Goal: Task Accomplishment & Management: Use online tool/utility

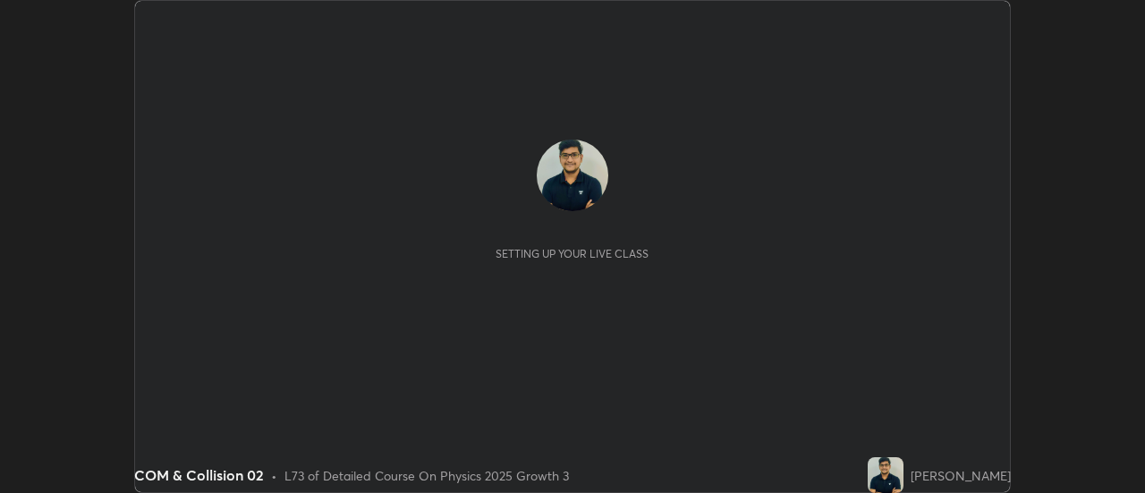
scroll to position [493, 1145]
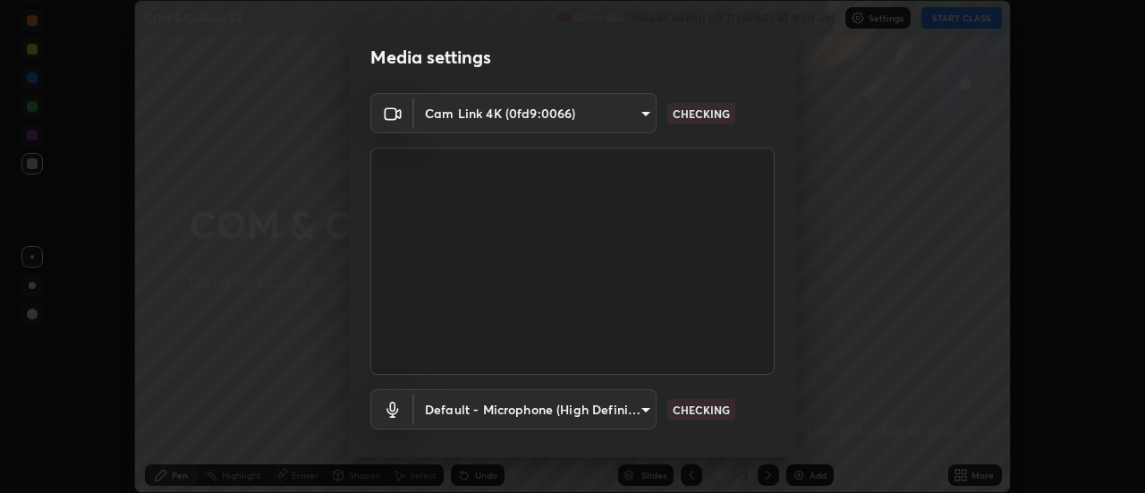
click at [284, 333] on div "Media settings Cam Link 4K (0fd9:0066) 89e8e5f9f3a3ea7f4e6b6d886808e082365baae7…" at bounding box center [572, 246] width 1145 height 493
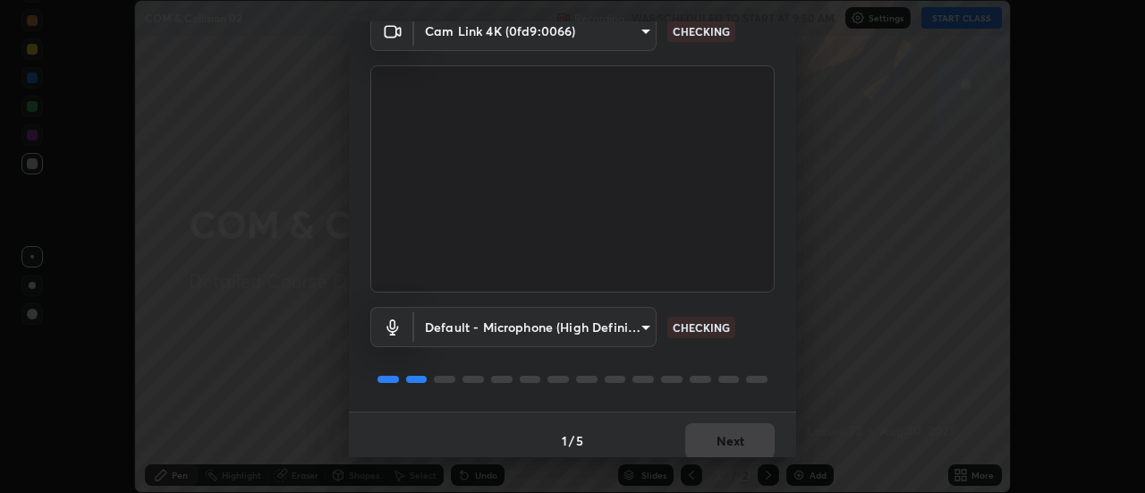
scroll to position [94, 0]
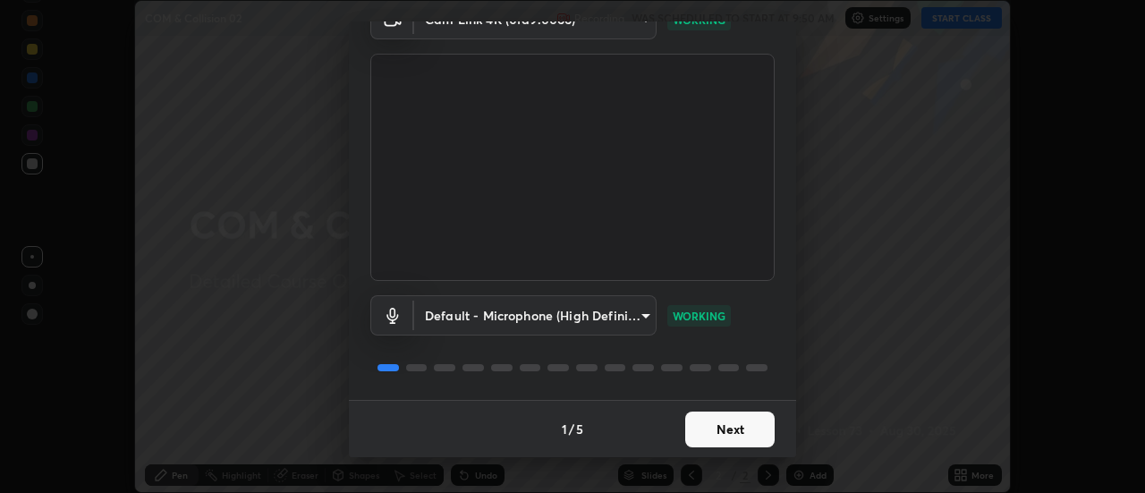
click at [728, 429] on button "Next" at bounding box center [729, 429] width 89 height 36
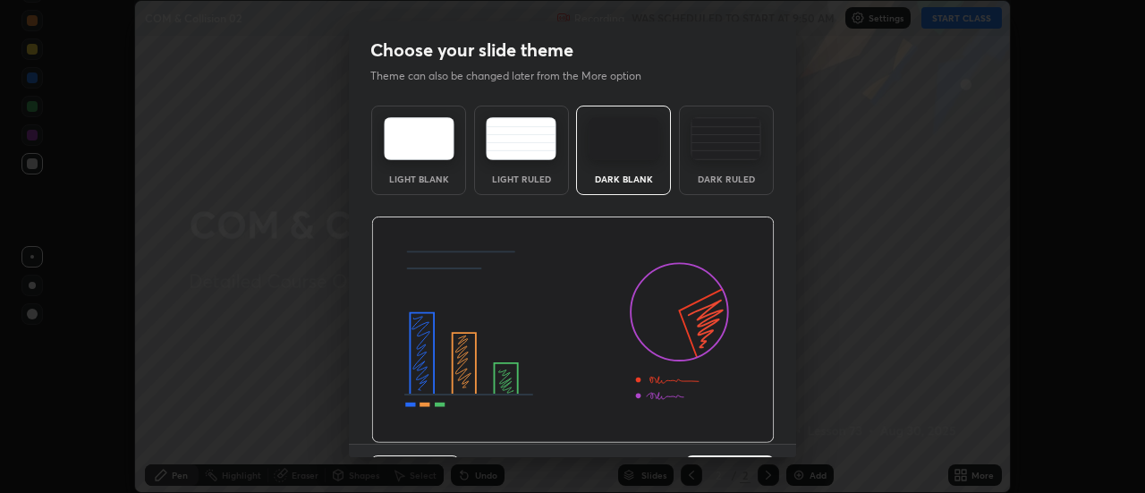
click at [731, 165] on div "Dark Ruled" at bounding box center [726, 150] width 95 height 89
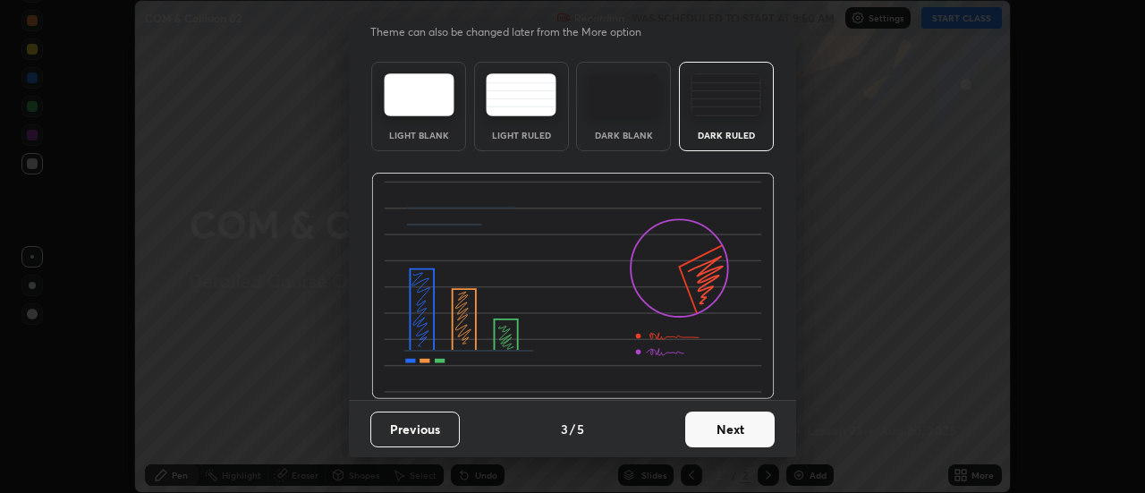
click at [716, 431] on button "Next" at bounding box center [729, 429] width 89 height 36
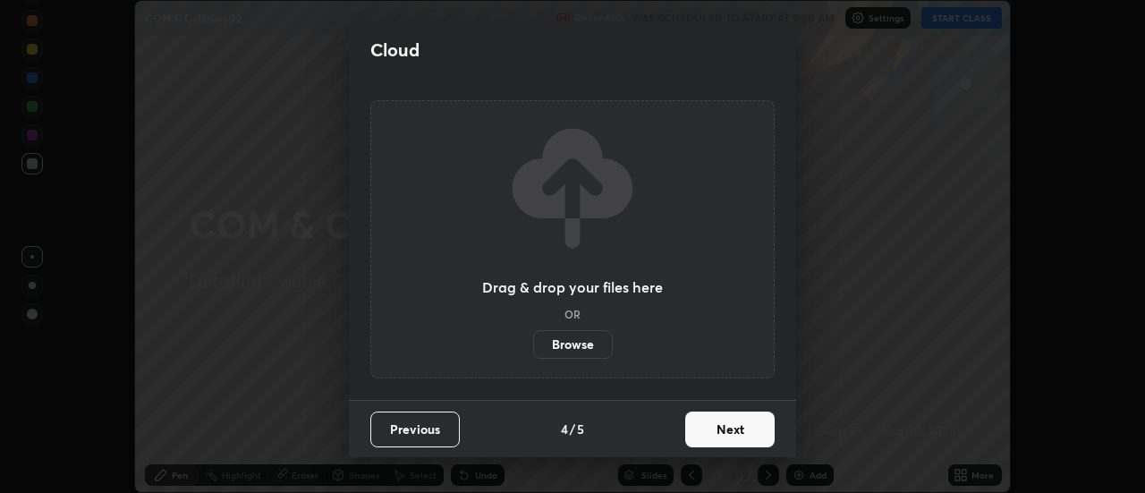
scroll to position [0, 0]
click at [582, 344] on label "Browse" at bounding box center [573, 344] width 80 height 29
click at [533, 344] on input "Browse" at bounding box center [533, 344] width 0 height 29
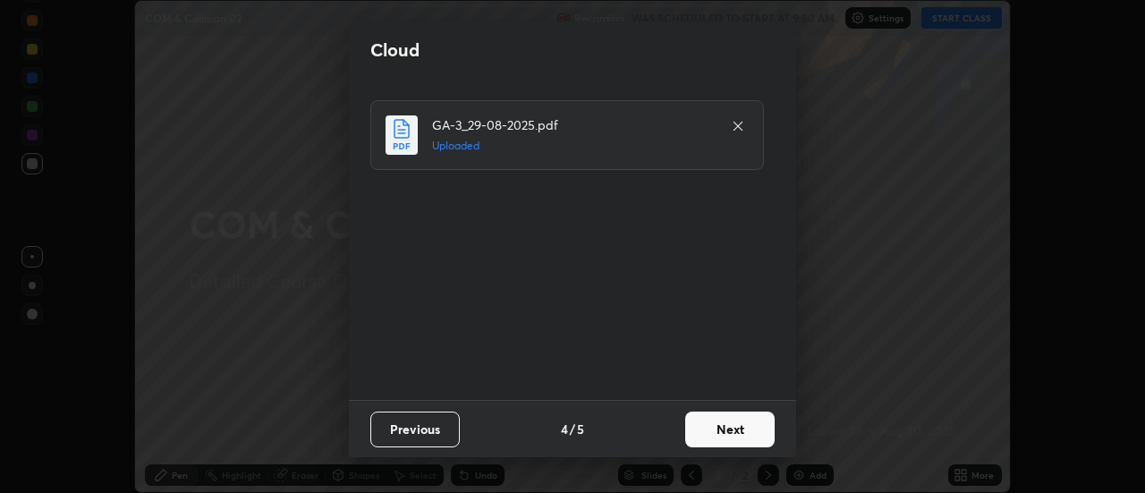
click at [718, 430] on button "Next" at bounding box center [729, 429] width 89 height 36
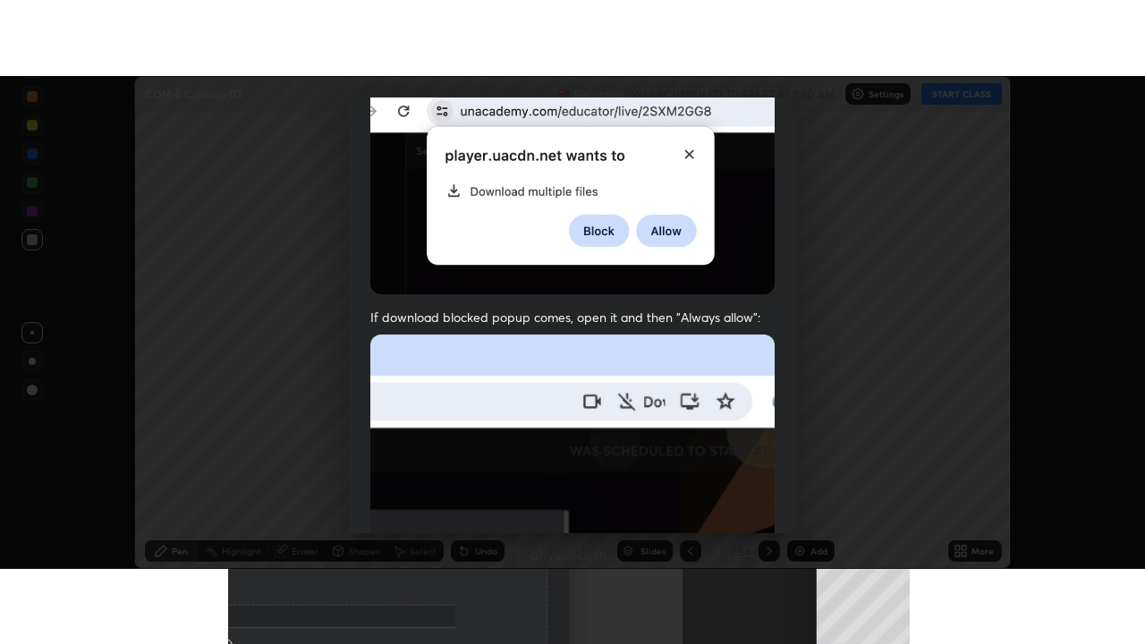
scroll to position [459, 0]
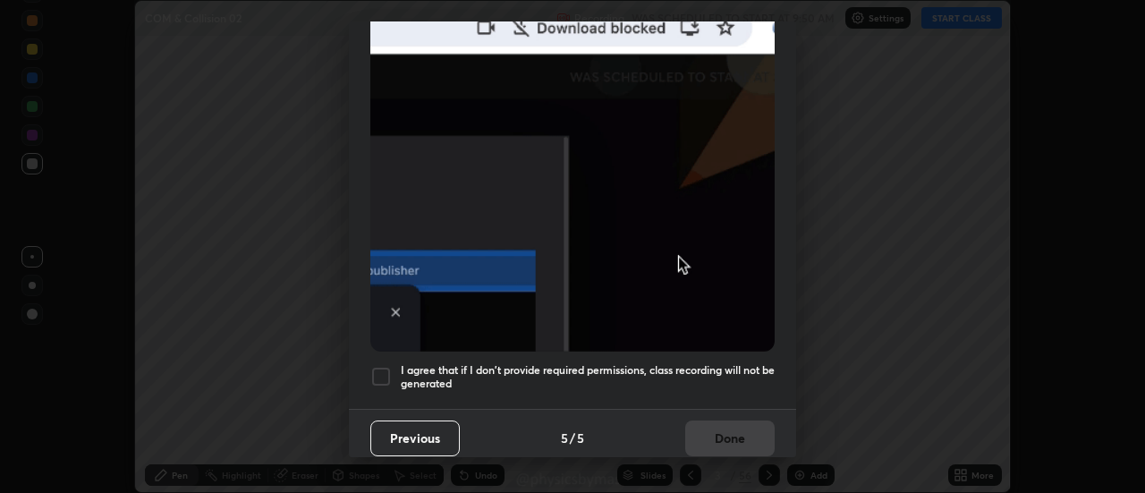
click at [656, 364] on h5 "I agree that if I don't provide required permissions, class recording will not …" at bounding box center [588, 377] width 374 height 28
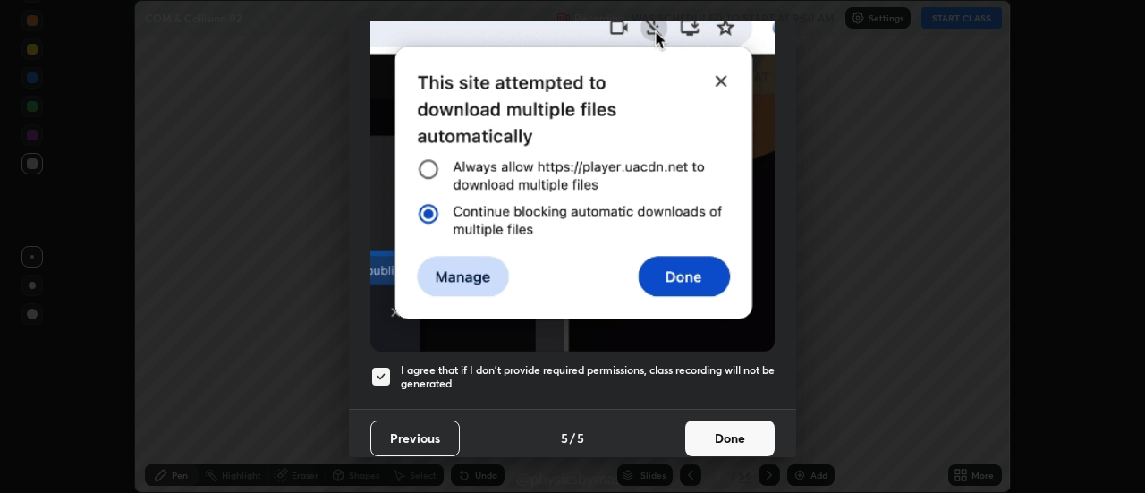
click at [715, 429] on button "Done" at bounding box center [729, 438] width 89 height 36
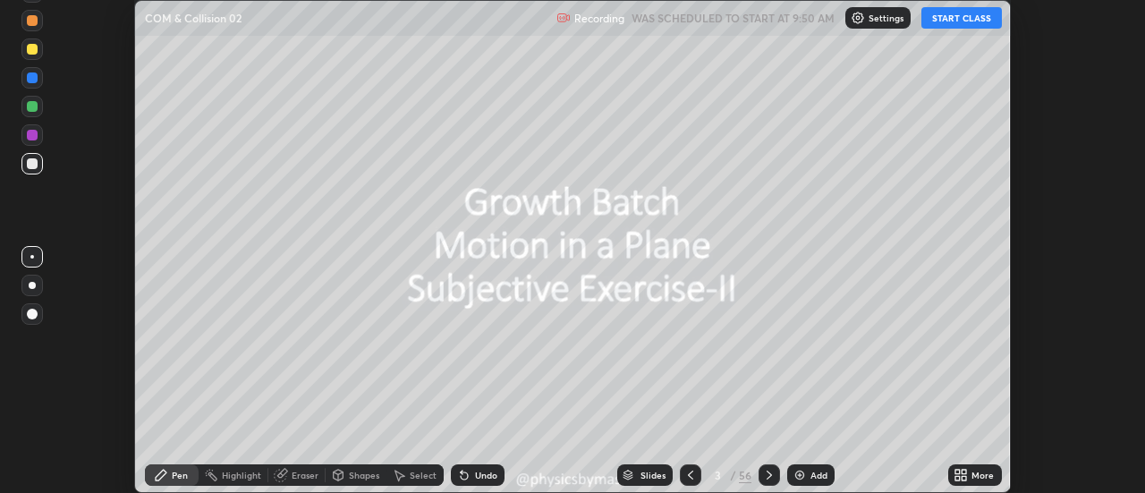
click at [965, 474] on icon at bounding box center [964, 472] width 4 height 4
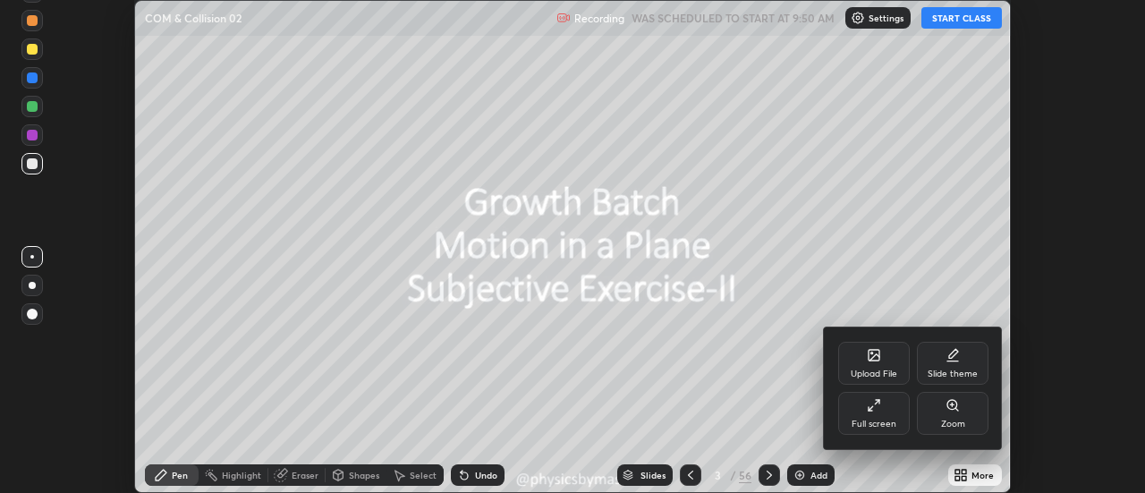
click at [901, 431] on div "Full screen" at bounding box center [874, 413] width 72 height 43
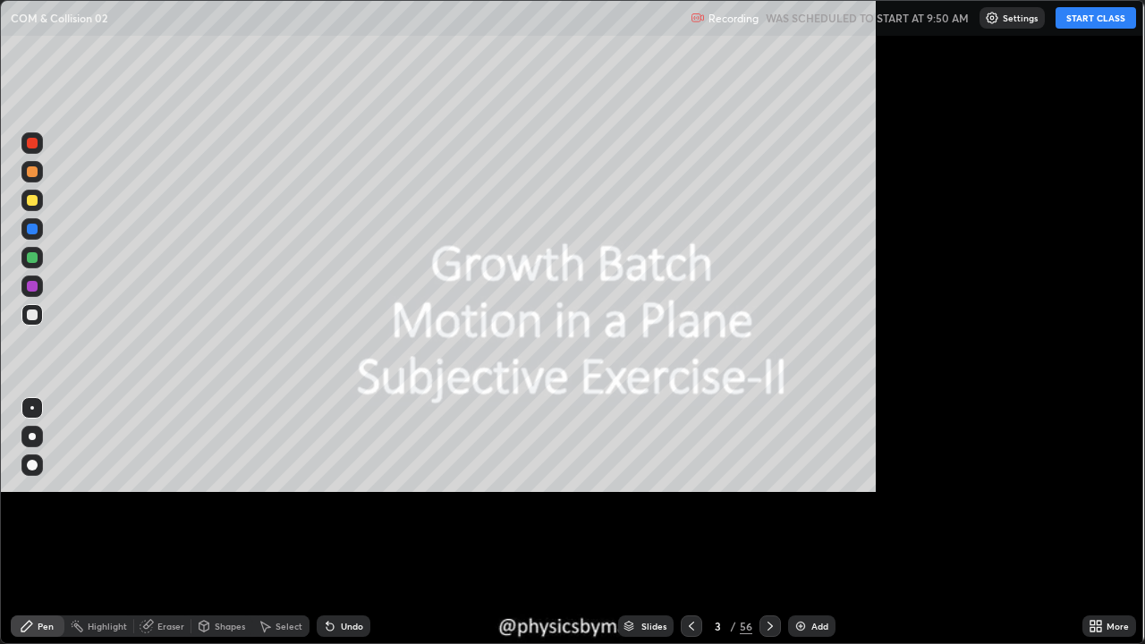
scroll to position [644, 1145]
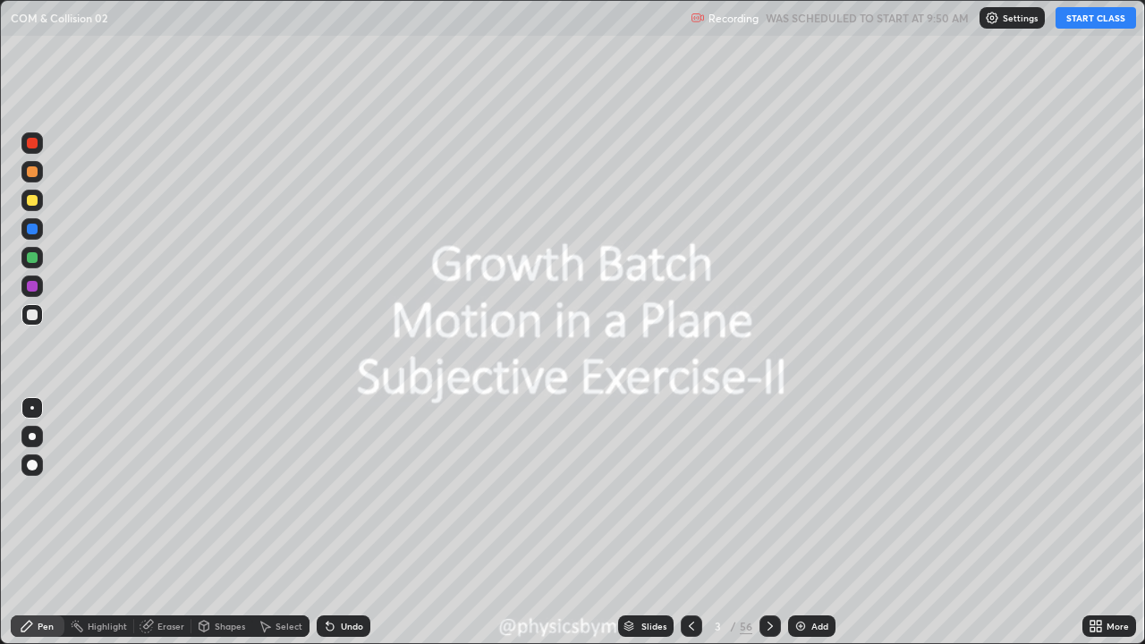
click at [1090, 22] on button "START CLASS" at bounding box center [1095, 17] width 80 height 21
click at [690, 492] on icon at bounding box center [691, 626] width 14 height 14
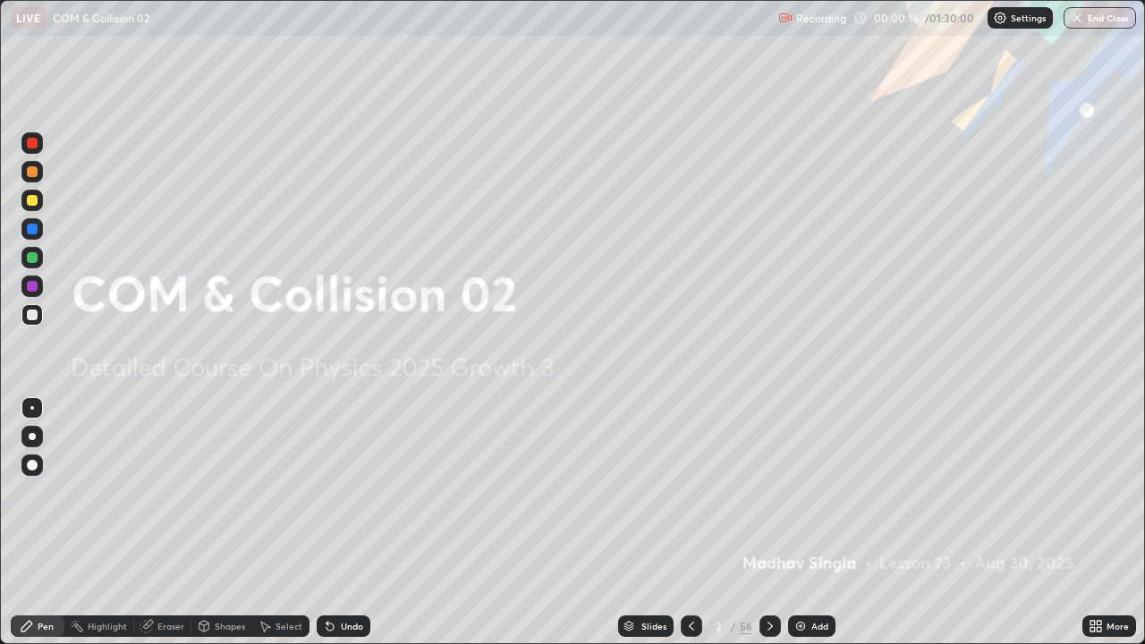
click at [38, 261] on div at bounding box center [31, 257] width 21 height 21
click at [768, 492] on icon at bounding box center [770, 626] width 14 height 14
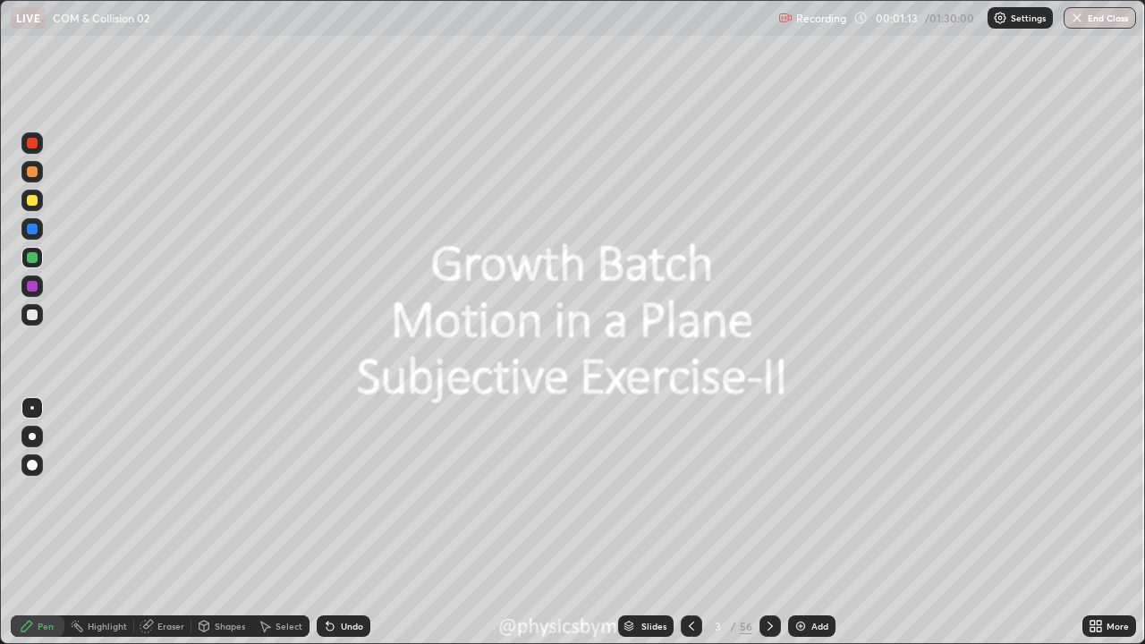
click at [769, 492] on icon at bounding box center [770, 626] width 14 height 14
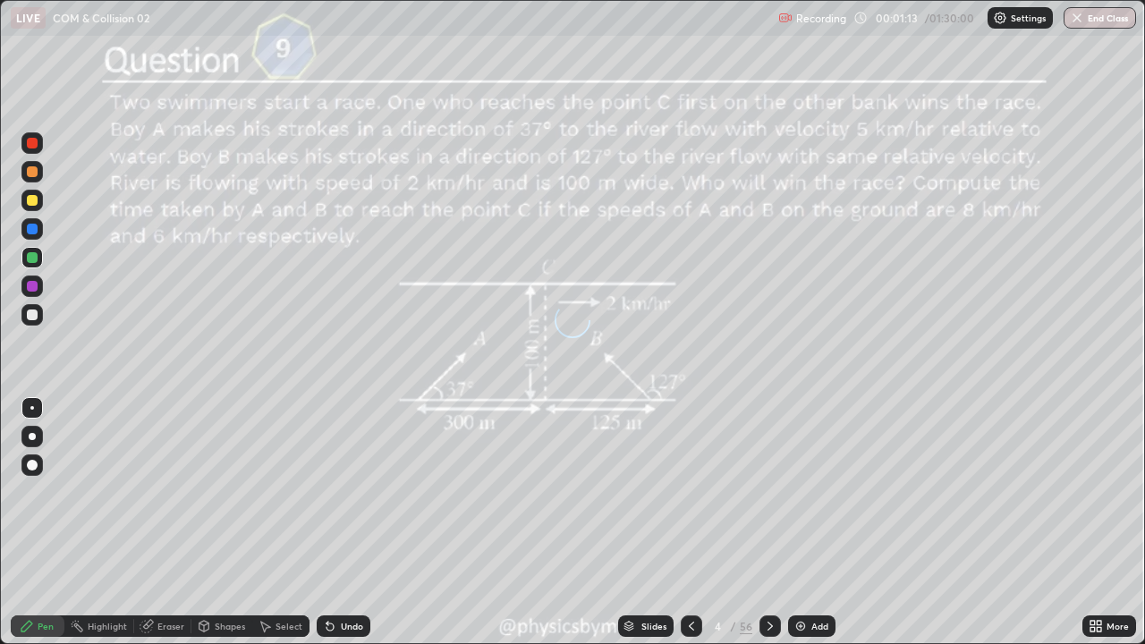
click at [690, 492] on icon at bounding box center [691, 626] width 14 height 14
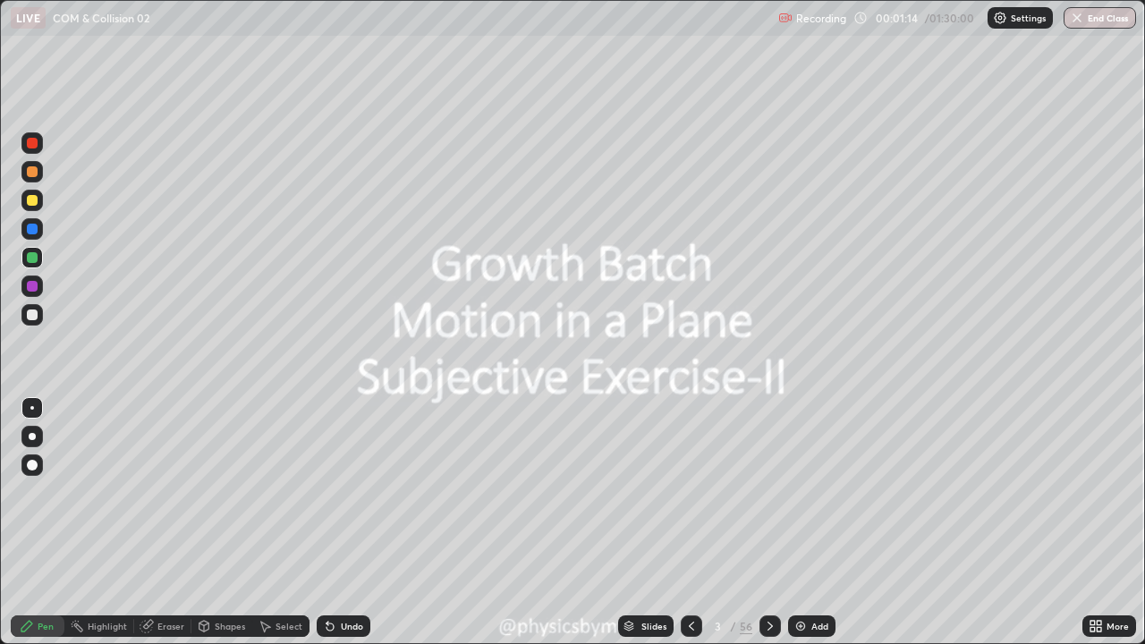
click at [767, 492] on icon at bounding box center [770, 626] width 14 height 14
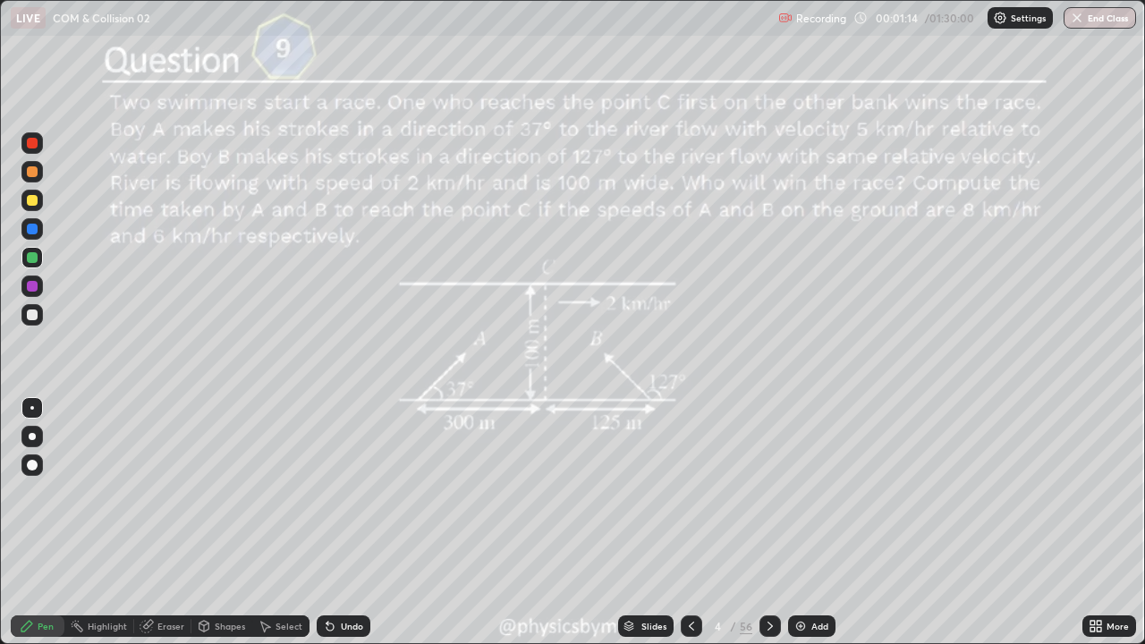
click at [766, 492] on icon at bounding box center [770, 626] width 14 height 14
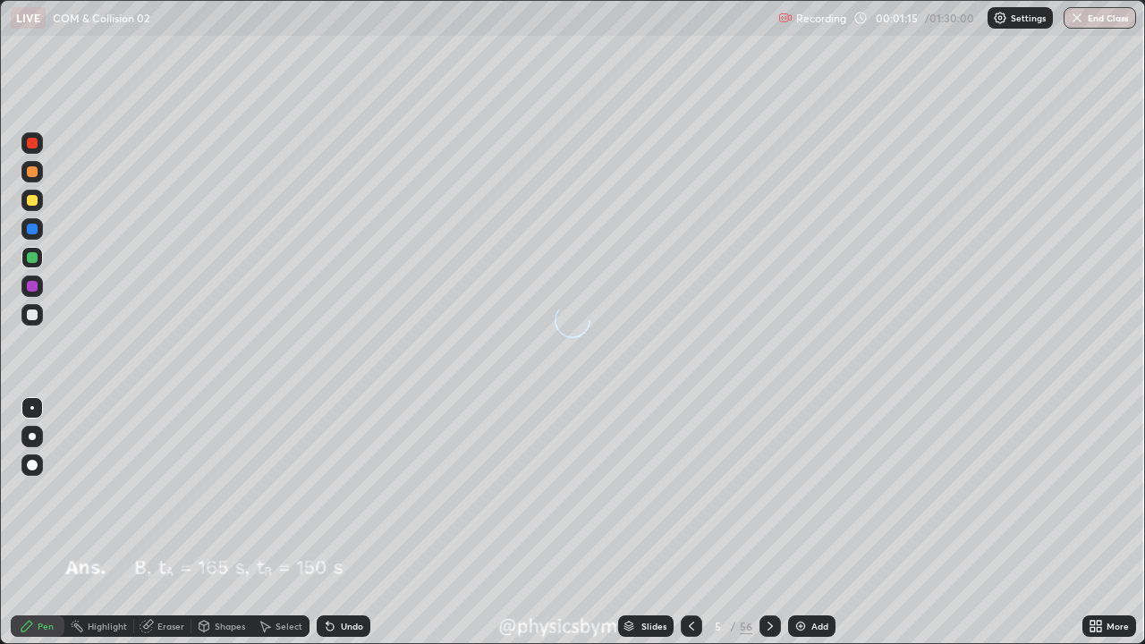
click at [716, 492] on div "5" at bounding box center [718, 626] width 18 height 11
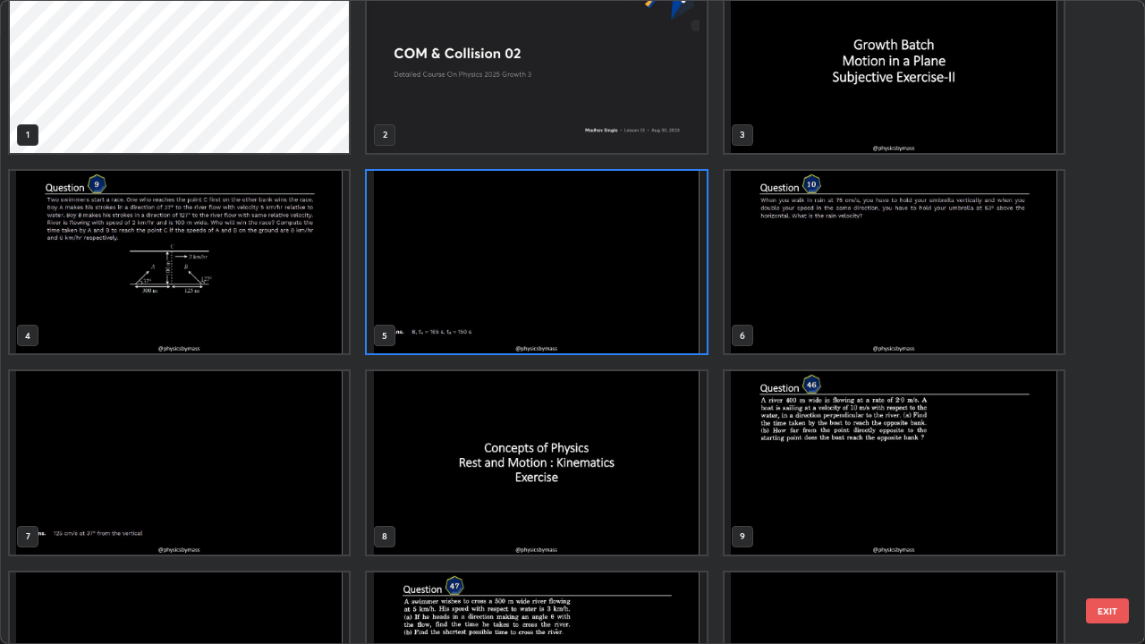
scroll to position [35, 0]
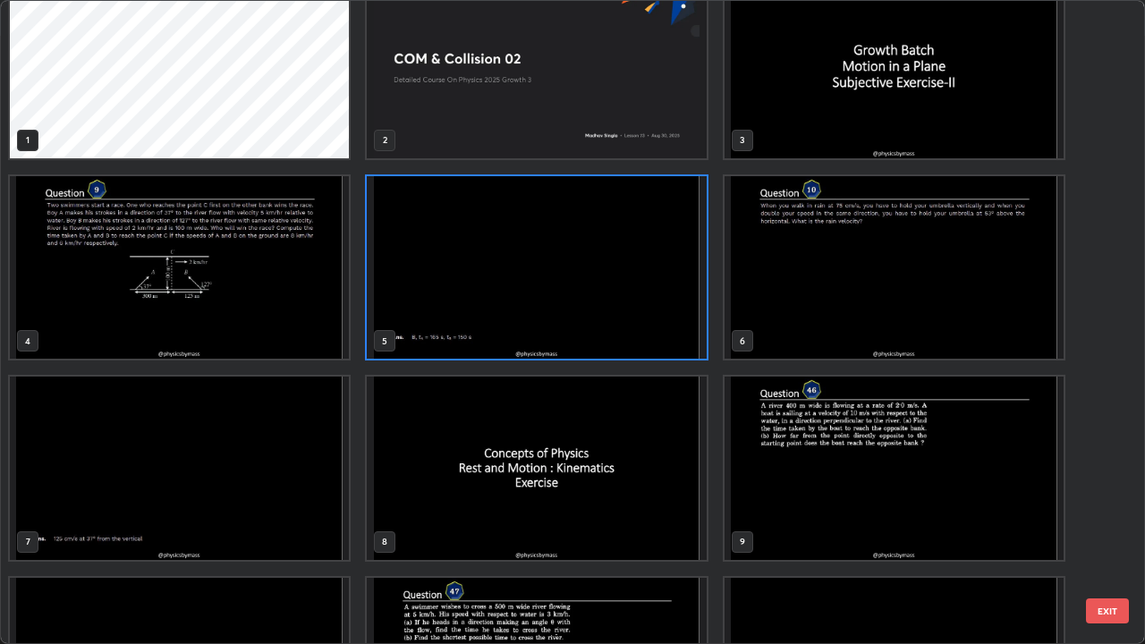
click at [444, 129] on img "grid" at bounding box center [536, 66] width 339 height 183
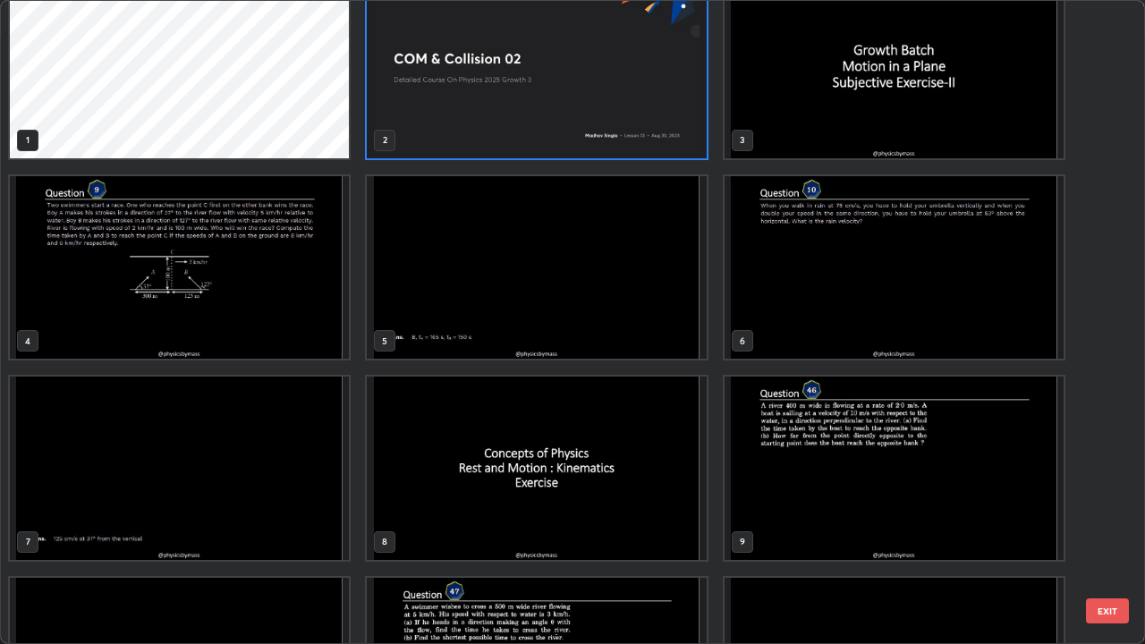
scroll to position [0, 0]
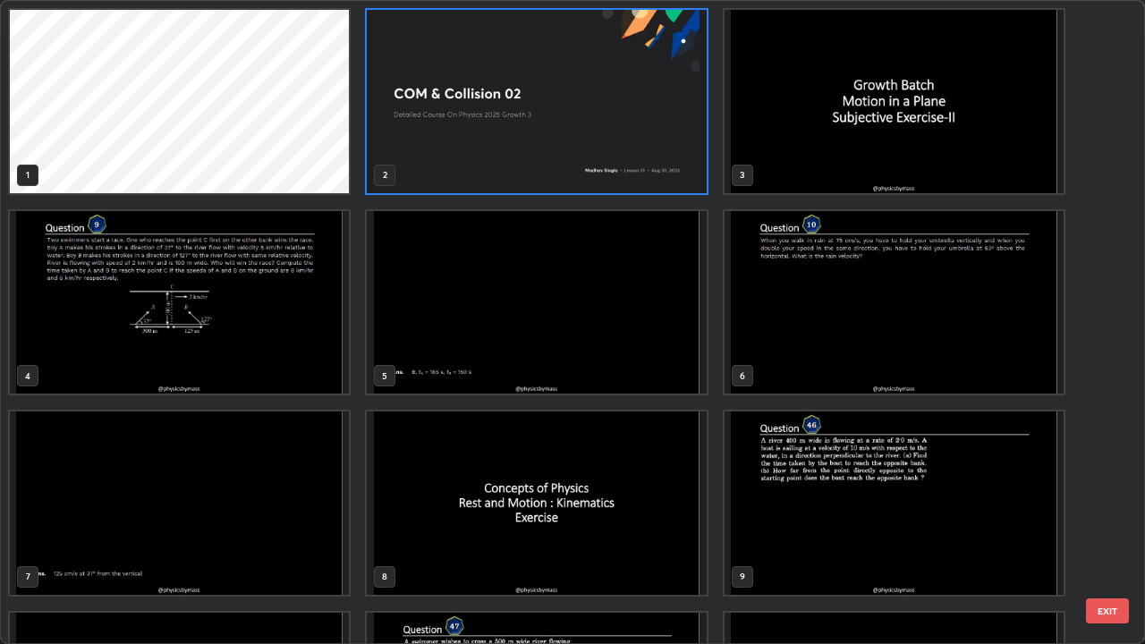
click at [445, 128] on img "grid" at bounding box center [536, 101] width 339 height 183
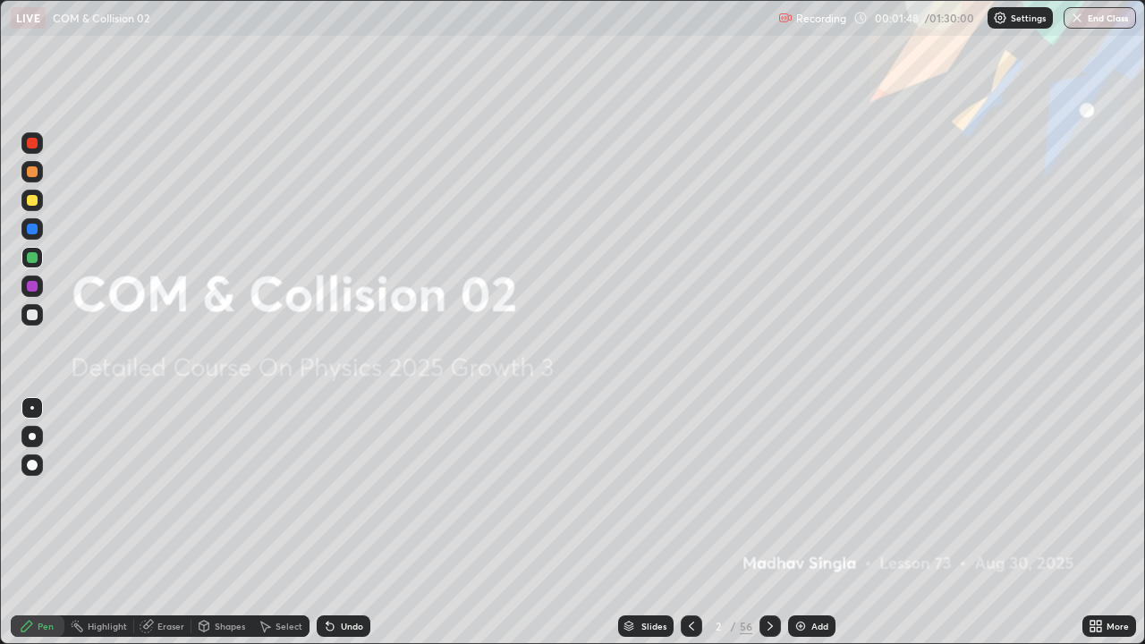
click at [763, 492] on icon at bounding box center [770, 626] width 14 height 14
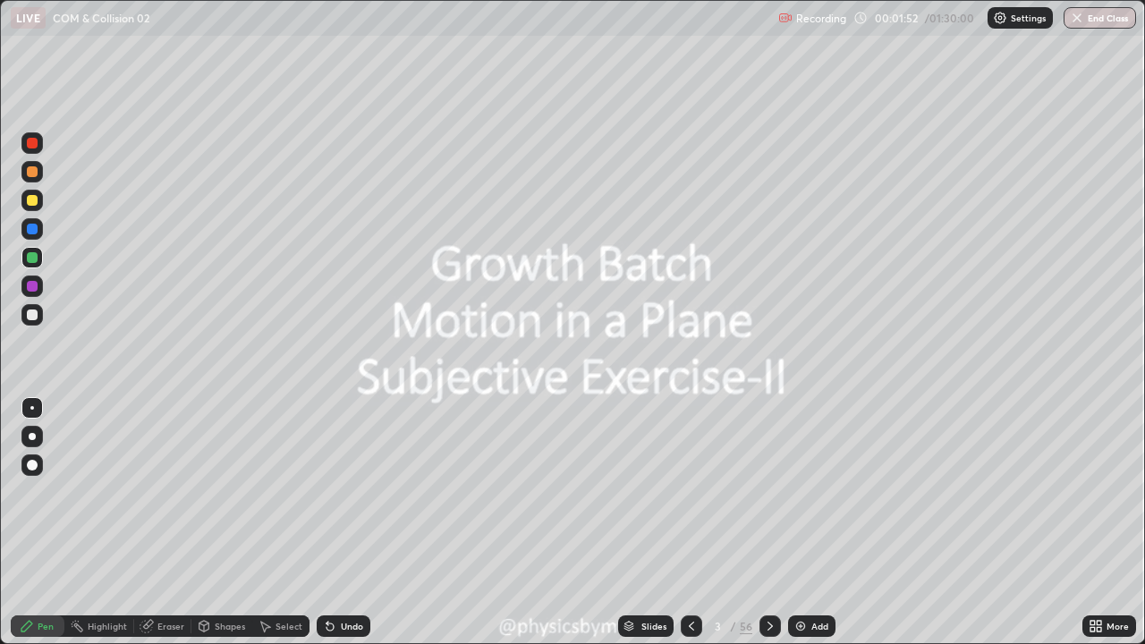
click at [763, 492] on icon at bounding box center [770, 626] width 14 height 14
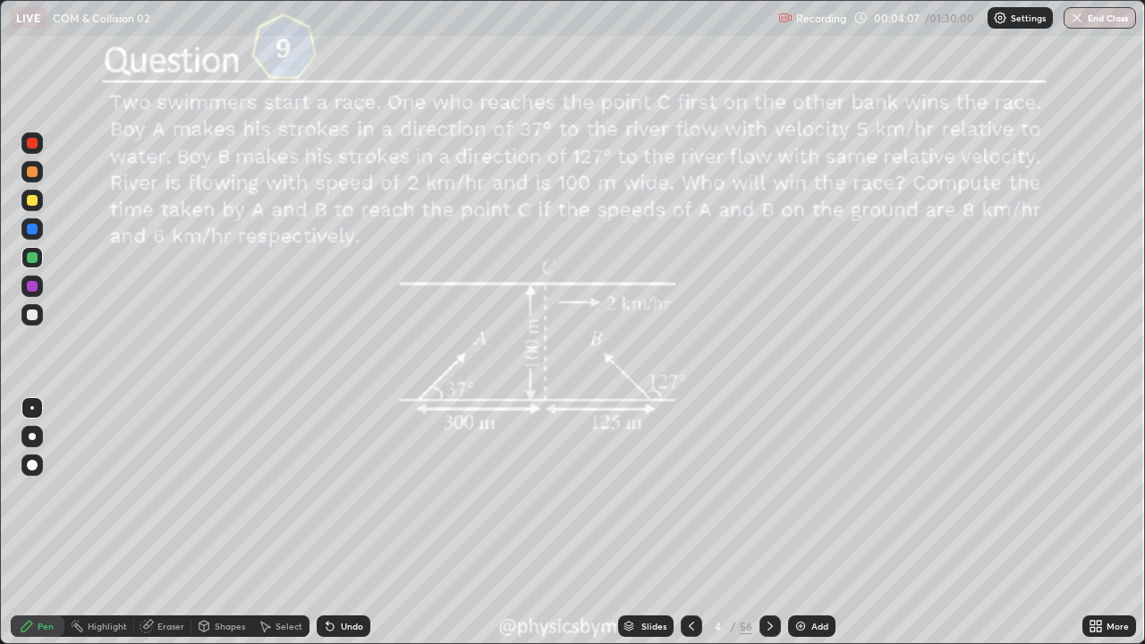
click at [341, 492] on div "Undo" at bounding box center [352, 626] width 22 height 9
click at [326, 492] on icon at bounding box center [327, 623] width 2 height 2
click at [767, 492] on icon at bounding box center [770, 626] width 14 height 14
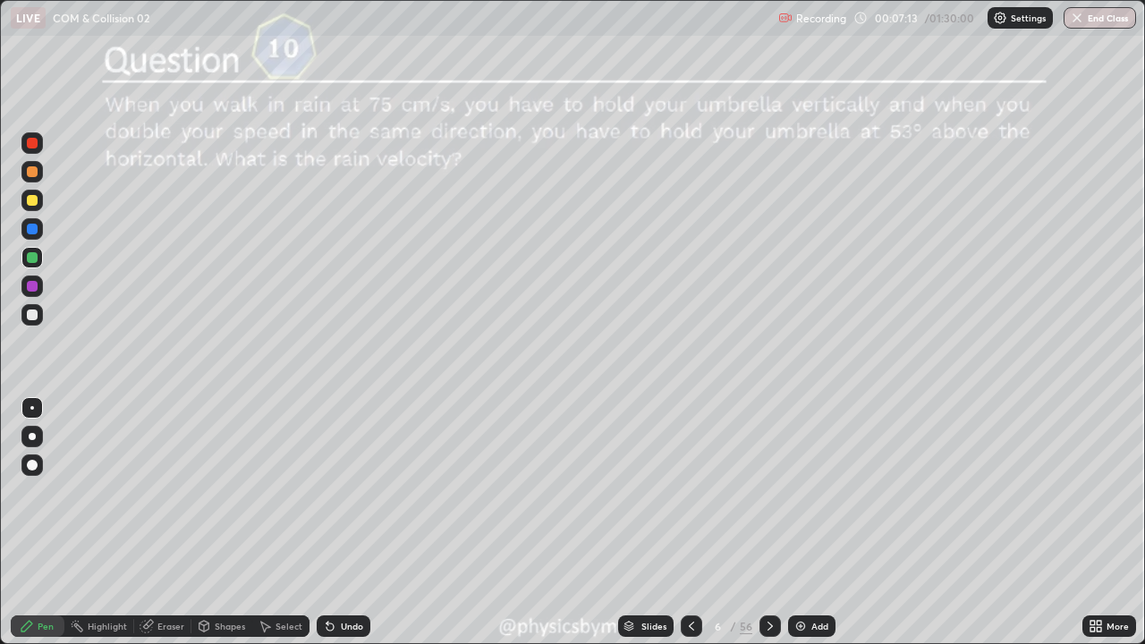
click at [231, 492] on div "Shapes" at bounding box center [230, 626] width 30 height 9
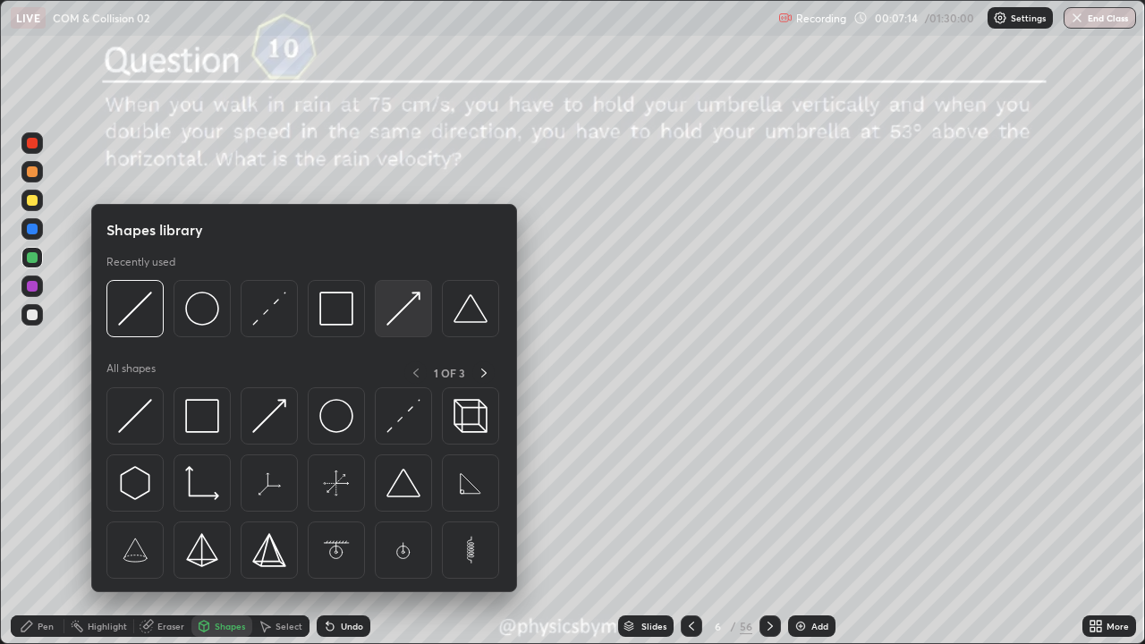
click at [394, 317] on img at bounding box center [403, 309] width 34 height 34
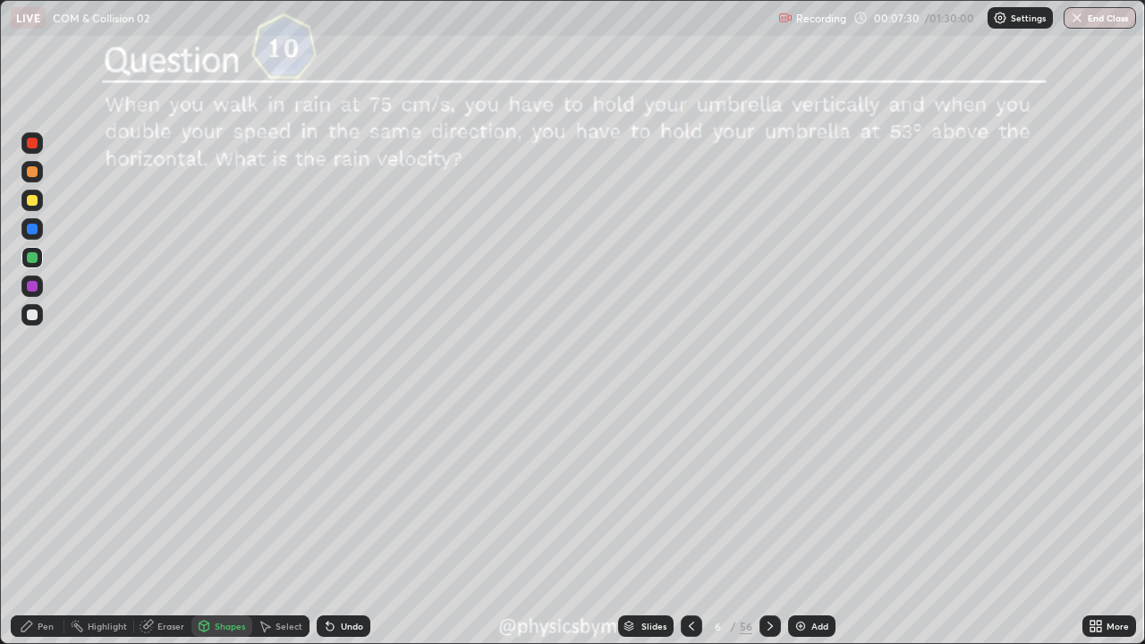
click at [333, 492] on icon at bounding box center [330, 626] width 14 height 14
click at [36, 492] on div "Pen" at bounding box center [38, 625] width 54 height 21
click at [41, 309] on div at bounding box center [31, 314] width 21 height 21
click at [341, 492] on div "Undo" at bounding box center [352, 626] width 22 height 9
click at [342, 492] on div "Undo" at bounding box center [352, 626] width 22 height 9
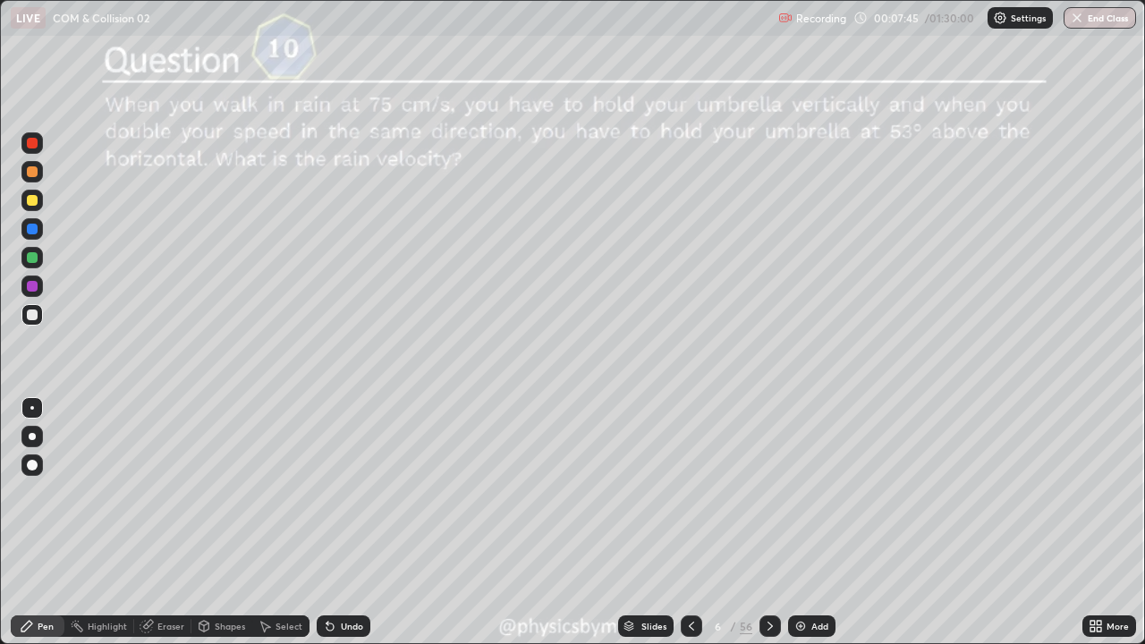
click at [339, 492] on div "Undo" at bounding box center [344, 625] width 54 height 21
click at [687, 492] on icon at bounding box center [691, 626] width 14 height 14
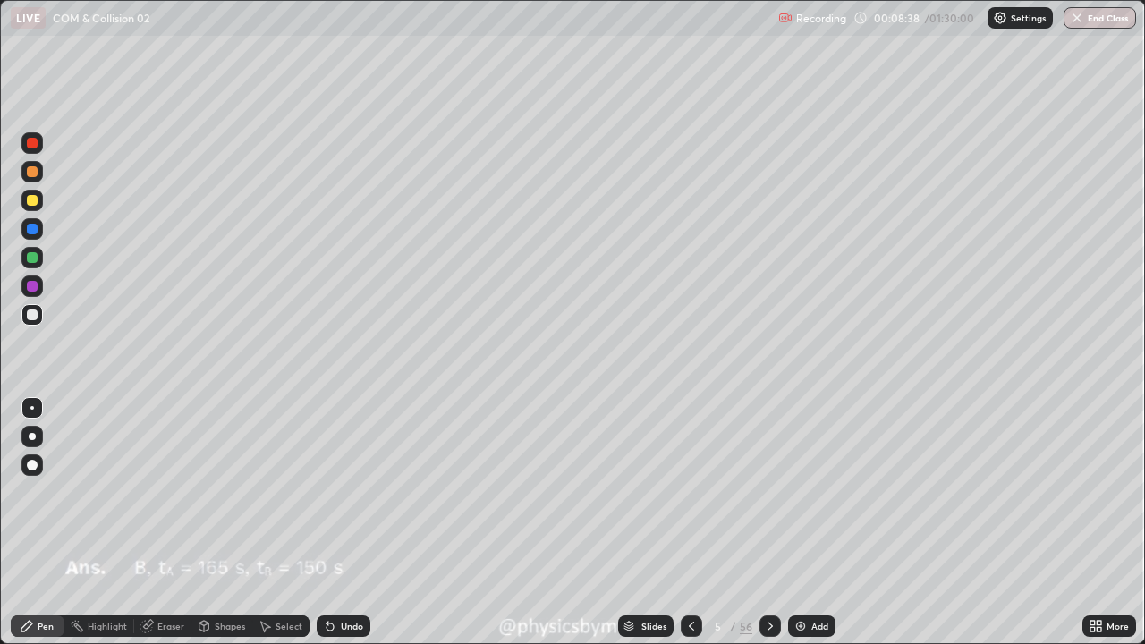
click at [688, 492] on icon at bounding box center [691, 626] width 14 height 14
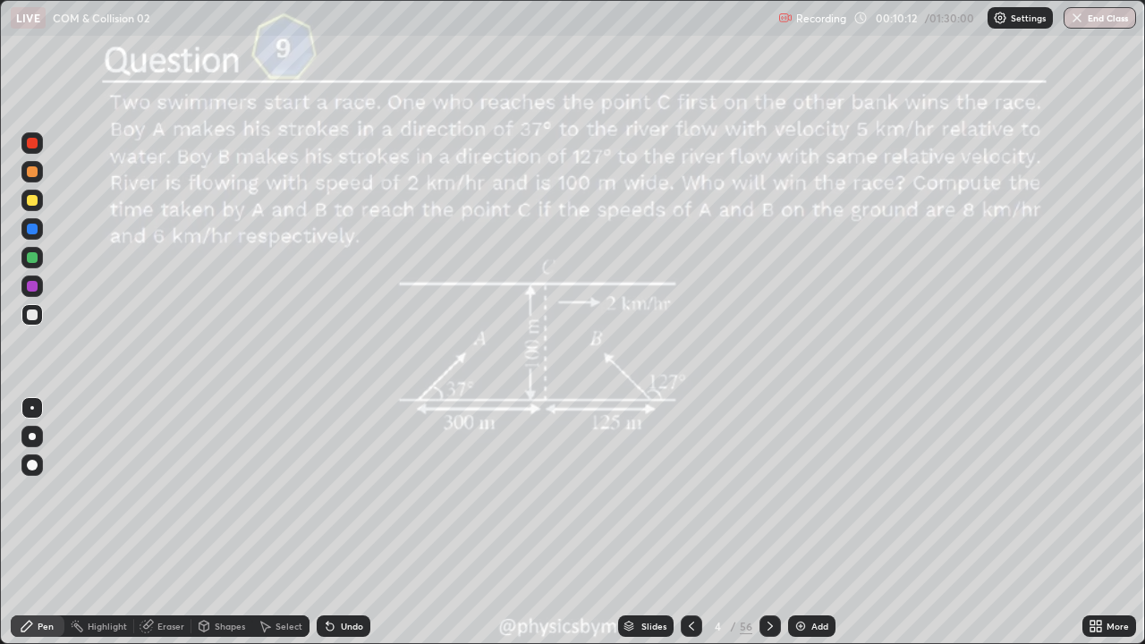
click at [768, 492] on icon at bounding box center [769, 626] width 5 height 9
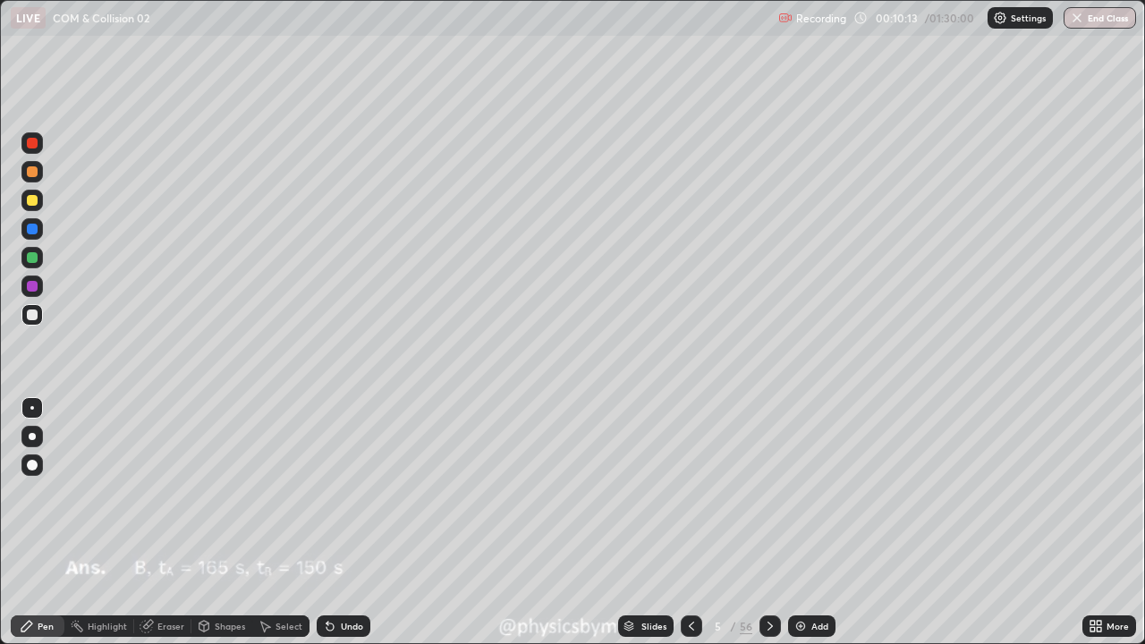
click at [769, 492] on icon at bounding box center [769, 626] width 5 height 9
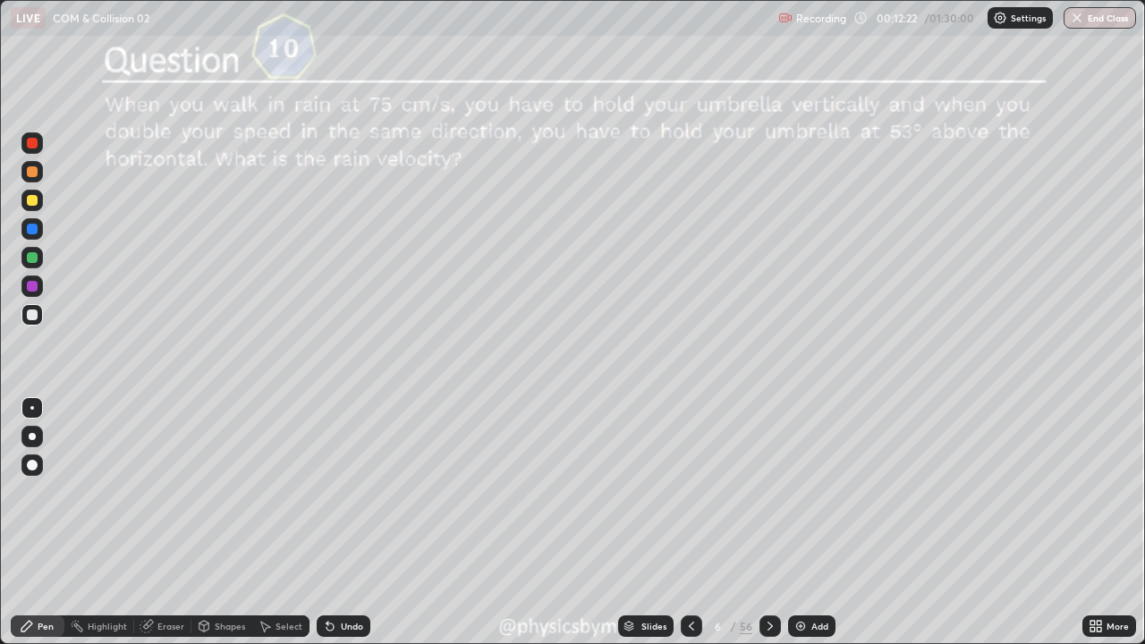
click at [769, 492] on icon at bounding box center [770, 626] width 14 height 14
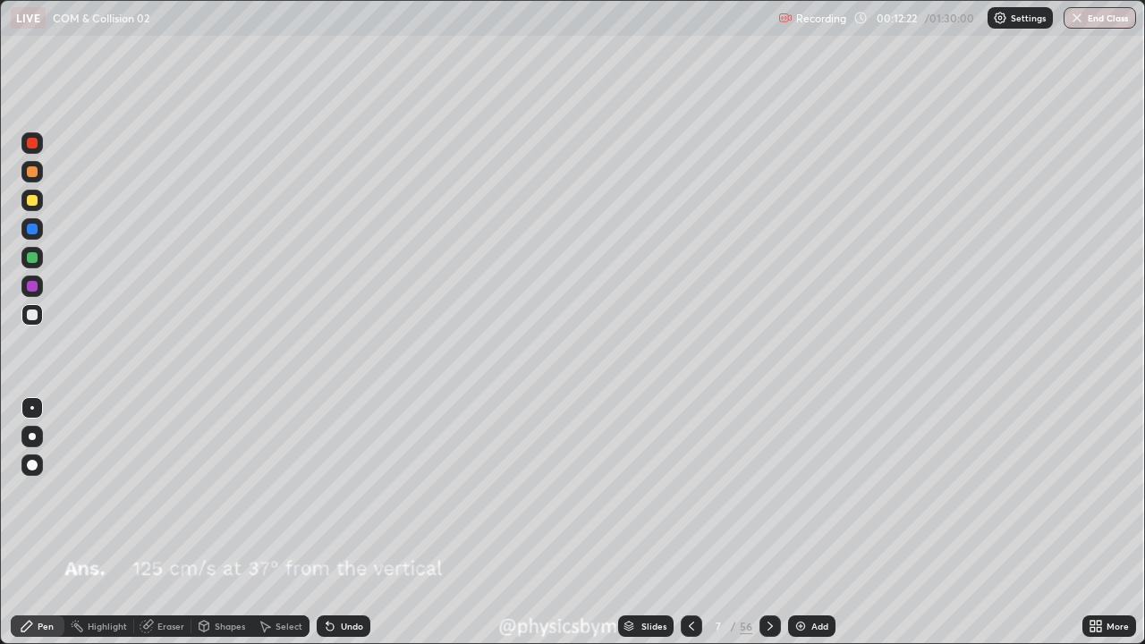
click at [770, 492] on icon at bounding box center [770, 626] width 14 height 14
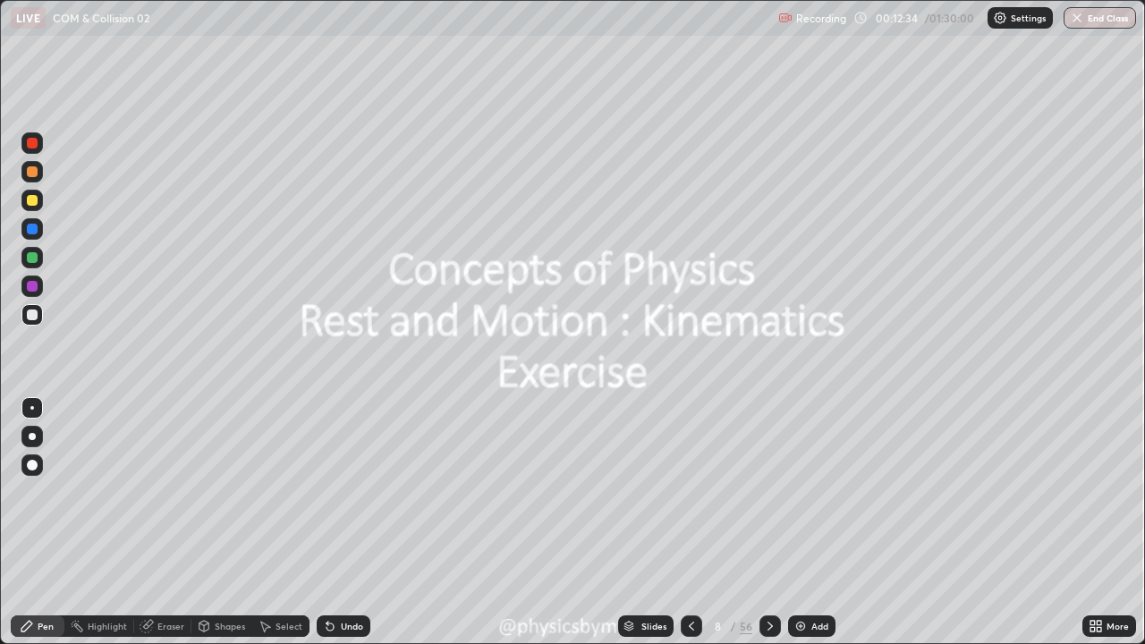
click at [24, 255] on div at bounding box center [31, 257] width 21 height 21
click at [759, 492] on div at bounding box center [769, 625] width 21 height 21
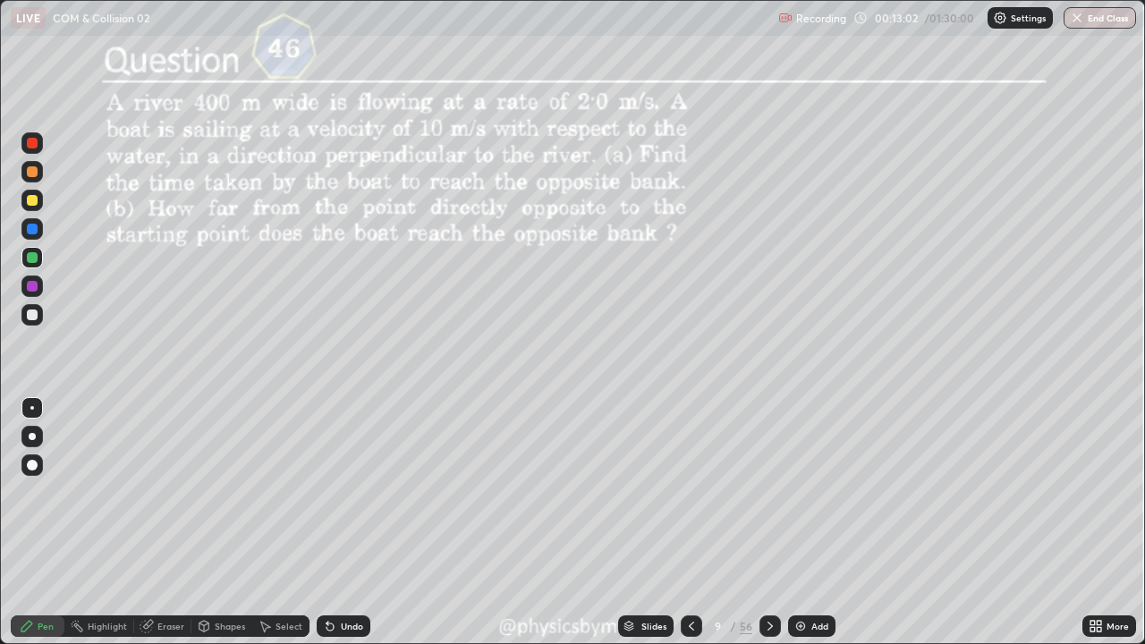
click at [769, 492] on icon at bounding box center [769, 626] width 5 height 9
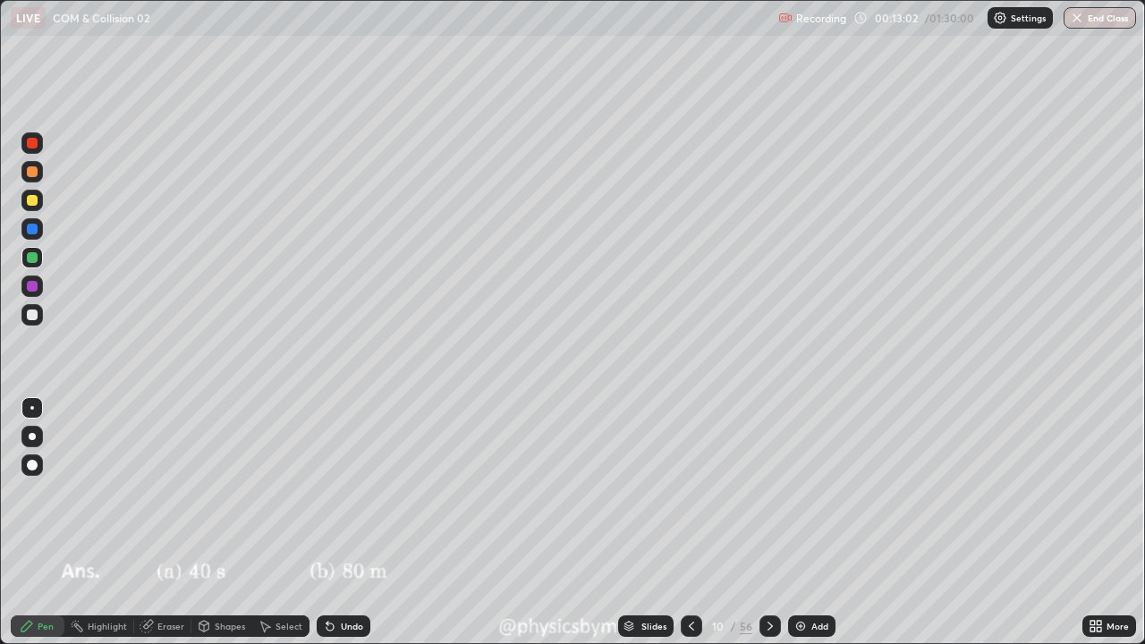
click at [768, 492] on icon at bounding box center [770, 626] width 14 height 14
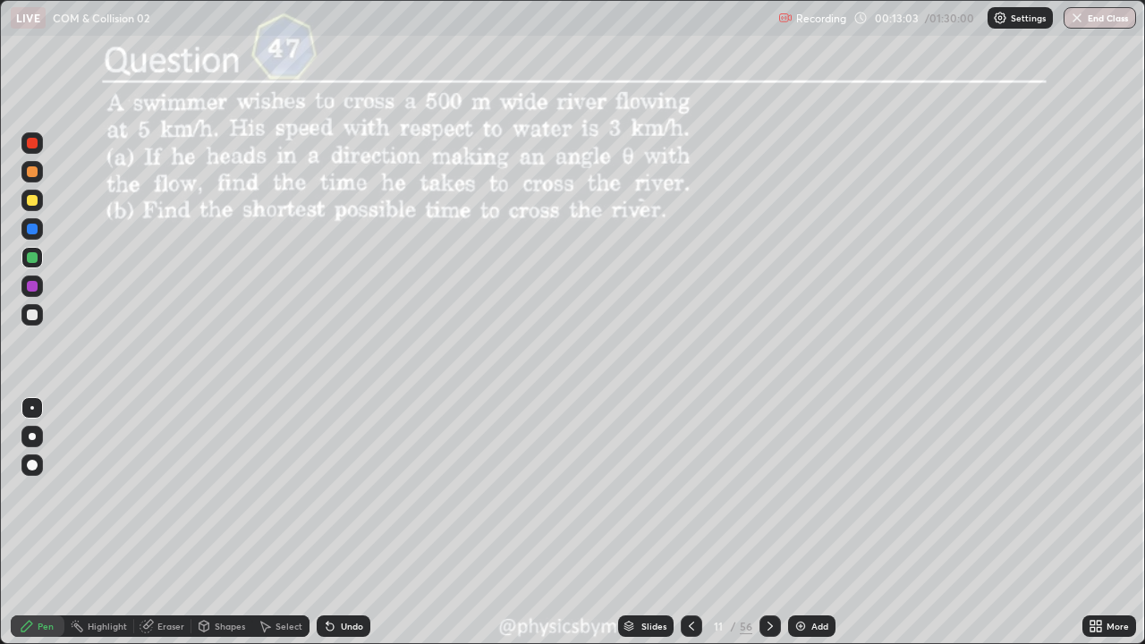
click at [688, 492] on icon at bounding box center [691, 626] width 14 height 14
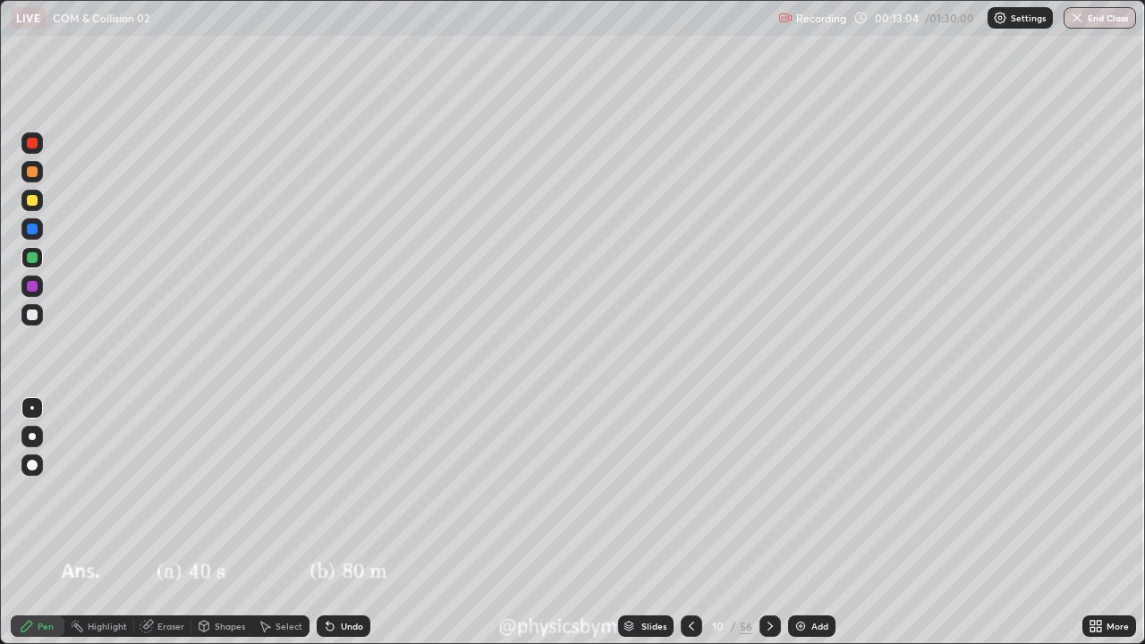
click at [689, 492] on icon at bounding box center [691, 626] width 5 height 9
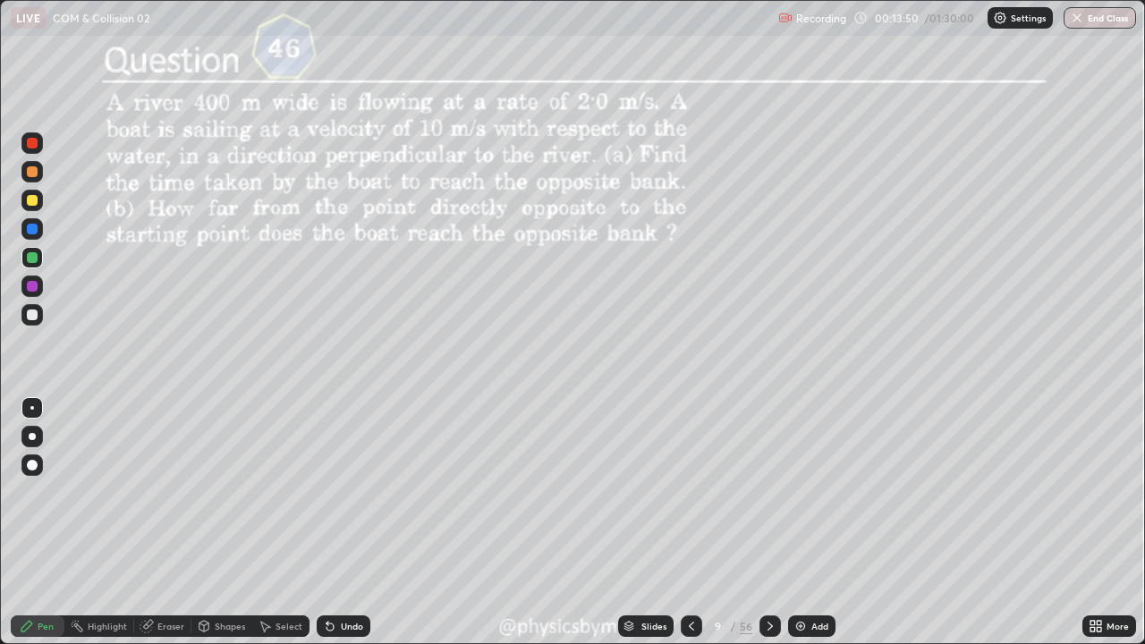
click at [763, 492] on icon at bounding box center [770, 626] width 14 height 14
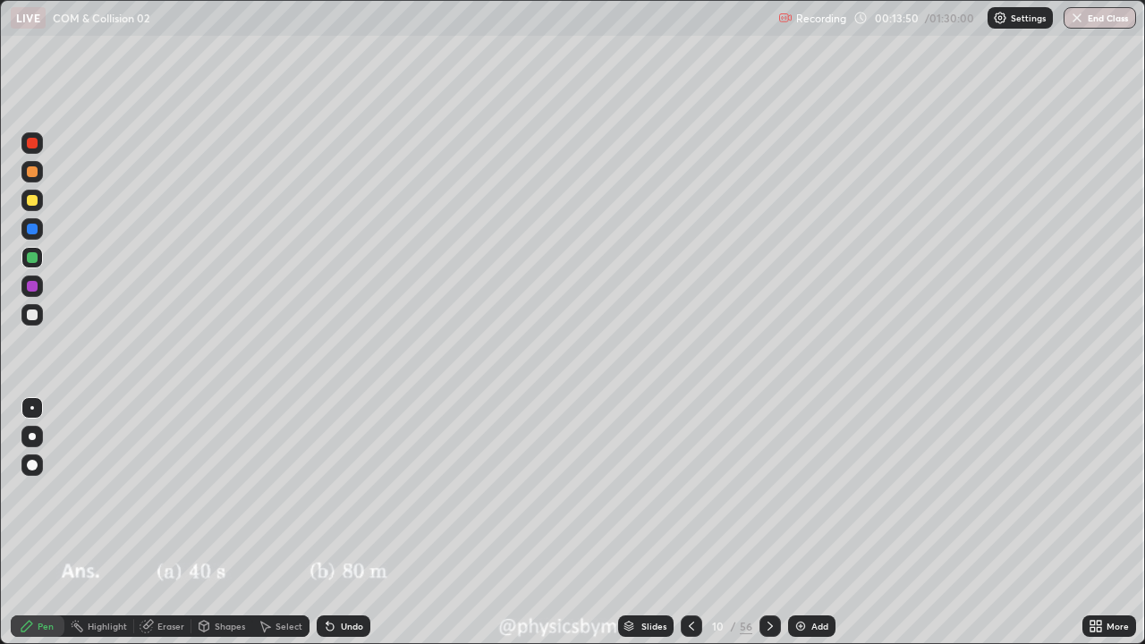
click at [766, 492] on icon at bounding box center [770, 626] width 14 height 14
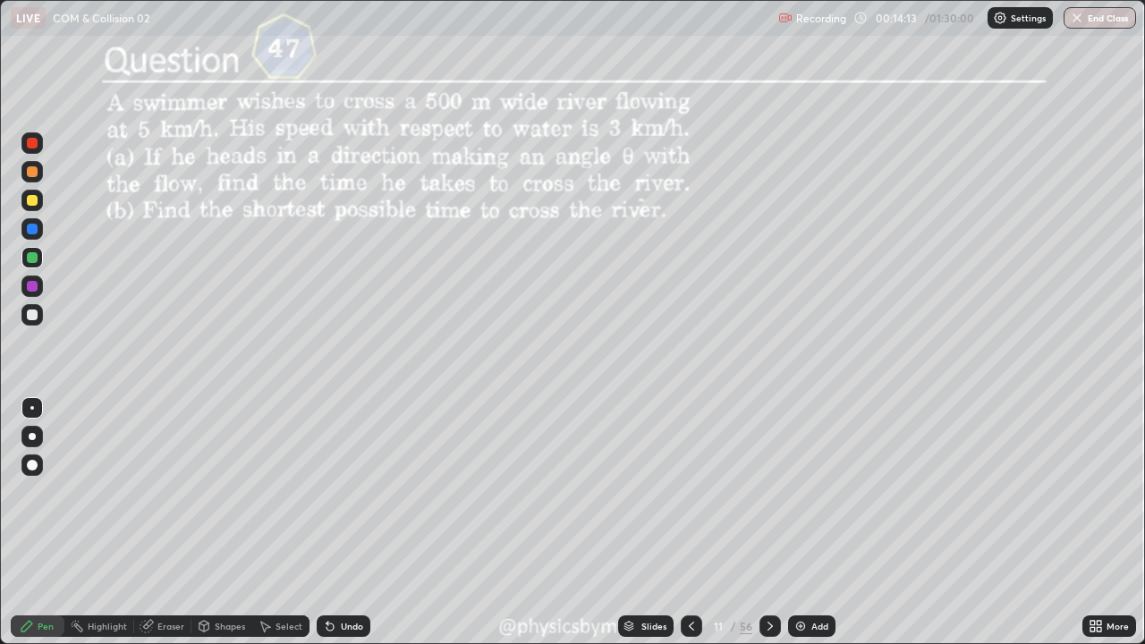
click at [33, 315] on div at bounding box center [32, 314] width 11 height 11
click at [767, 492] on icon at bounding box center [770, 626] width 14 height 14
click at [765, 492] on div at bounding box center [769, 625] width 21 height 21
click at [30, 255] on div at bounding box center [32, 257] width 11 height 11
click at [348, 492] on div "Undo" at bounding box center [352, 626] width 22 height 9
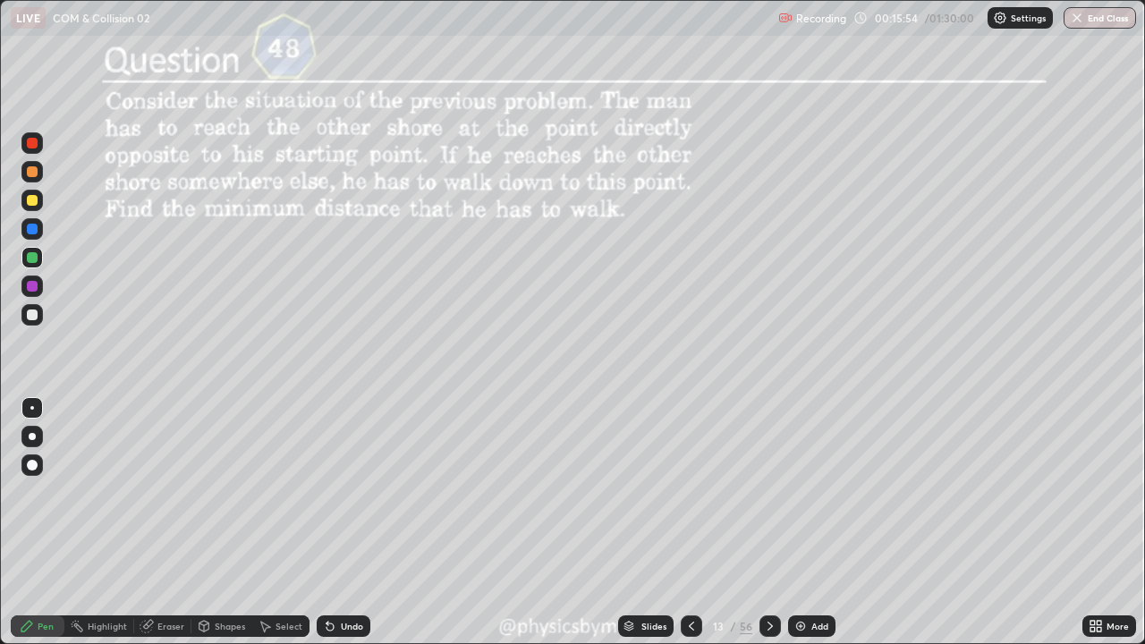
click at [32, 316] on div at bounding box center [32, 314] width 11 height 11
click at [333, 492] on icon at bounding box center [330, 626] width 14 height 14
click at [699, 492] on div at bounding box center [691, 625] width 21 height 21
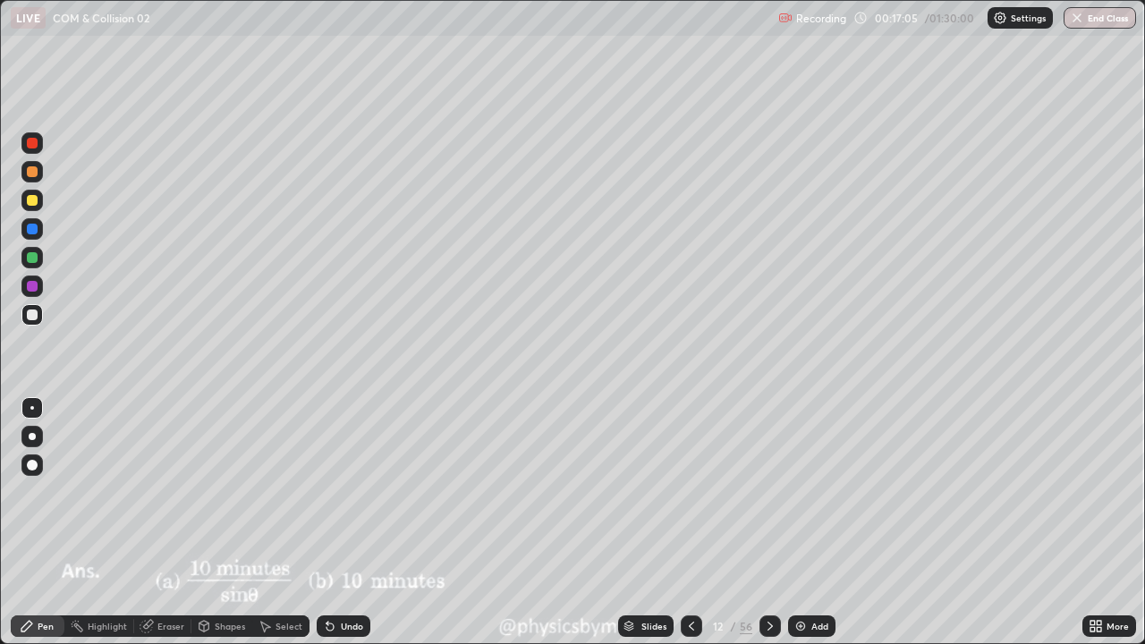
click at [690, 492] on icon at bounding box center [691, 626] width 14 height 14
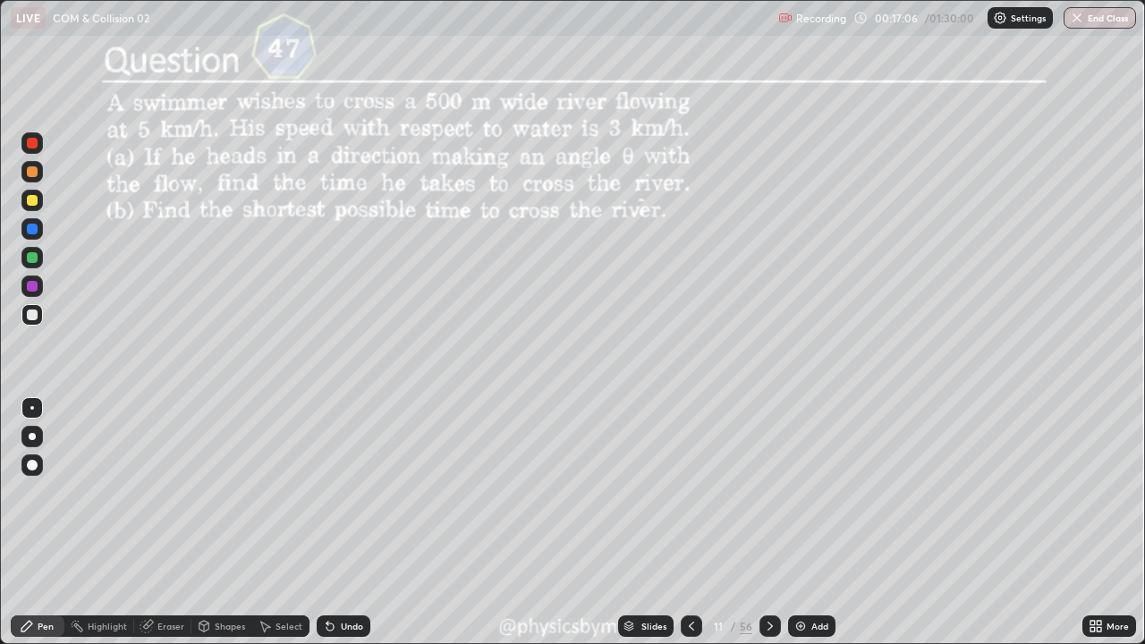
click at [36, 258] on div at bounding box center [32, 257] width 11 height 11
click at [766, 492] on icon at bounding box center [770, 626] width 14 height 14
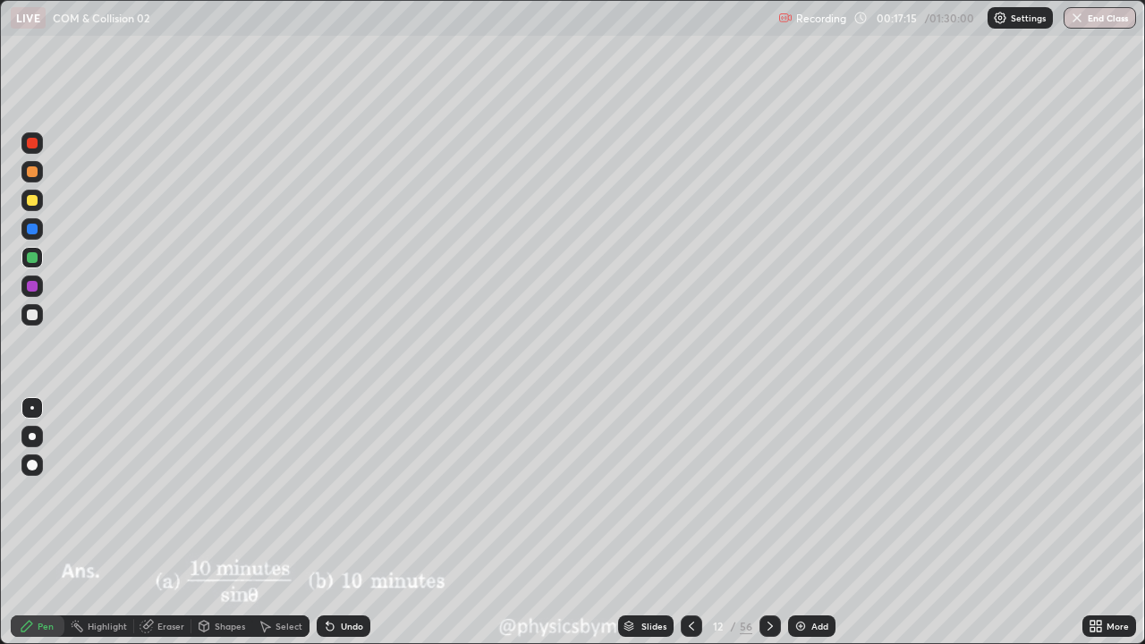
click at [767, 492] on icon at bounding box center [770, 626] width 14 height 14
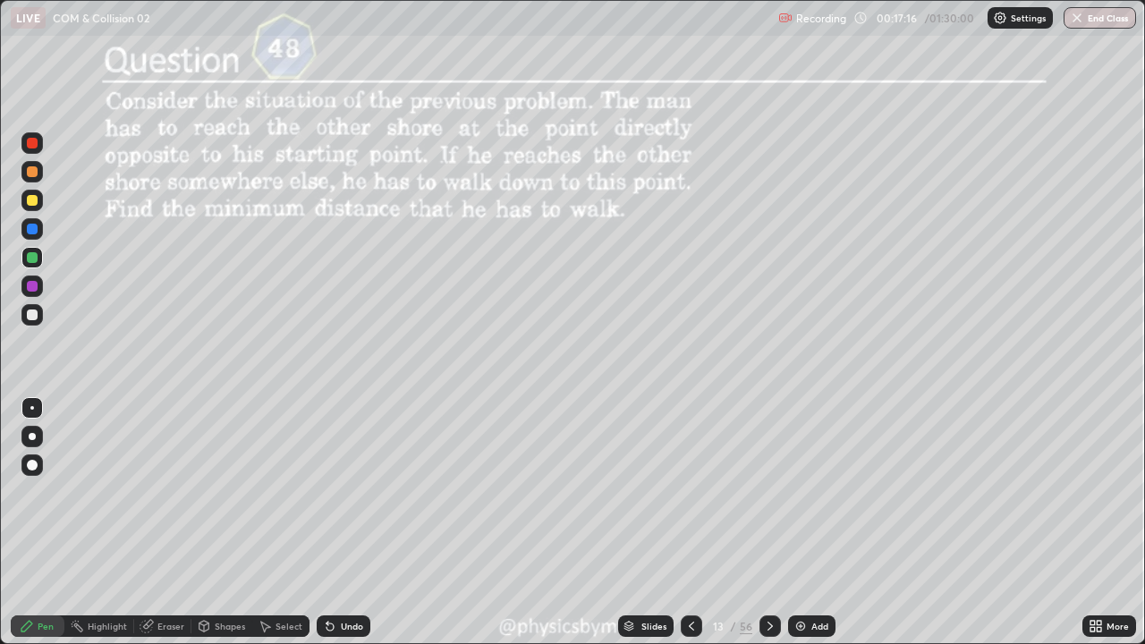
click at [767, 492] on icon at bounding box center [769, 626] width 5 height 9
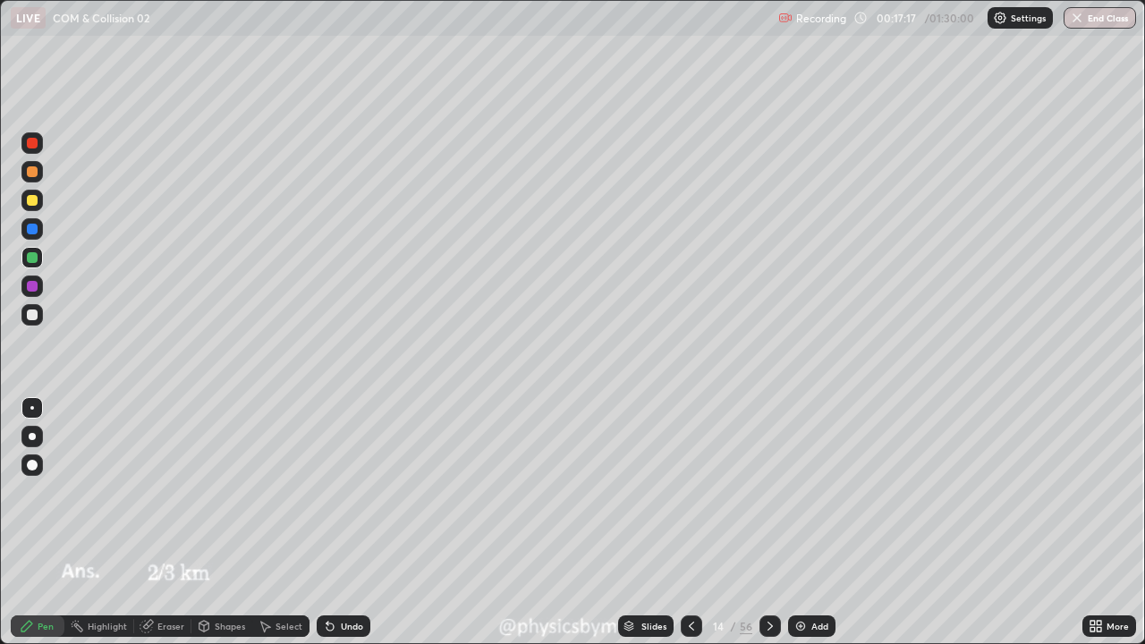
click at [769, 492] on icon at bounding box center [770, 626] width 14 height 14
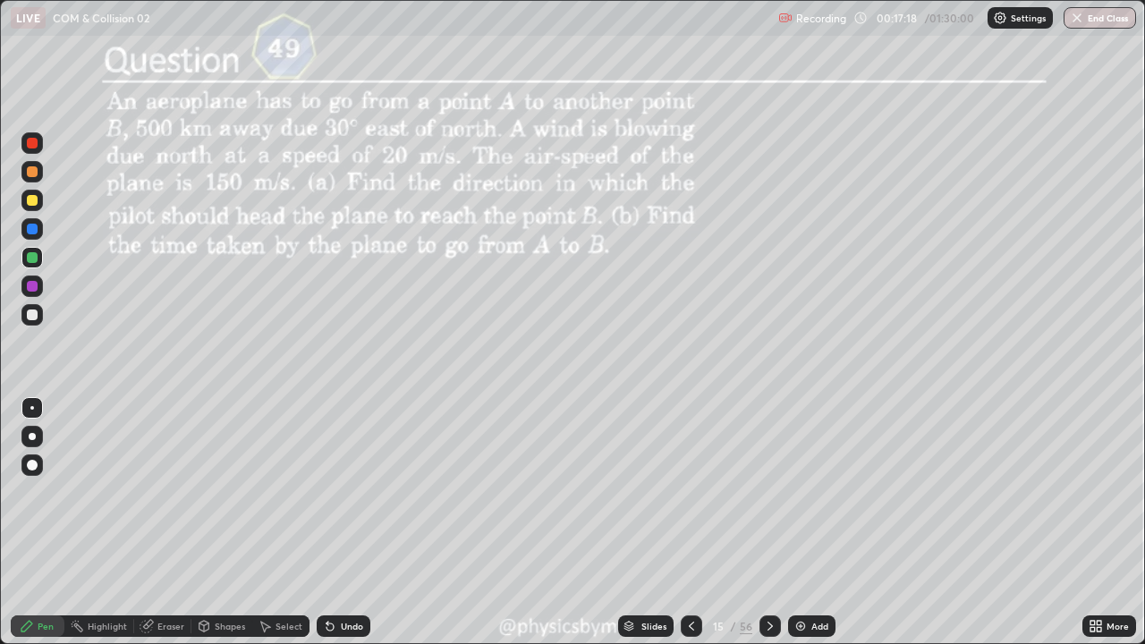
click at [690, 492] on icon at bounding box center [691, 626] width 14 height 14
click at [688, 492] on icon at bounding box center [691, 626] width 14 height 14
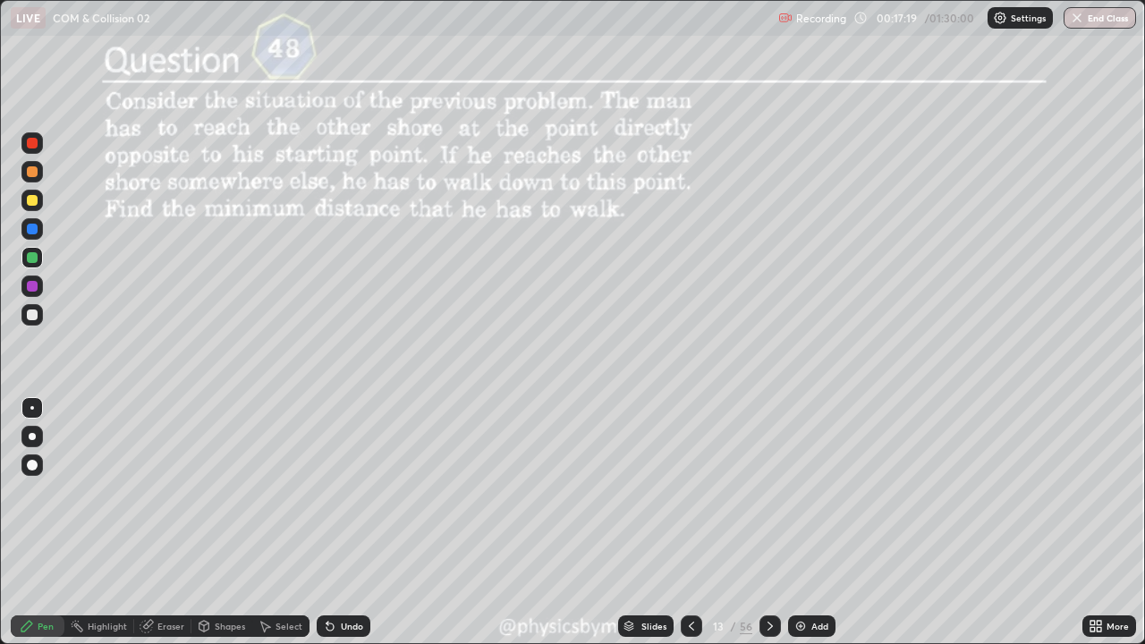
click at [767, 492] on icon at bounding box center [769, 626] width 5 height 9
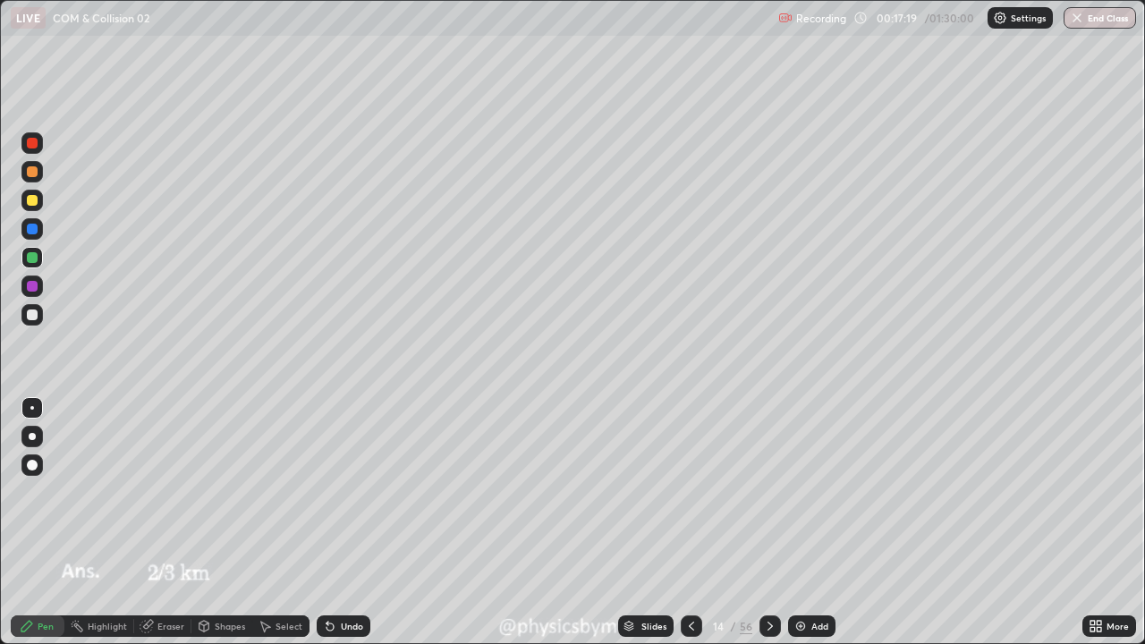
click at [766, 492] on icon at bounding box center [770, 626] width 14 height 14
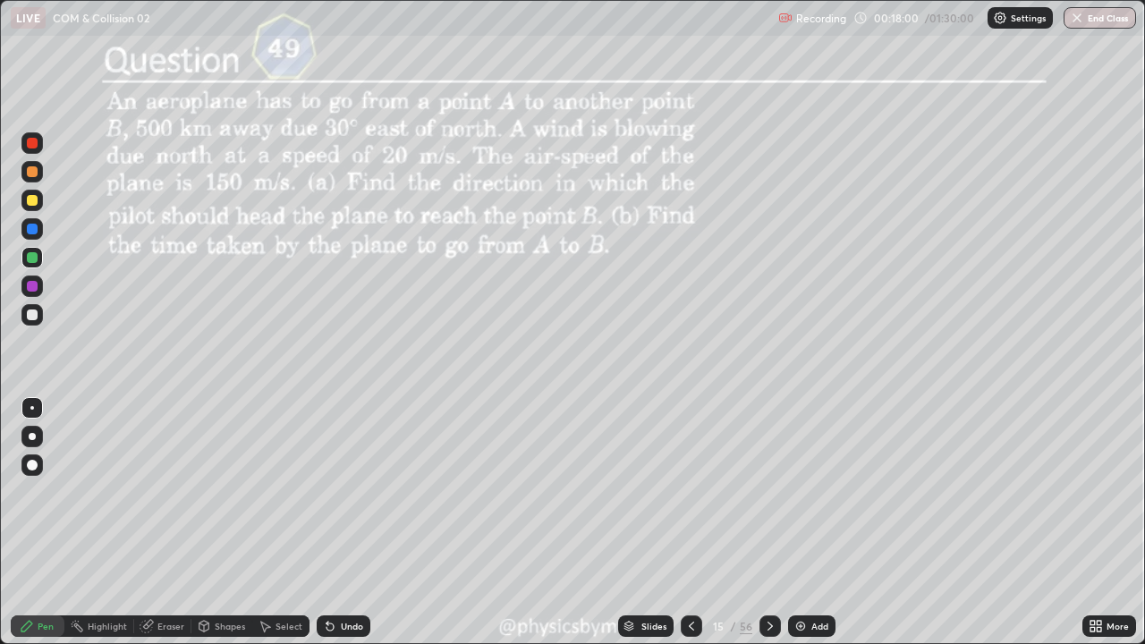
click at [33, 200] on div at bounding box center [32, 200] width 11 height 11
click at [174, 492] on div "Eraser" at bounding box center [170, 626] width 27 height 9
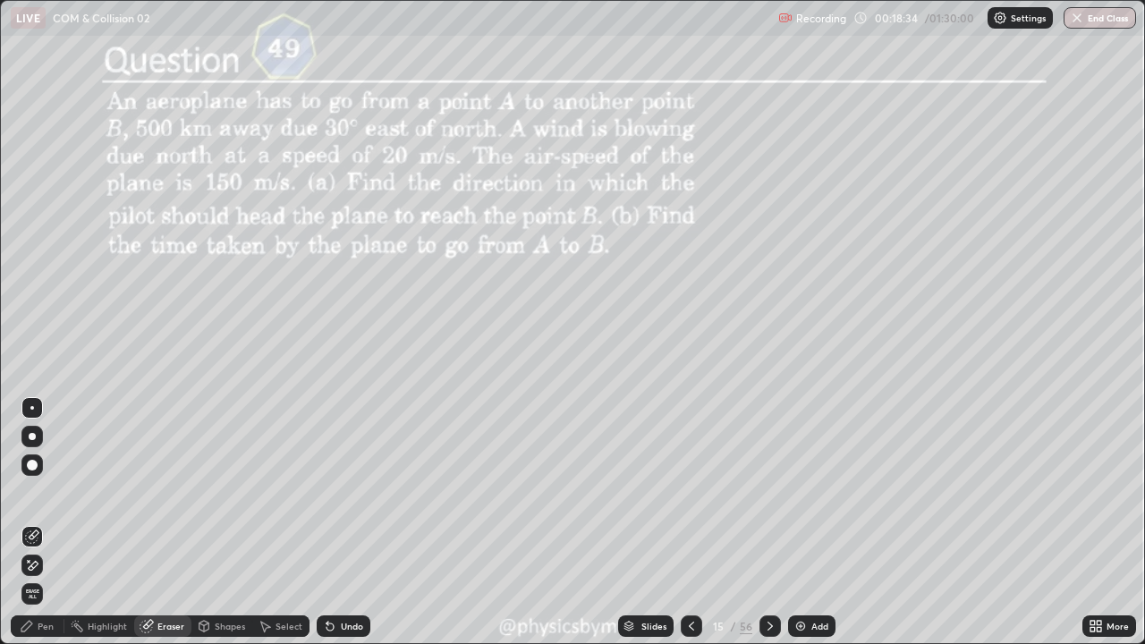
click at [46, 492] on div "Pen" at bounding box center [38, 625] width 54 height 21
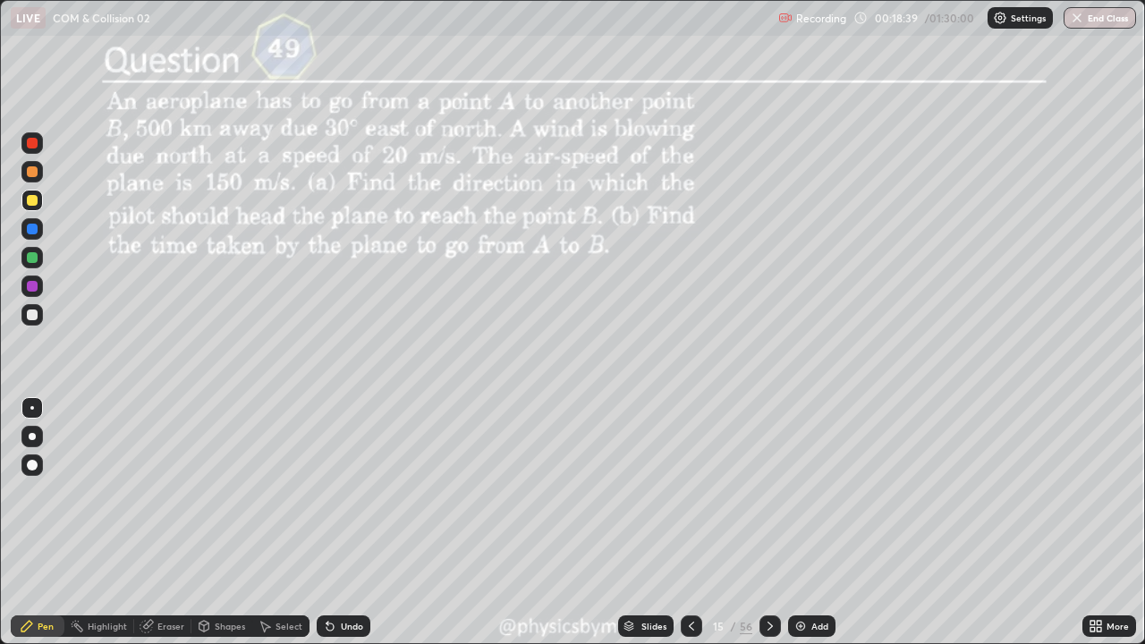
click at [28, 256] on div at bounding box center [32, 257] width 11 height 11
click at [33, 200] on div at bounding box center [32, 200] width 11 height 11
click at [36, 314] on div at bounding box center [32, 314] width 11 height 11
click at [342, 492] on div "Undo" at bounding box center [352, 626] width 22 height 9
click at [341, 492] on div "Undo" at bounding box center [352, 626] width 22 height 9
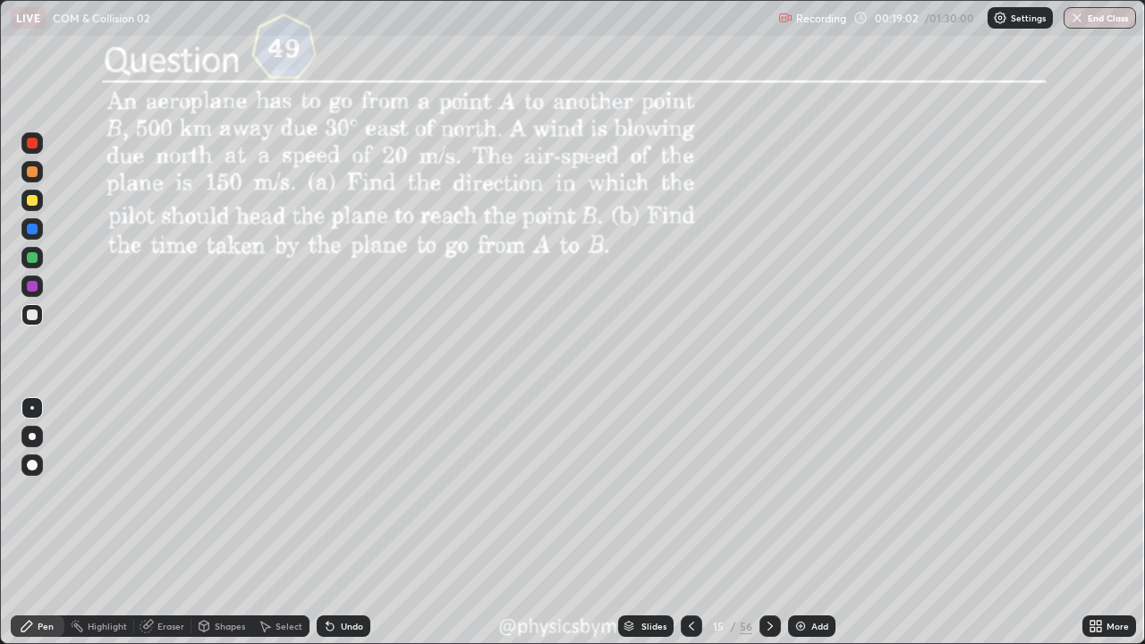
click at [341, 492] on div "Undo" at bounding box center [352, 626] width 22 height 9
click at [172, 492] on div "Eraser" at bounding box center [170, 626] width 27 height 9
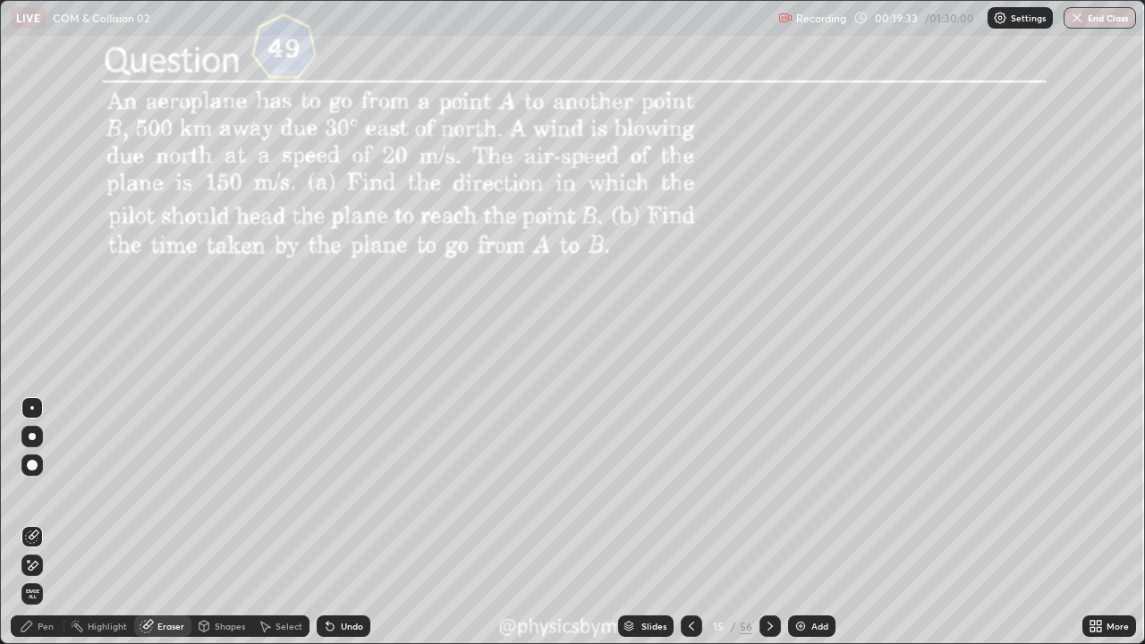
click at [53, 492] on div "Pen" at bounding box center [46, 626] width 16 height 9
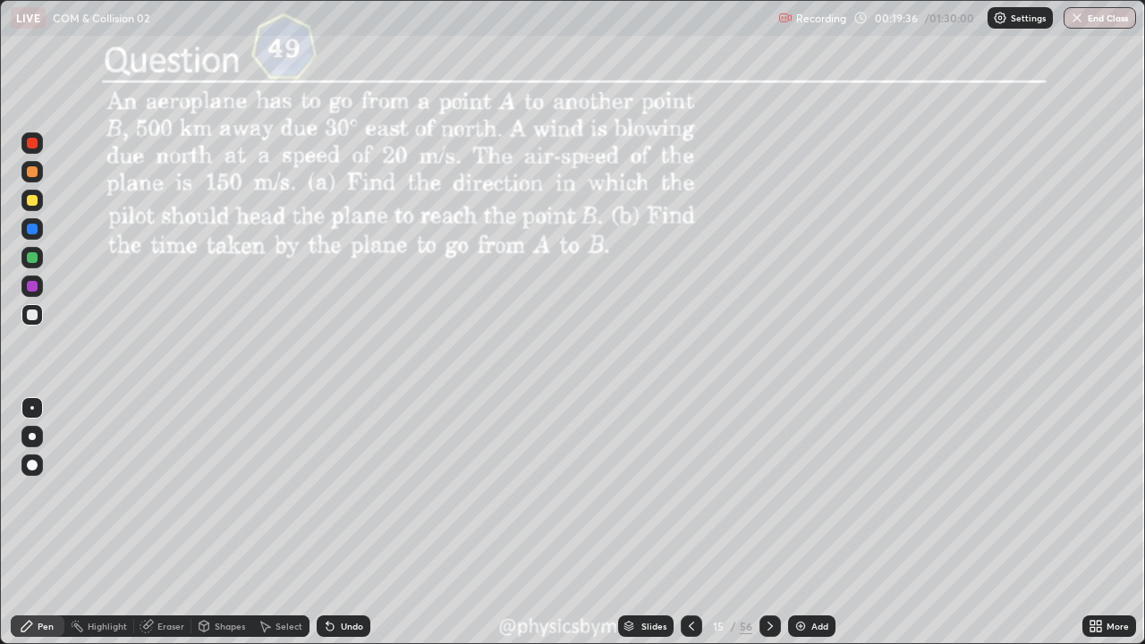
click at [34, 258] on div at bounding box center [32, 257] width 11 height 11
click at [348, 492] on div "Undo" at bounding box center [352, 626] width 22 height 9
click at [351, 492] on div "Undo" at bounding box center [352, 626] width 22 height 9
click at [341, 492] on div "Undo" at bounding box center [352, 626] width 22 height 9
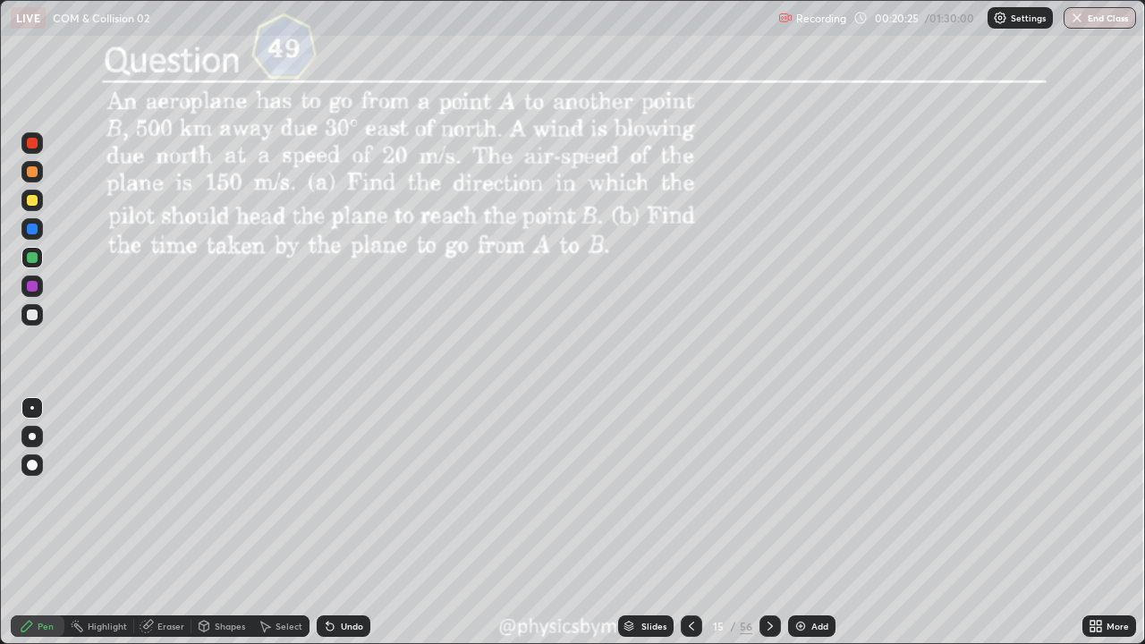
click at [348, 492] on div "Undo" at bounding box center [352, 626] width 22 height 9
click at [351, 492] on div "Undo" at bounding box center [352, 626] width 22 height 9
click at [356, 492] on div "Undo" at bounding box center [352, 626] width 22 height 9
click at [767, 492] on icon at bounding box center [770, 626] width 14 height 14
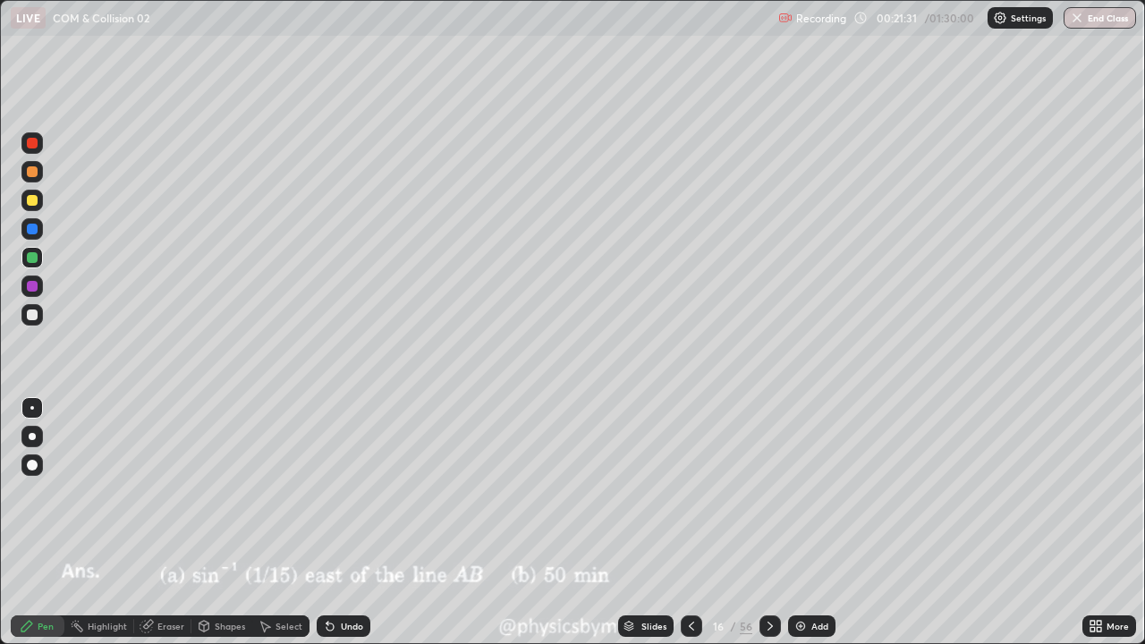
click at [767, 492] on icon at bounding box center [769, 626] width 5 height 9
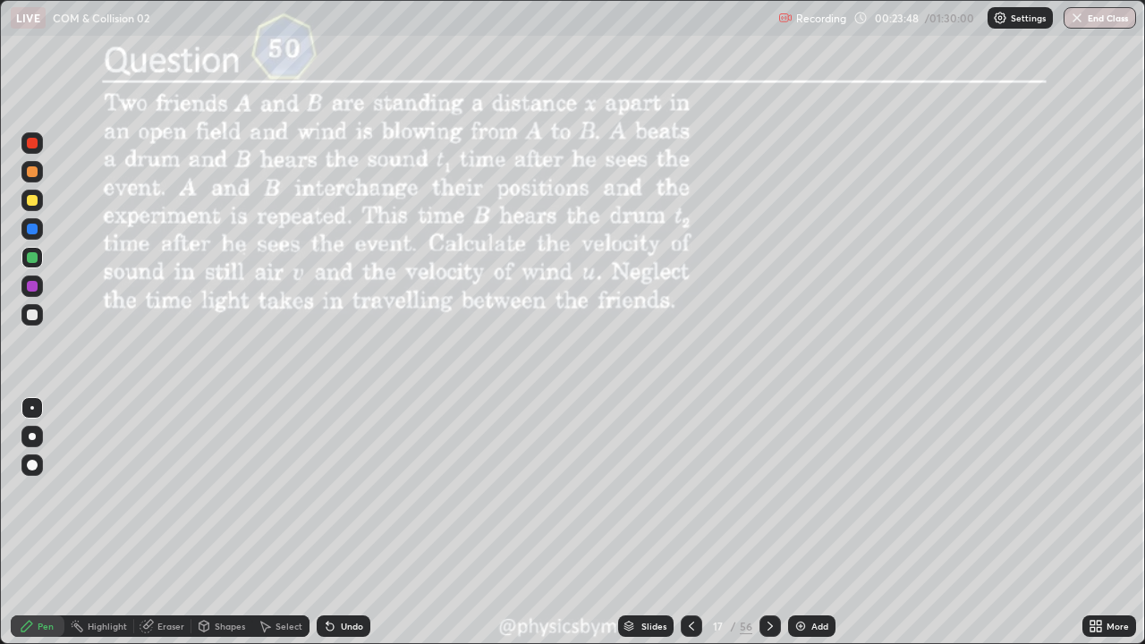
click at [355, 492] on div "Undo" at bounding box center [352, 626] width 22 height 9
click at [172, 492] on div "Eraser" at bounding box center [170, 626] width 27 height 9
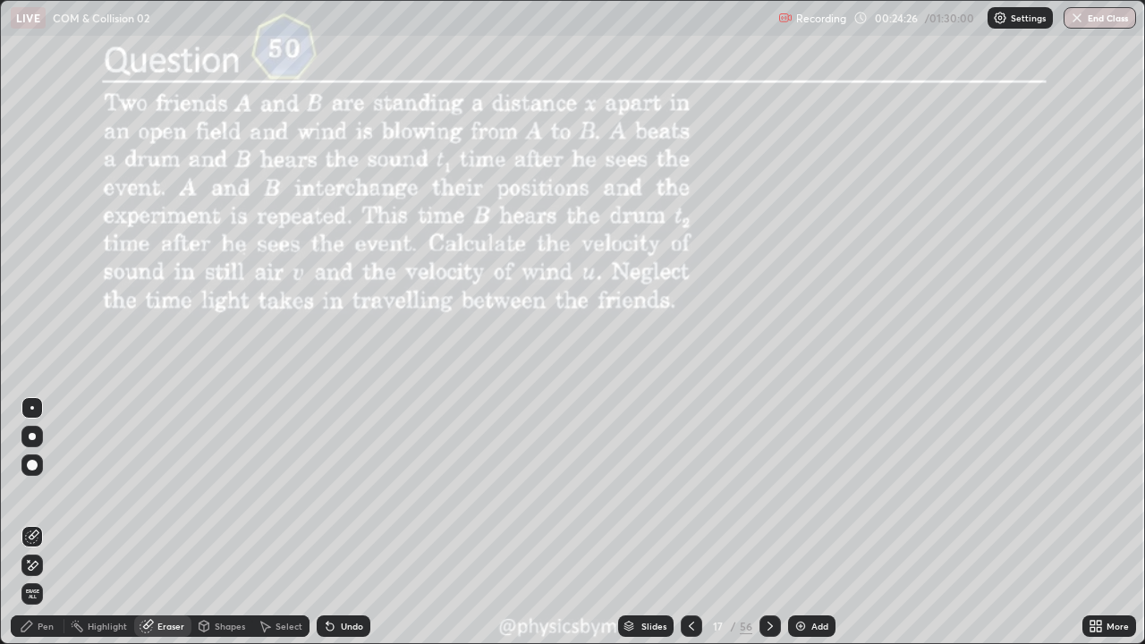
click at [38, 492] on div "Pen" at bounding box center [38, 625] width 54 height 21
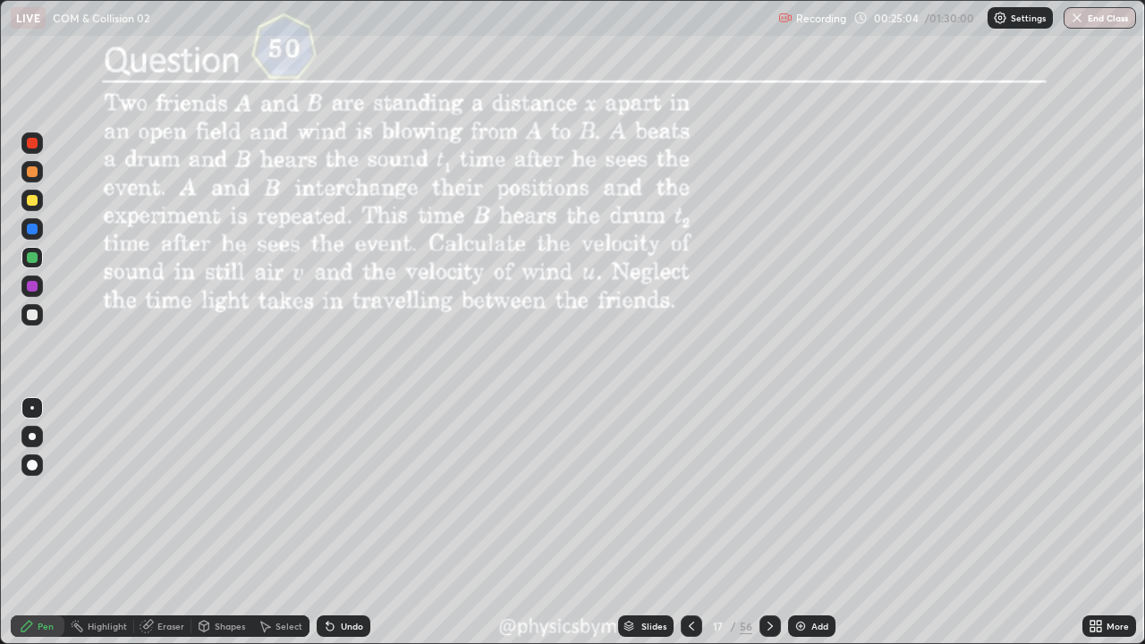
click at [763, 492] on icon at bounding box center [770, 626] width 14 height 14
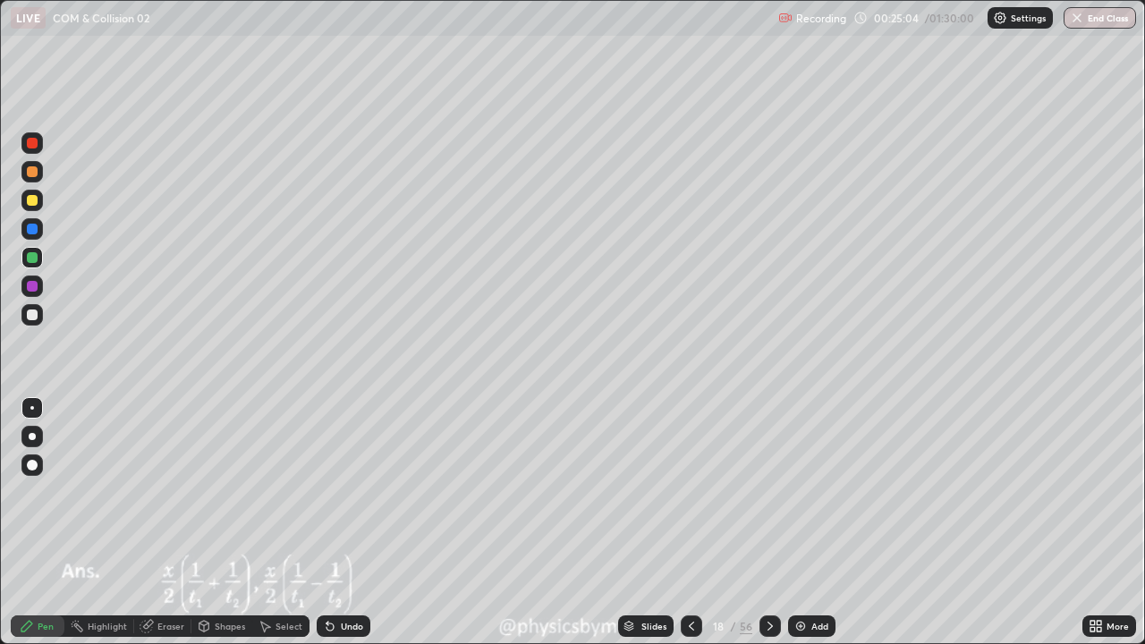
click at [767, 492] on icon at bounding box center [770, 626] width 14 height 14
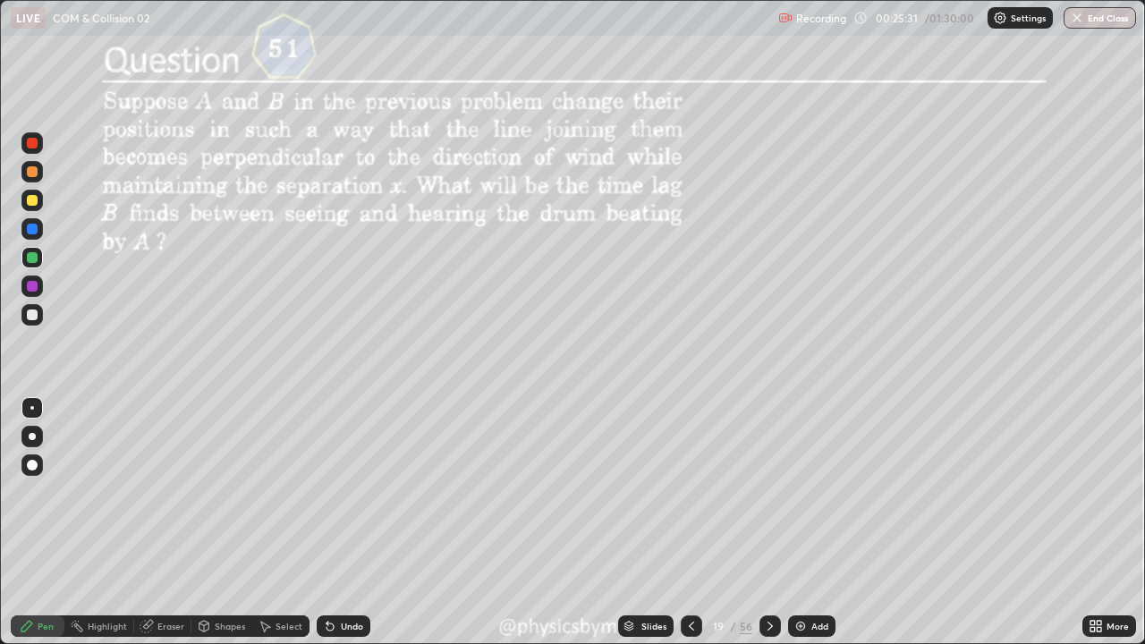
click at [688, 492] on icon at bounding box center [691, 626] width 14 height 14
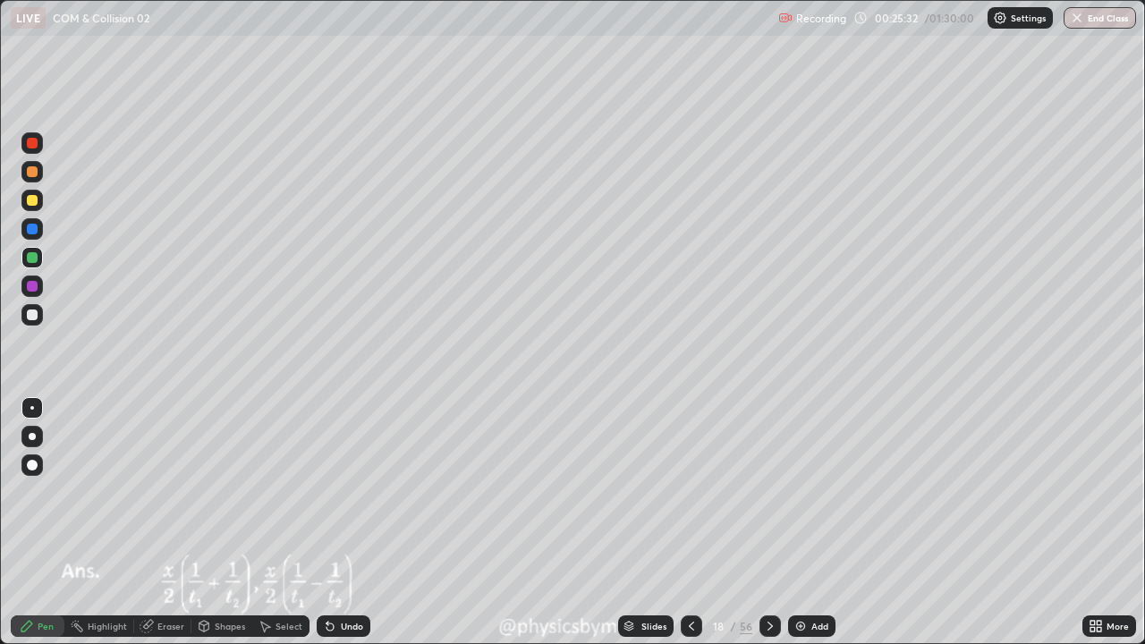
click at [766, 492] on icon at bounding box center [770, 626] width 14 height 14
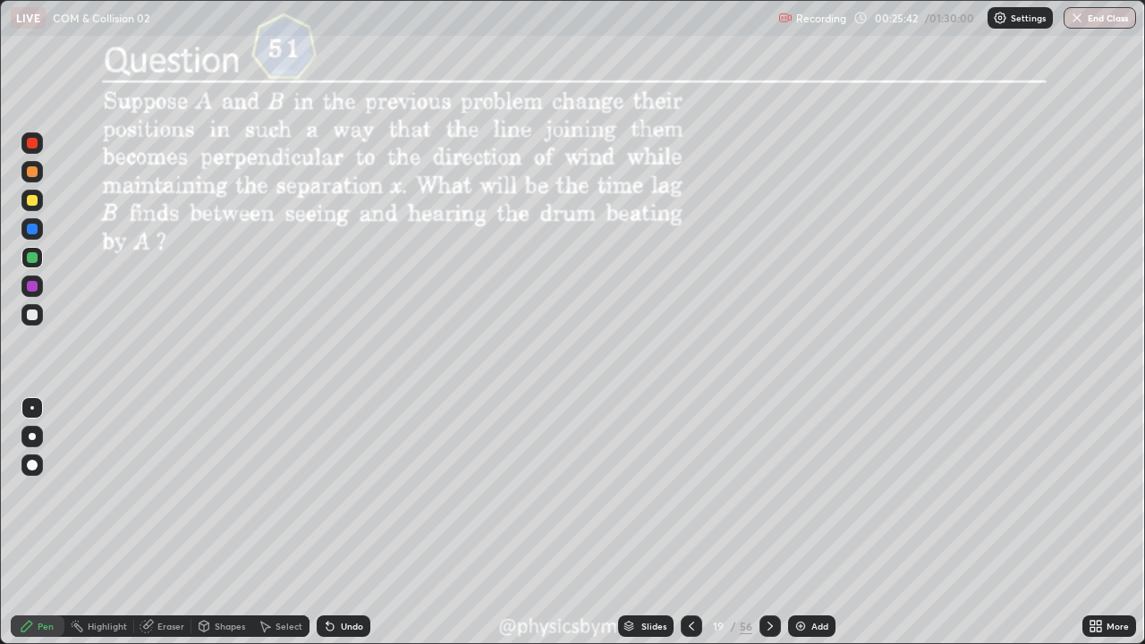
click at [31, 311] on div at bounding box center [32, 314] width 11 height 11
click at [354, 492] on div "Undo" at bounding box center [352, 626] width 22 height 9
click at [285, 492] on div "Select" at bounding box center [288, 626] width 27 height 9
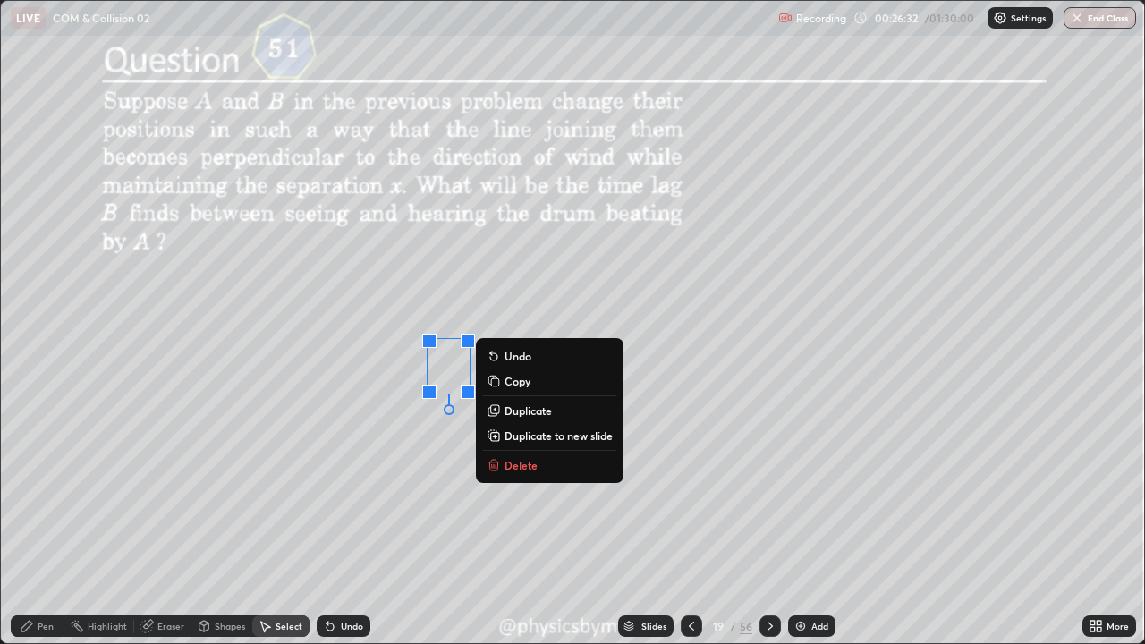
click at [521, 468] on p "Delete" at bounding box center [520, 465] width 33 height 14
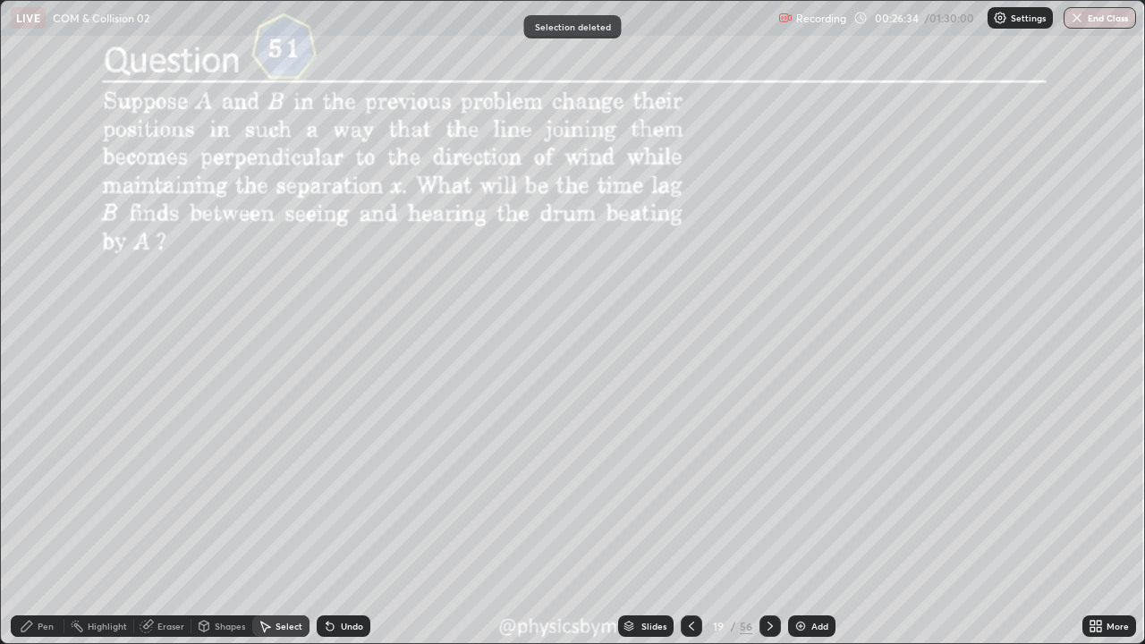
click at [341, 492] on div "Undo" at bounding box center [352, 626] width 22 height 9
click at [341, 492] on div "Undo" at bounding box center [344, 625] width 54 height 21
click at [344, 492] on div "Undo" at bounding box center [344, 625] width 54 height 21
click at [345, 492] on div "Undo" at bounding box center [344, 625] width 54 height 21
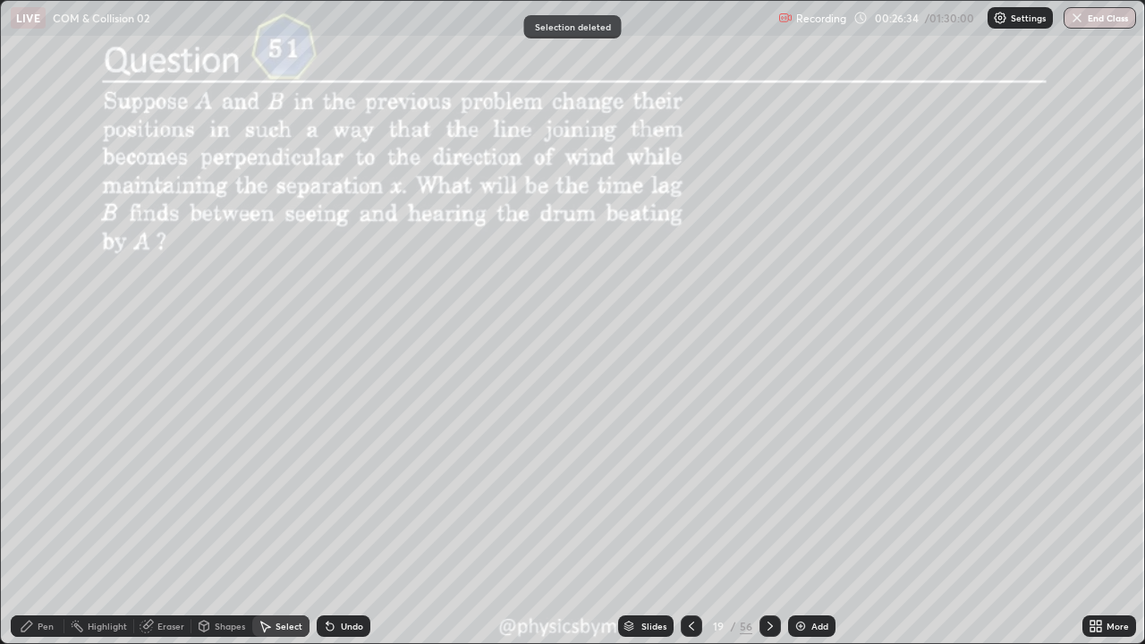
click at [346, 492] on div "Undo" at bounding box center [344, 625] width 54 height 21
click at [348, 492] on div "Undo" at bounding box center [344, 625] width 54 height 21
click at [346, 492] on div "Undo" at bounding box center [344, 625] width 54 height 21
click at [350, 492] on div "Undo" at bounding box center [344, 625] width 54 height 21
click at [351, 492] on div "Undo" at bounding box center [344, 625] width 54 height 21
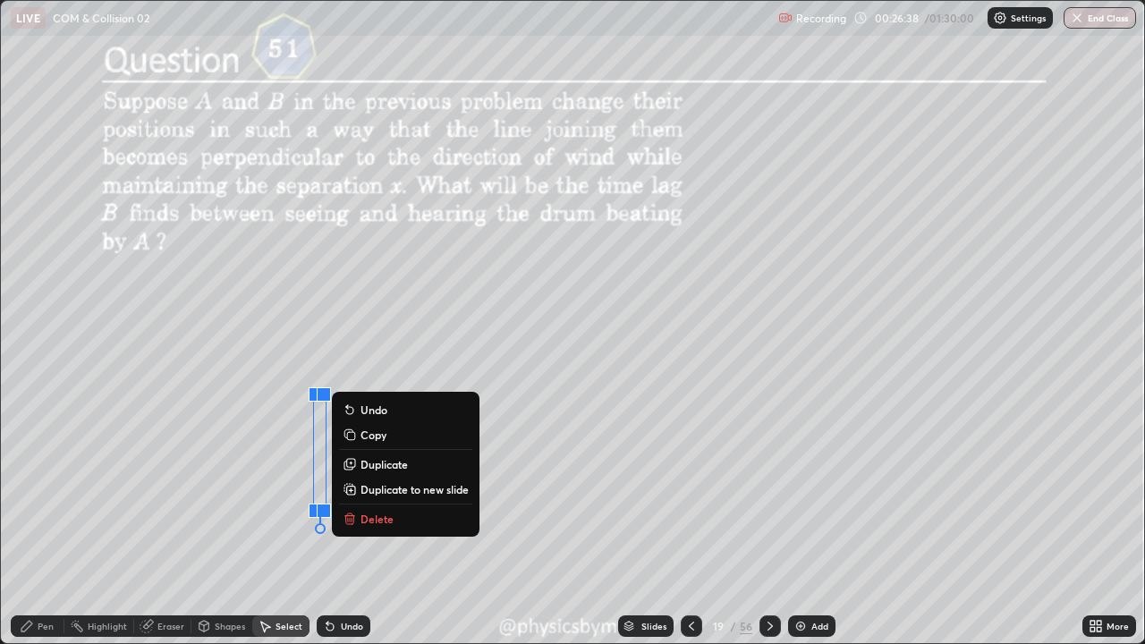
click at [40, 492] on div "Pen" at bounding box center [38, 625] width 54 height 21
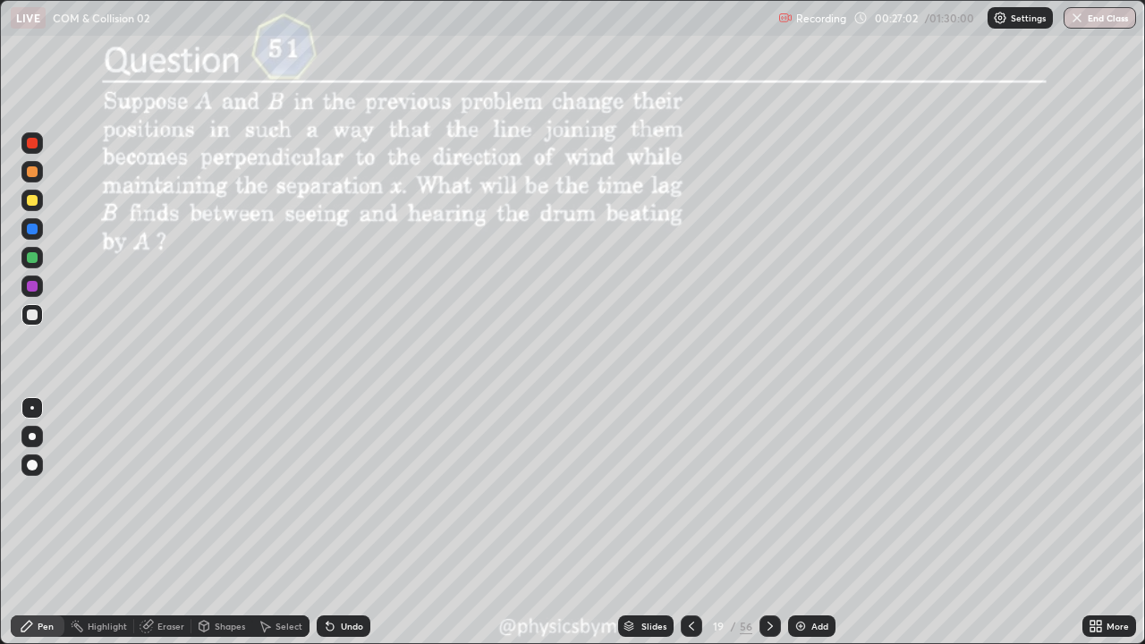
click at [335, 492] on div "Undo" at bounding box center [344, 625] width 54 height 21
click at [769, 492] on icon at bounding box center [770, 626] width 14 height 14
click at [767, 492] on icon at bounding box center [770, 626] width 14 height 14
click at [36, 260] on div at bounding box center [32, 257] width 11 height 11
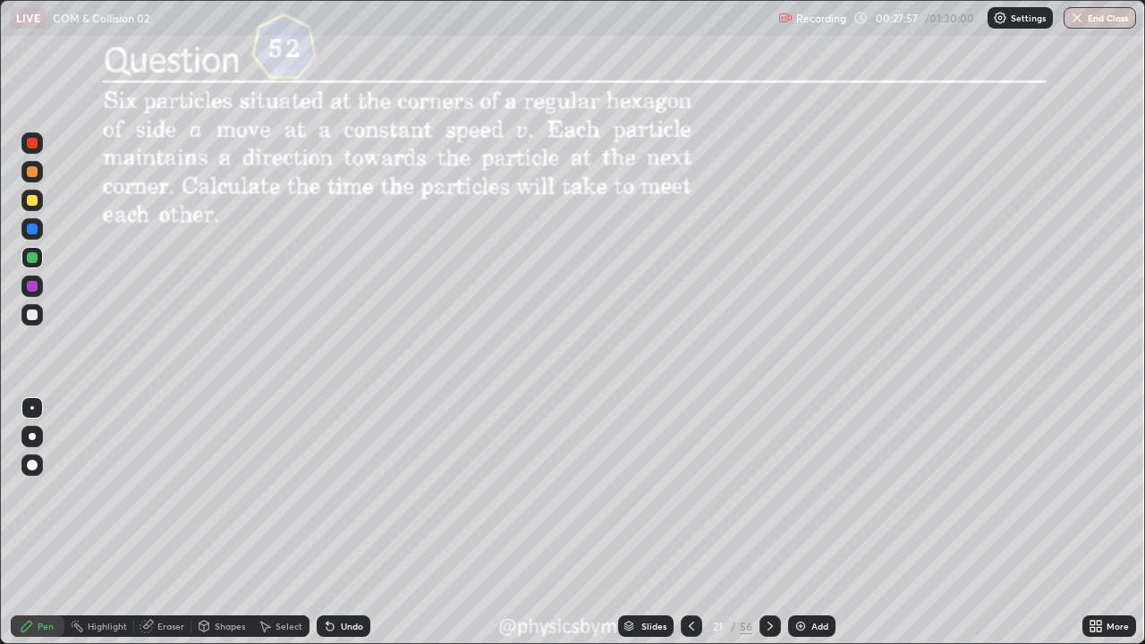
click at [221, 492] on div "Shapes" at bounding box center [230, 626] width 30 height 9
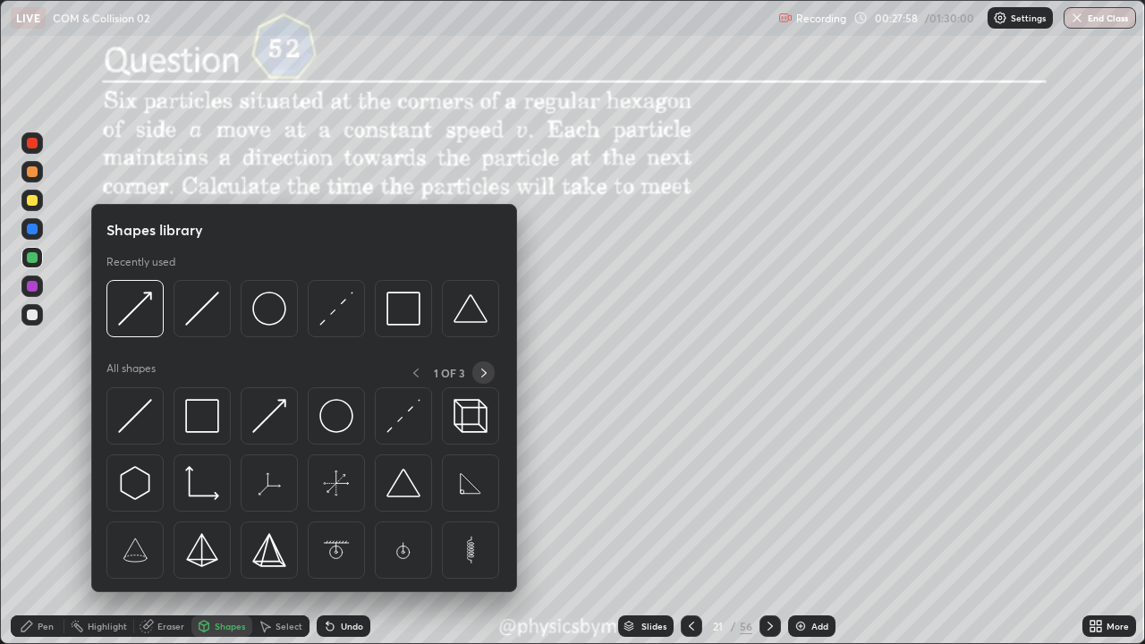
click at [483, 372] on icon at bounding box center [484, 373] width 14 height 14
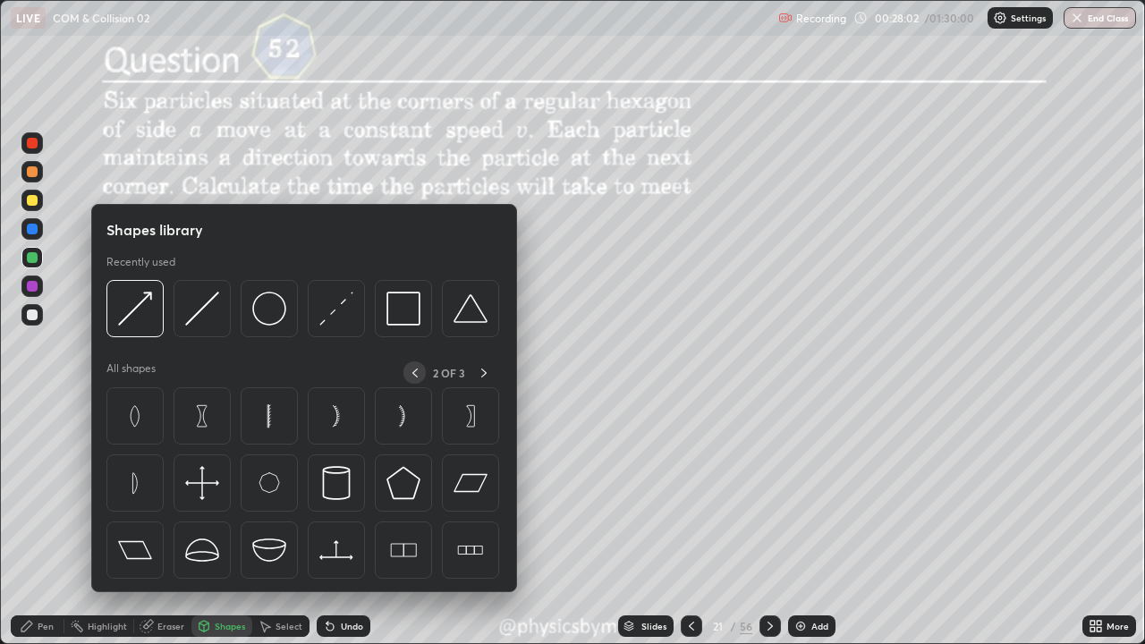
click at [422, 373] on div at bounding box center [414, 372] width 22 height 22
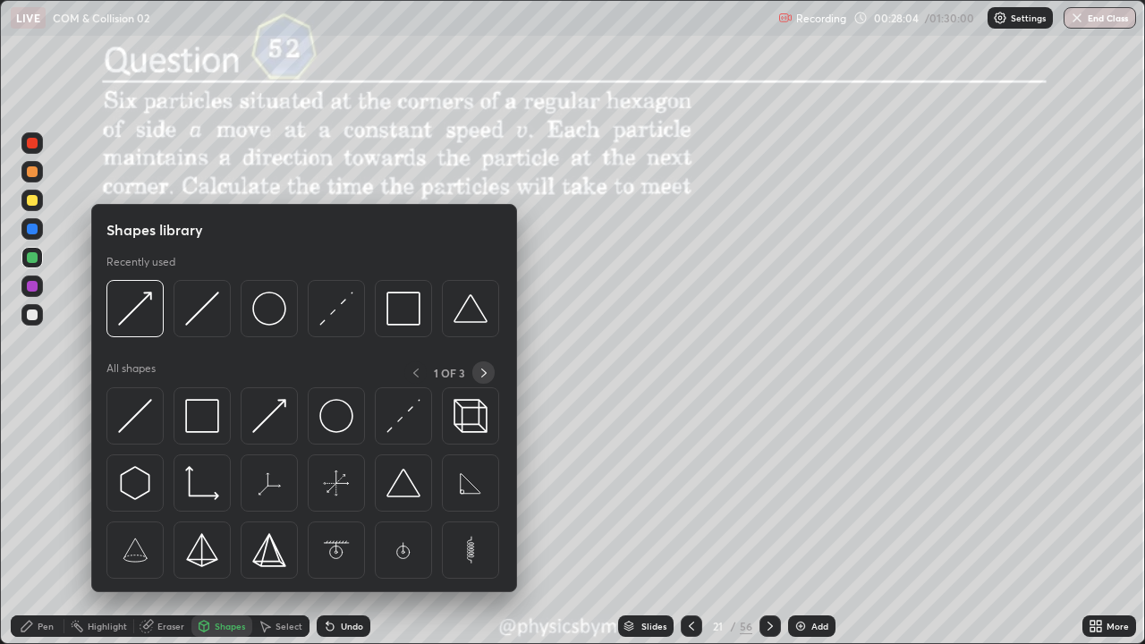
click at [483, 373] on icon at bounding box center [484, 373] width 14 height 14
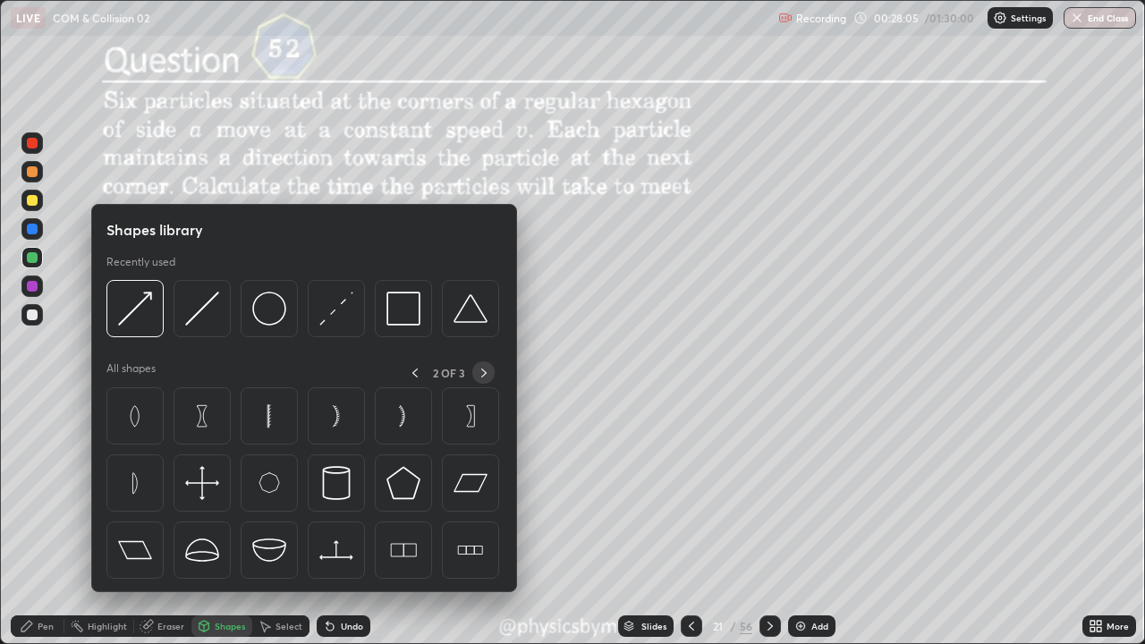
click at [484, 373] on icon at bounding box center [484, 373] width 14 height 14
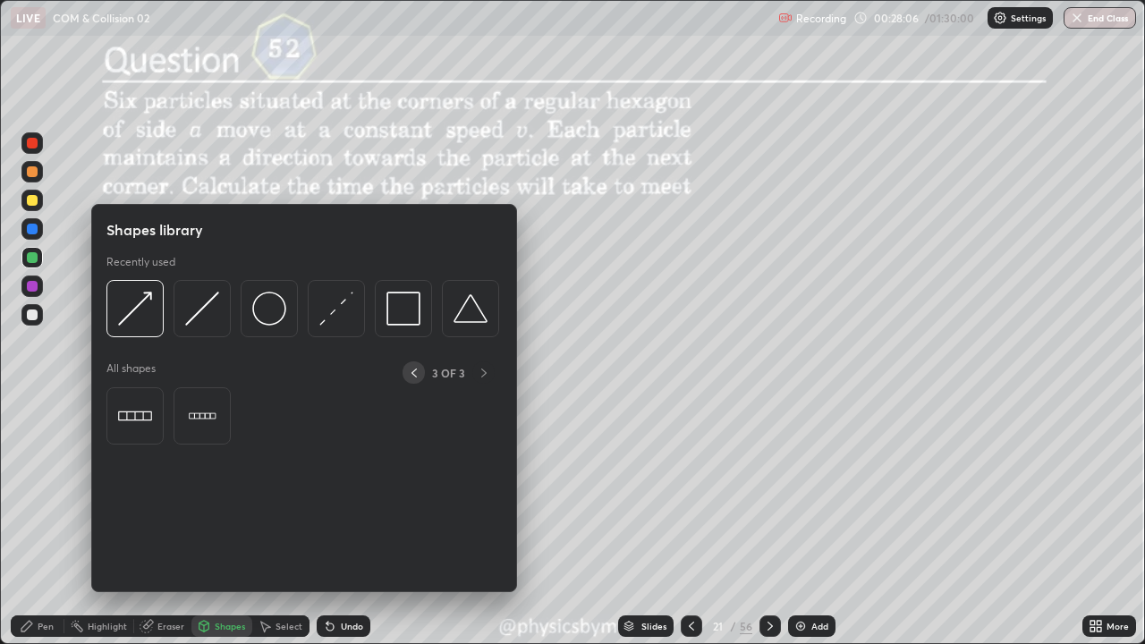
click at [413, 369] on icon at bounding box center [414, 373] width 14 height 14
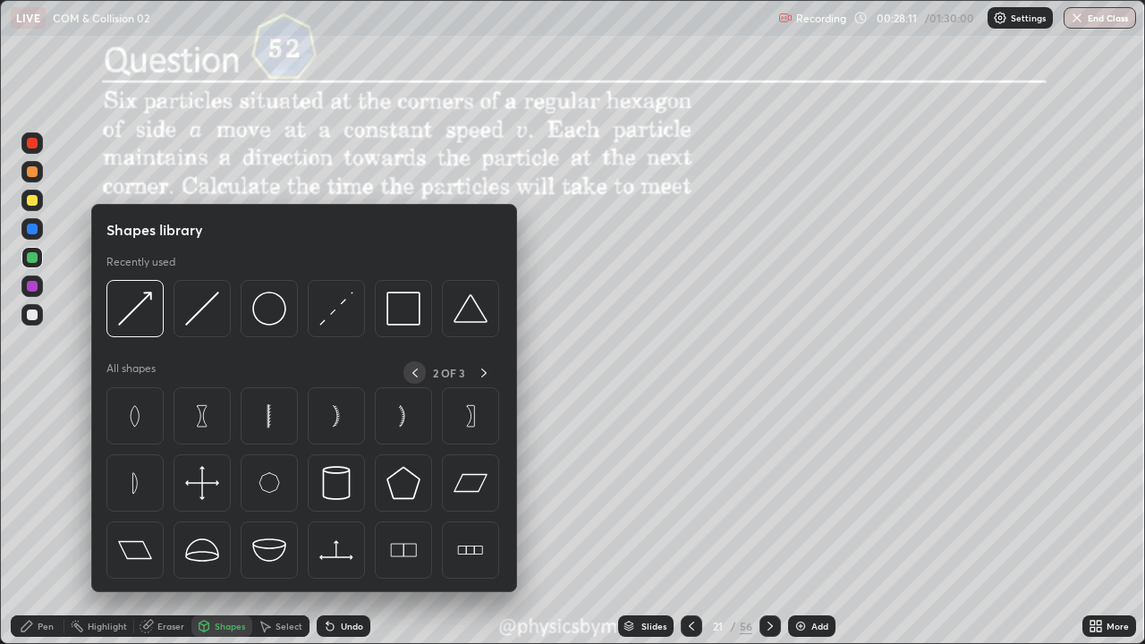
click at [416, 375] on icon at bounding box center [415, 373] width 14 height 14
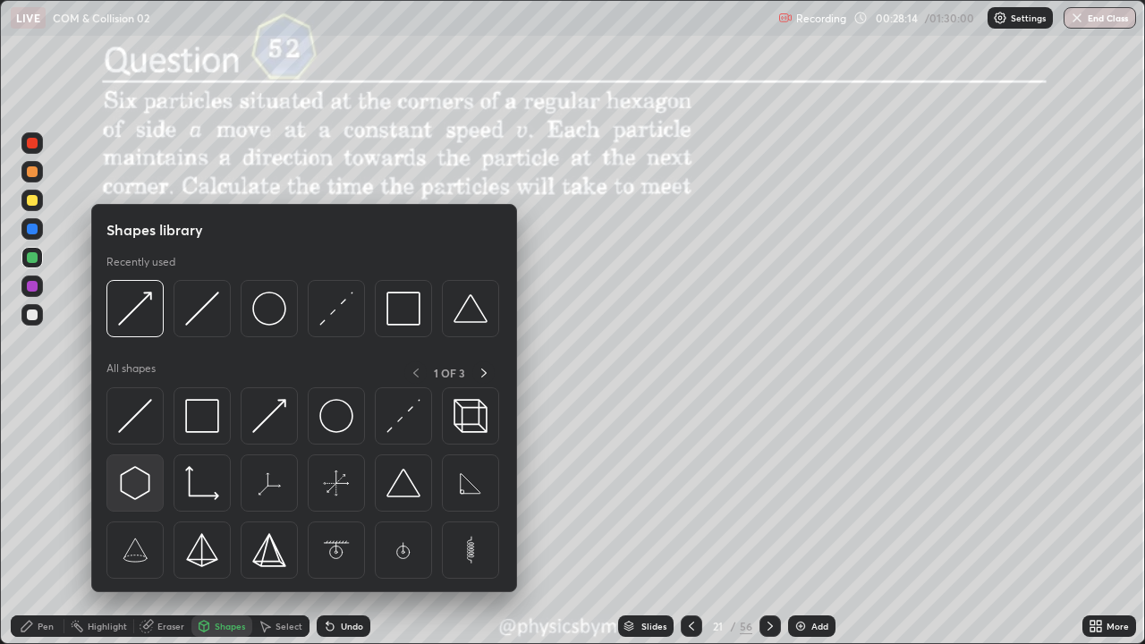
click at [137, 488] on img at bounding box center [135, 483] width 34 height 34
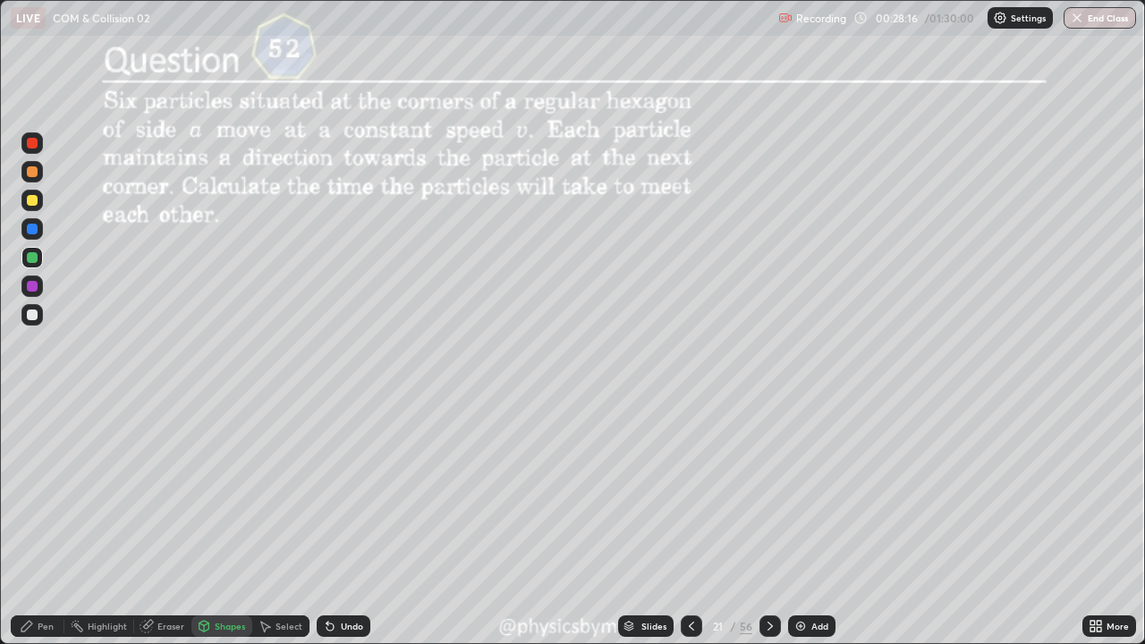
click at [285, 492] on div "Select" at bounding box center [288, 626] width 27 height 9
click at [28, 492] on icon at bounding box center [26, 626] width 11 height 11
click at [30, 315] on div at bounding box center [32, 314] width 11 height 11
click at [33, 286] on div at bounding box center [32, 286] width 11 height 11
click at [224, 492] on div "Shapes" at bounding box center [230, 626] width 30 height 9
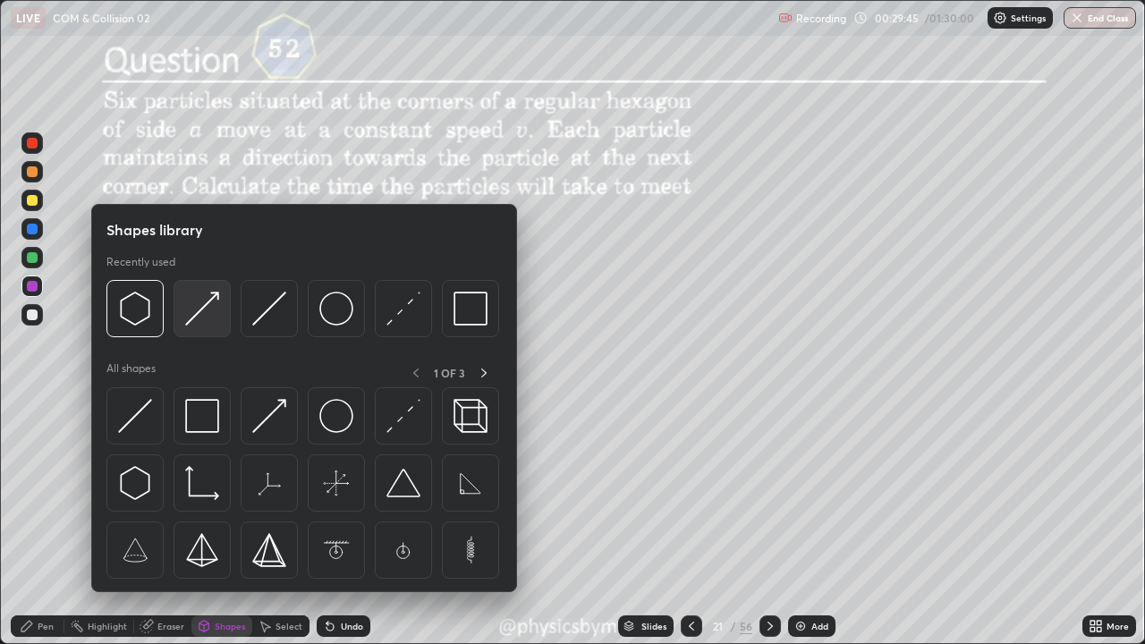
click at [207, 323] on img at bounding box center [202, 309] width 34 height 34
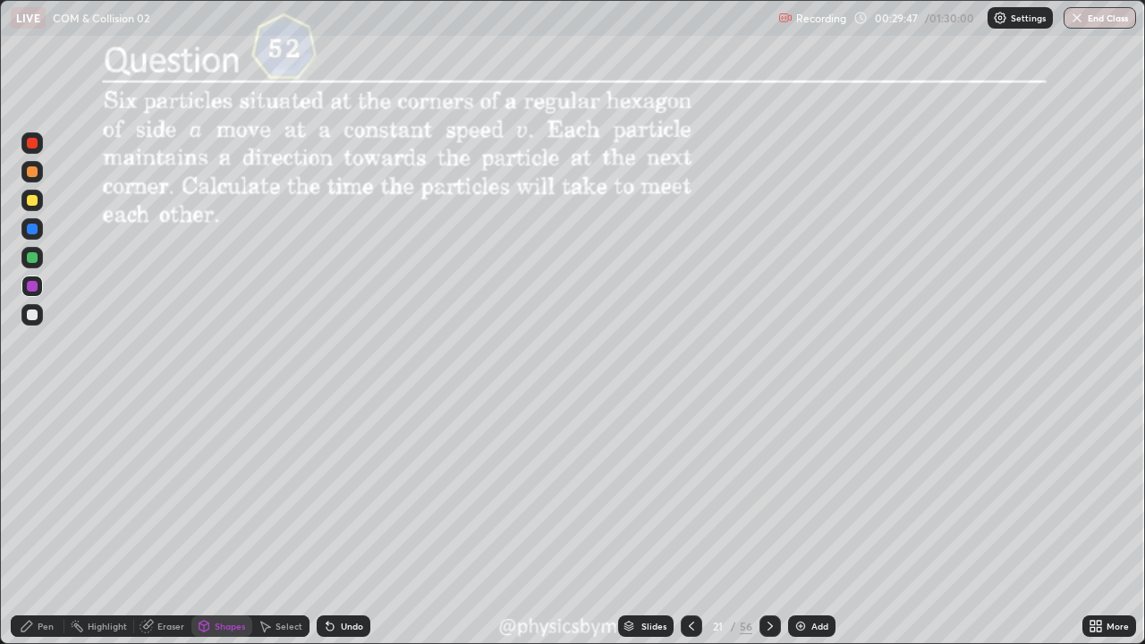
click at [41, 492] on div "Pen" at bounding box center [38, 625] width 54 height 21
click at [724, 492] on div "21" at bounding box center [718, 626] width 18 height 11
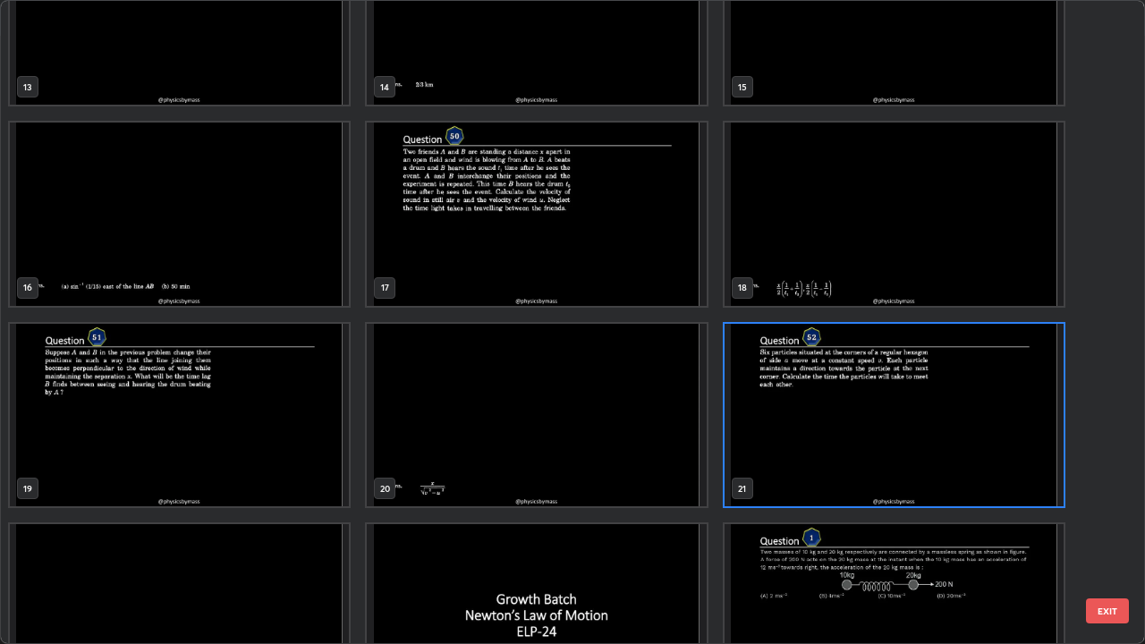
scroll to position [893, 0]
click at [775, 473] on img "grid" at bounding box center [893, 414] width 339 height 183
click at [771, 470] on img "grid" at bounding box center [893, 414] width 339 height 183
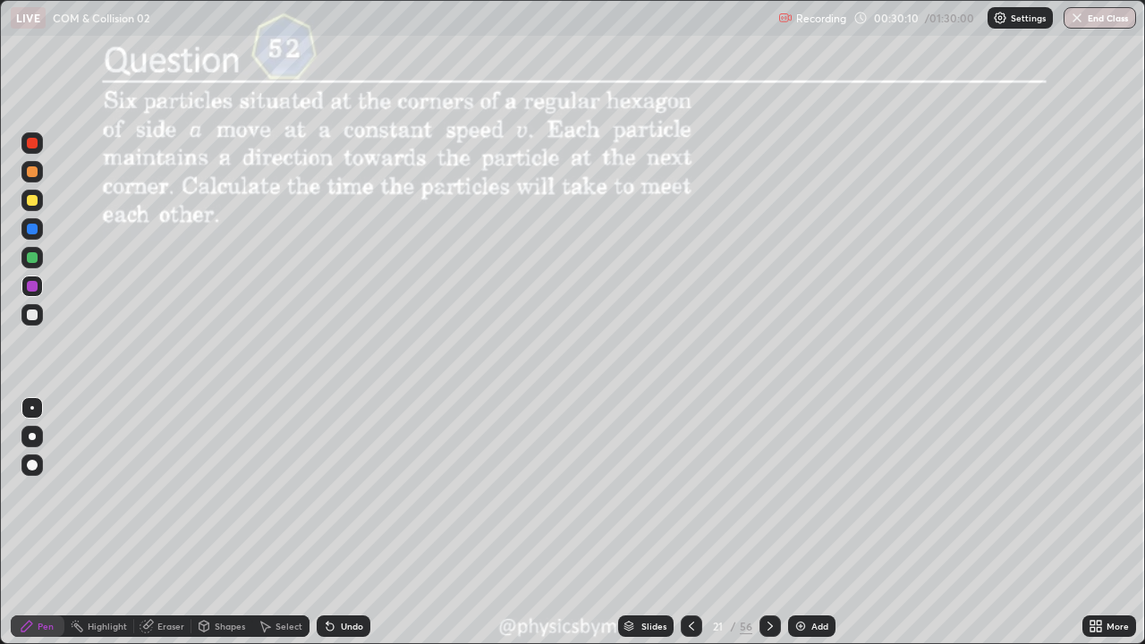
click at [722, 492] on div "21" at bounding box center [718, 626] width 18 height 11
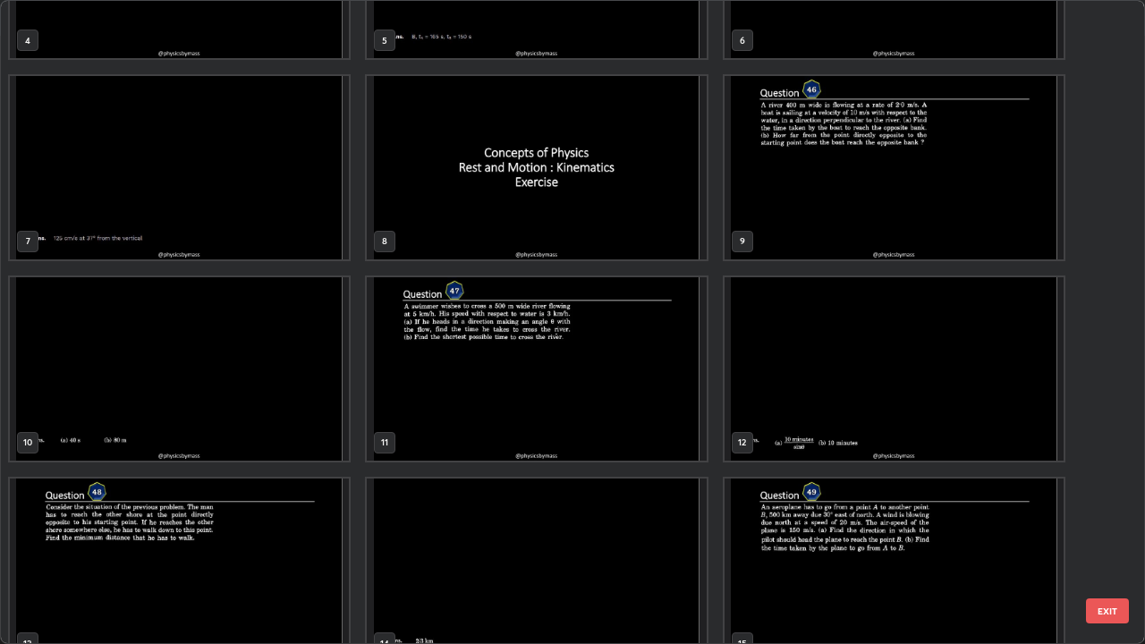
scroll to position [326, 0]
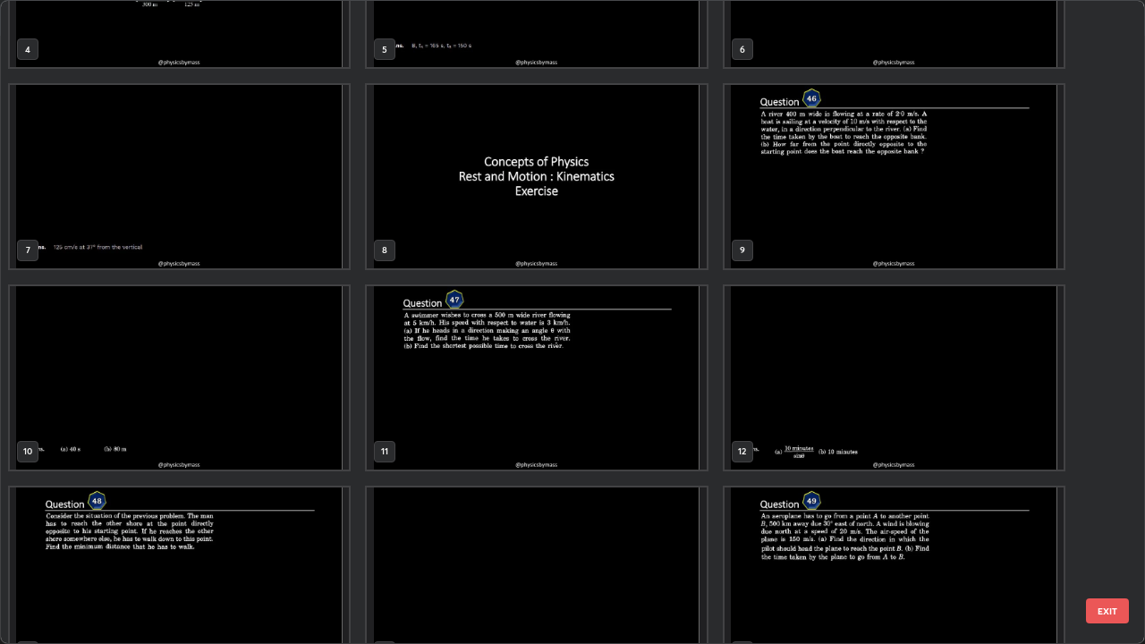
click at [239, 283] on div "10" at bounding box center [179, 377] width 357 height 201
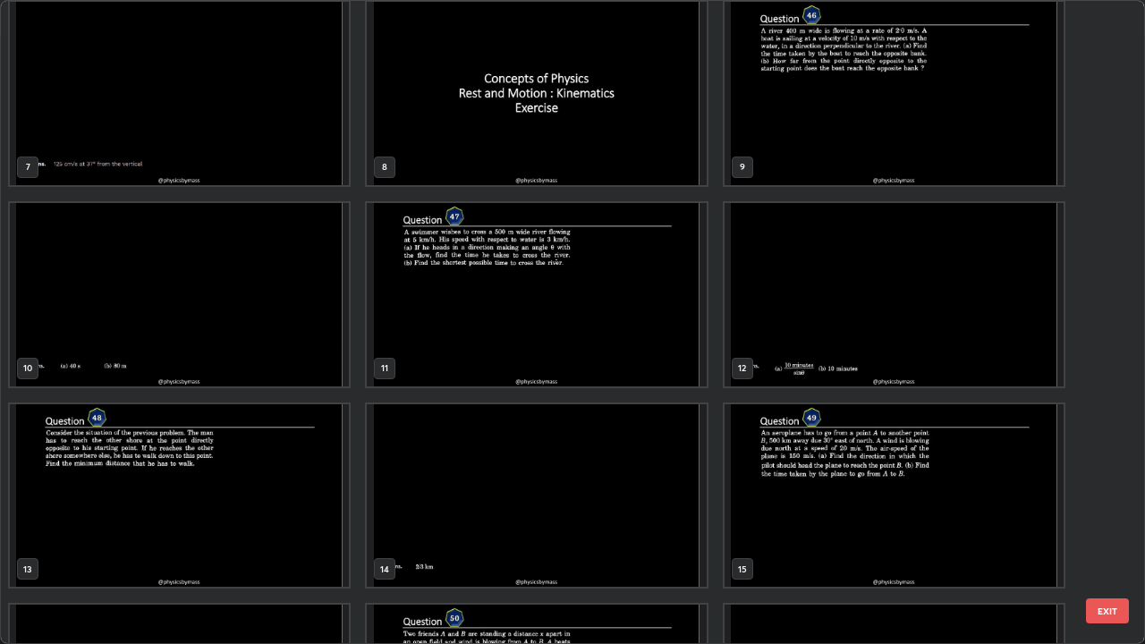
scroll to position [411, 0]
click at [241, 452] on img "grid" at bounding box center [179, 494] width 339 height 183
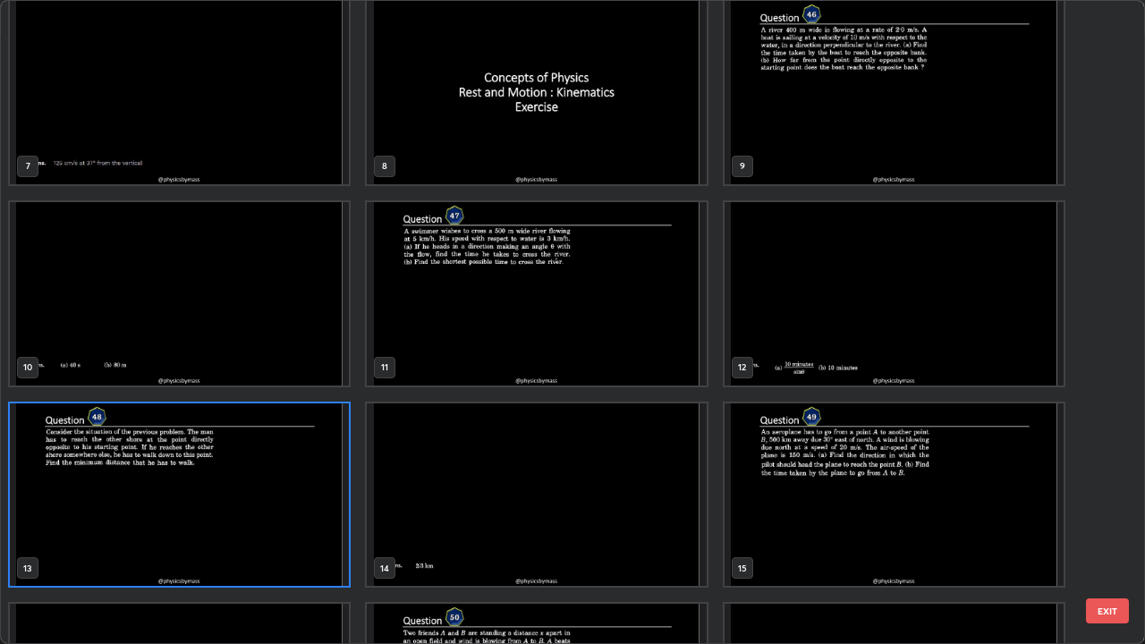
click at [245, 451] on img "grid" at bounding box center [179, 494] width 339 height 183
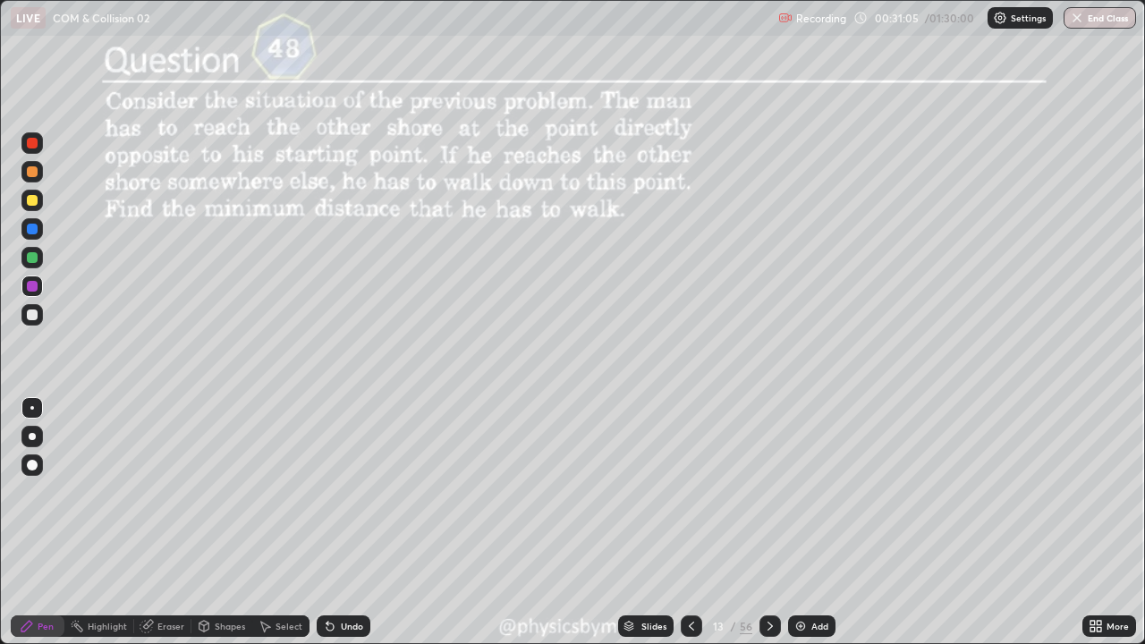
click at [763, 492] on icon at bounding box center [770, 626] width 14 height 14
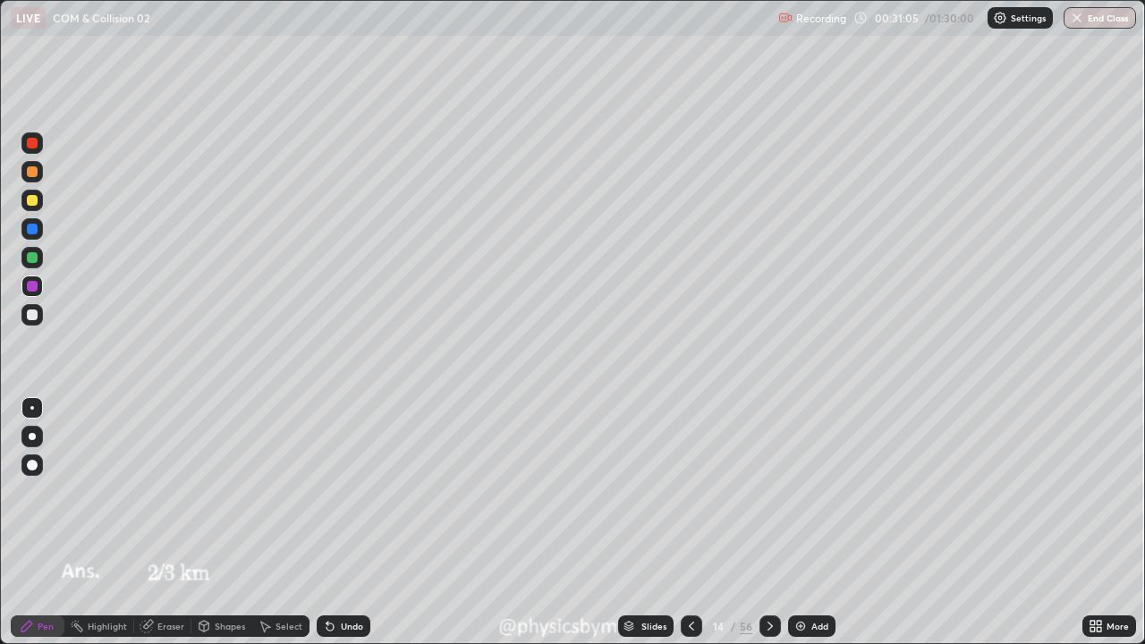
click at [767, 492] on icon at bounding box center [770, 626] width 14 height 14
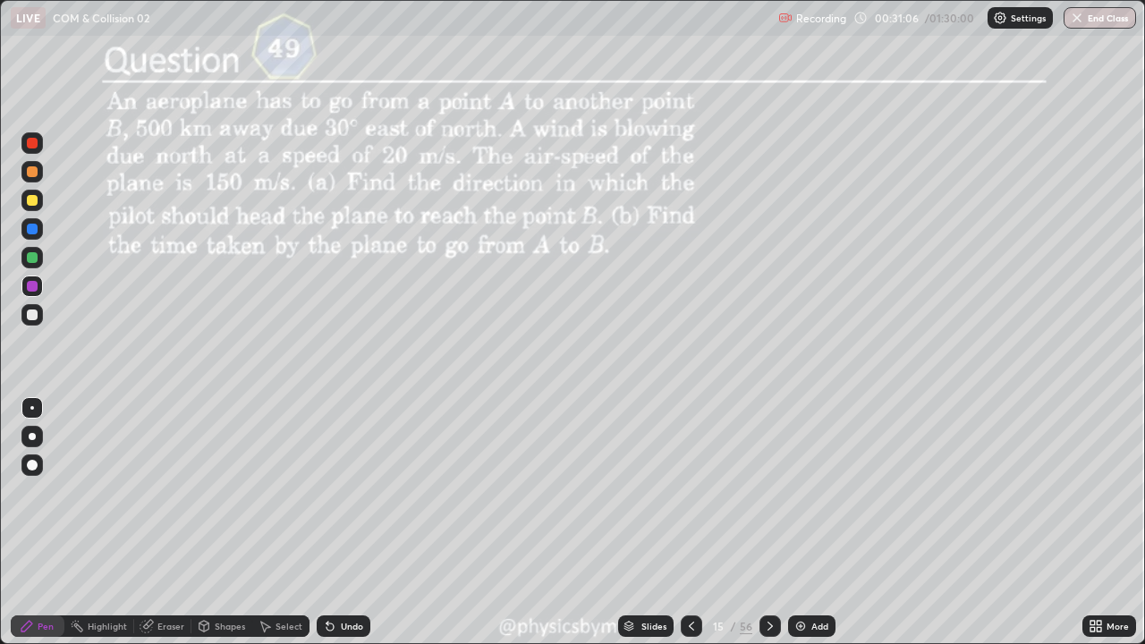
click at [767, 492] on icon at bounding box center [770, 626] width 14 height 14
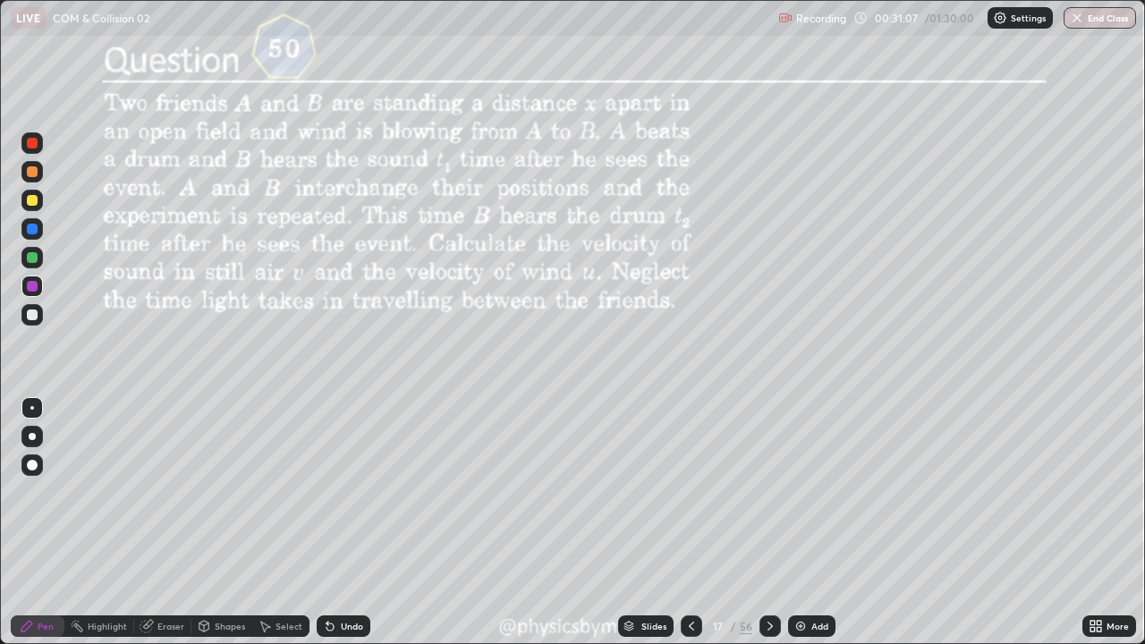
click at [690, 492] on icon at bounding box center [691, 626] width 14 height 14
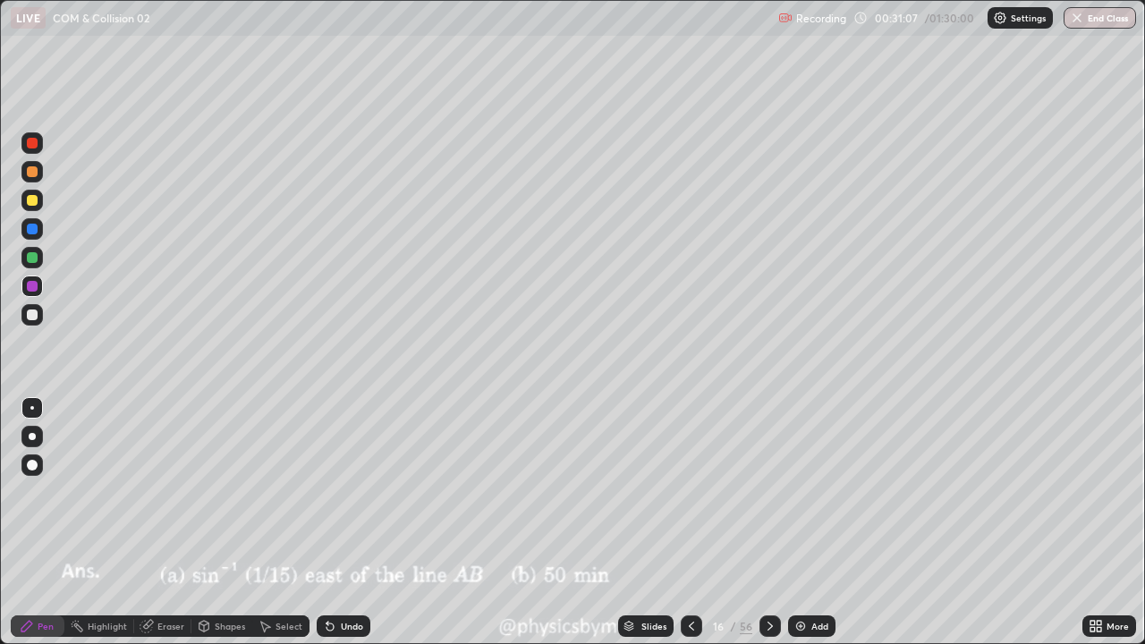
click at [687, 492] on div at bounding box center [691, 625] width 21 height 21
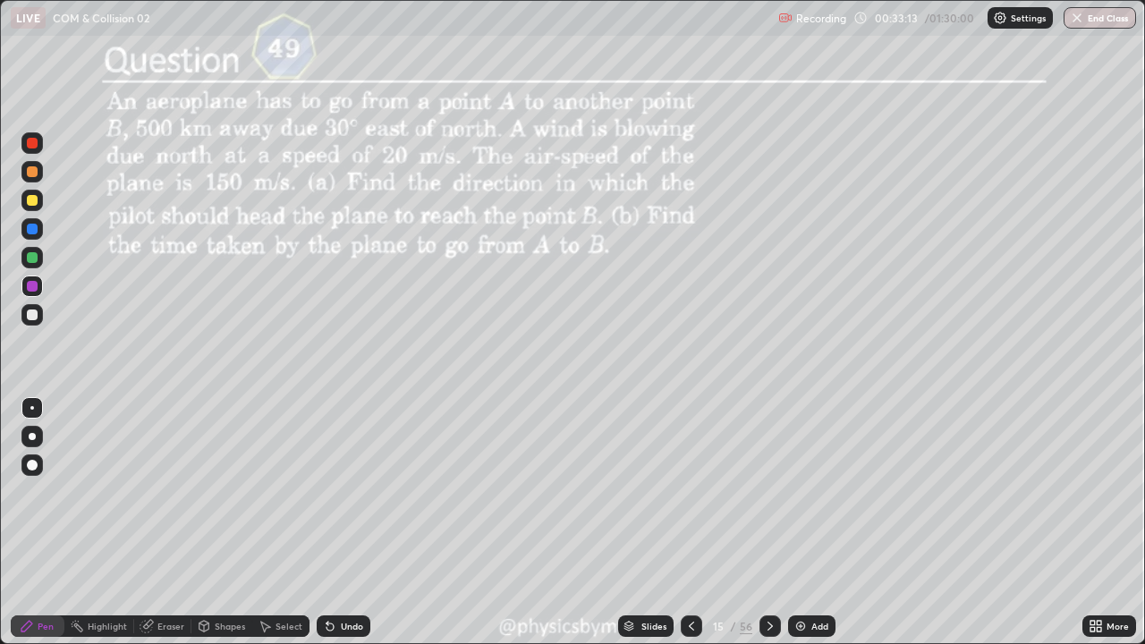
click at [769, 492] on icon at bounding box center [770, 626] width 14 height 14
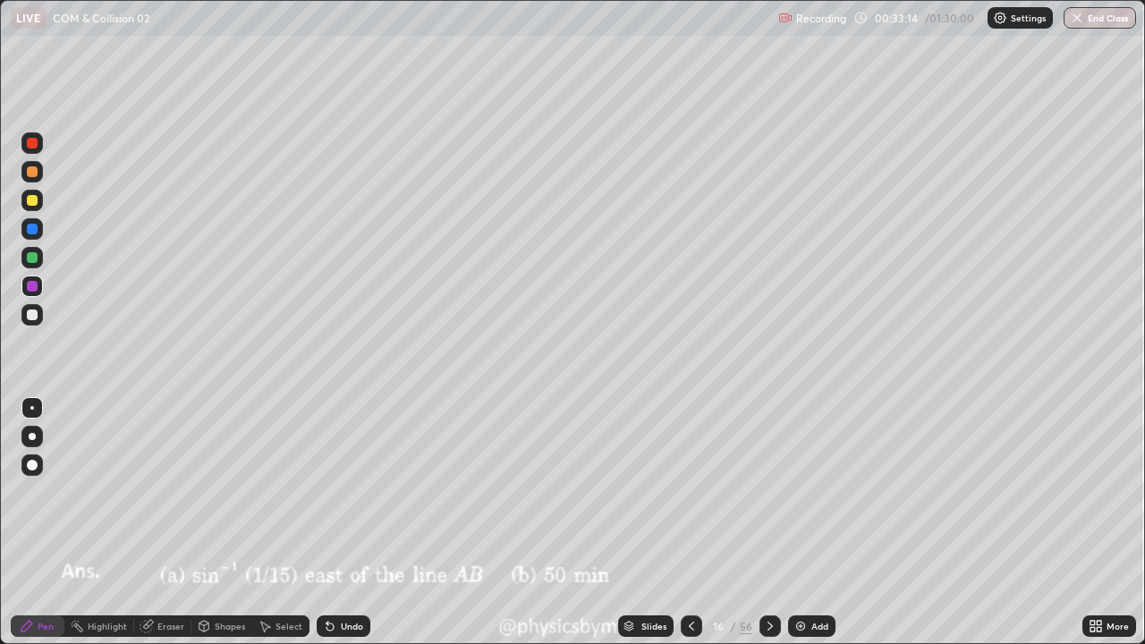
click at [768, 492] on icon at bounding box center [770, 626] width 14 height 14
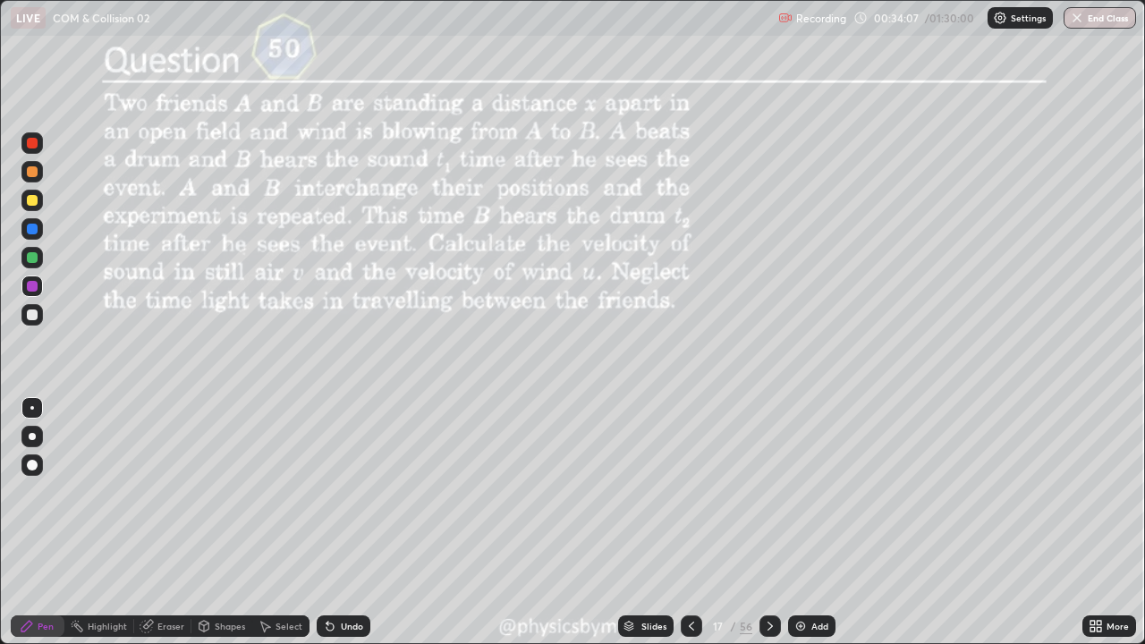
click at [767, 492] on icon at bounding box center [770, 626] width 14 height 14
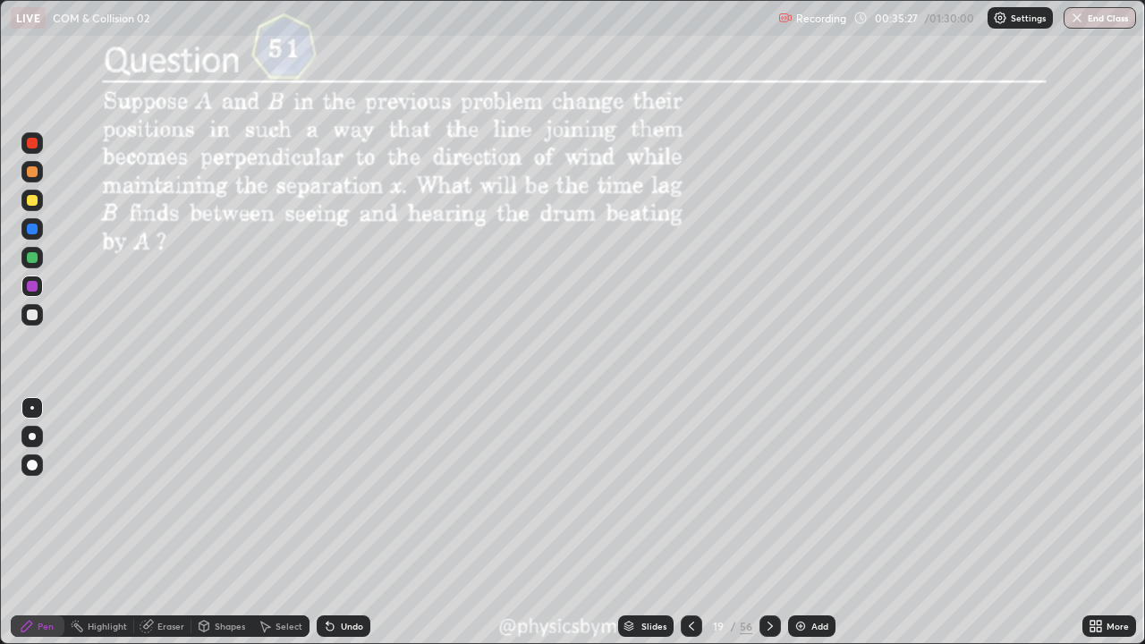
click at [760, 492] on div at bounding box center [769, 625] width 21 height 21
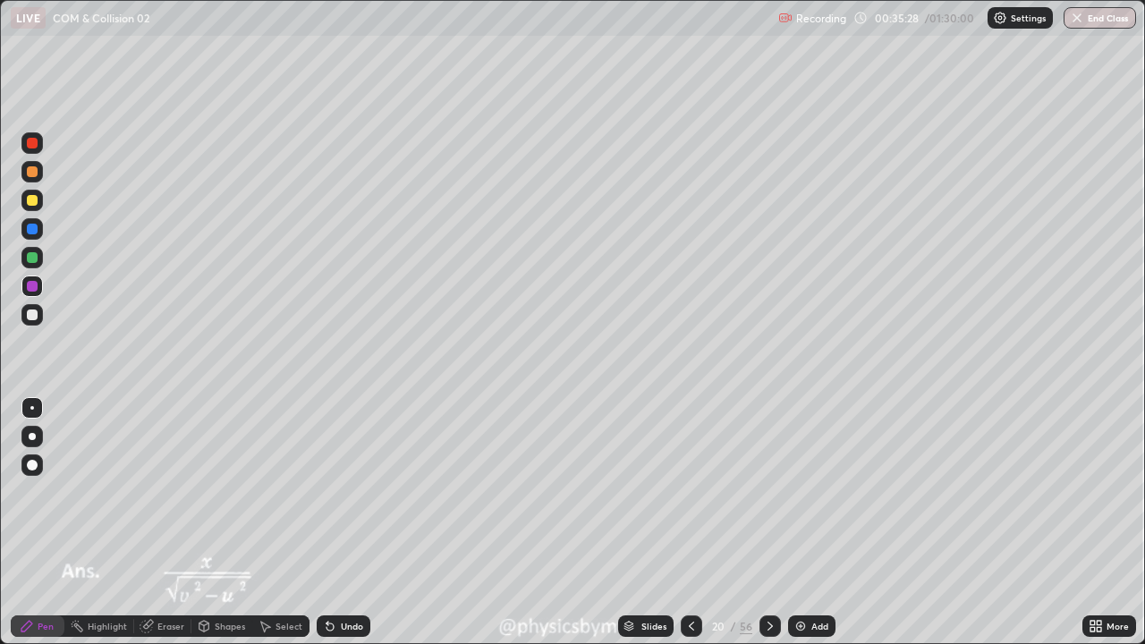
click at [767, 492] on icon at bounding box center [770, 626] width 14 height 14
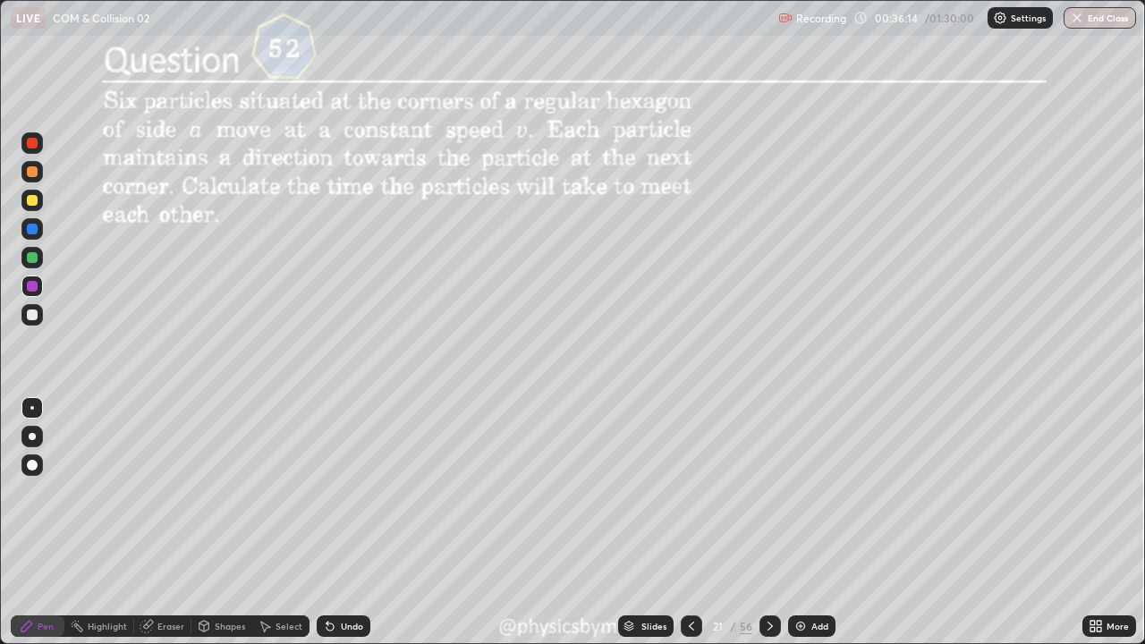
click at [767, 492] on icon at bounding box center [769, 626] width 5 height 9
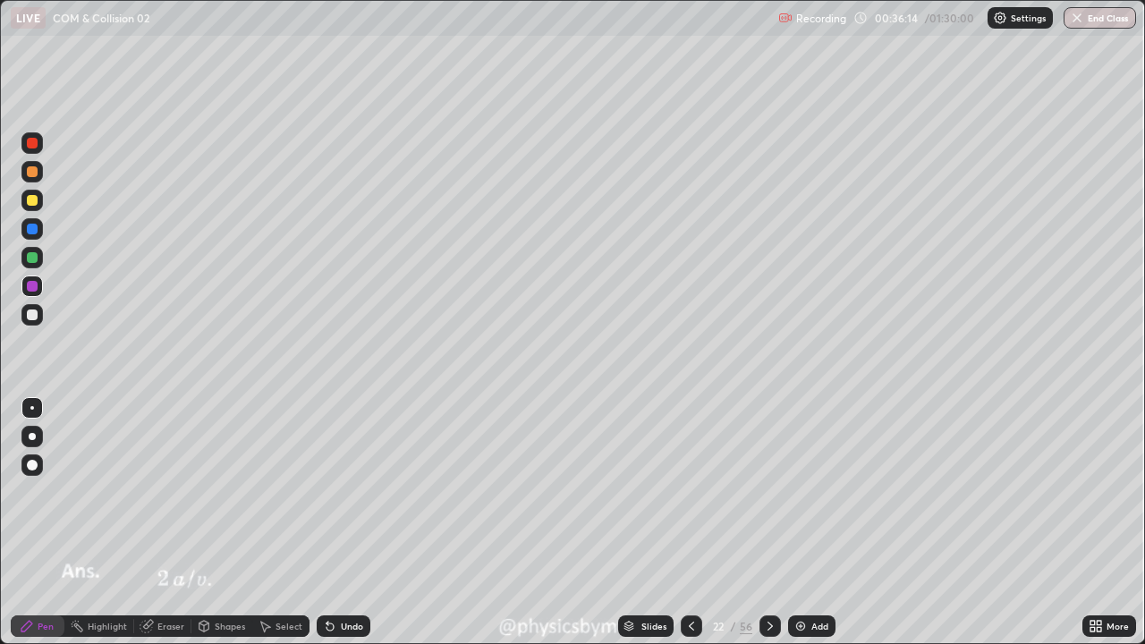
click at [766, 492] on div at bounding box center [769, 625] width 21 height 21
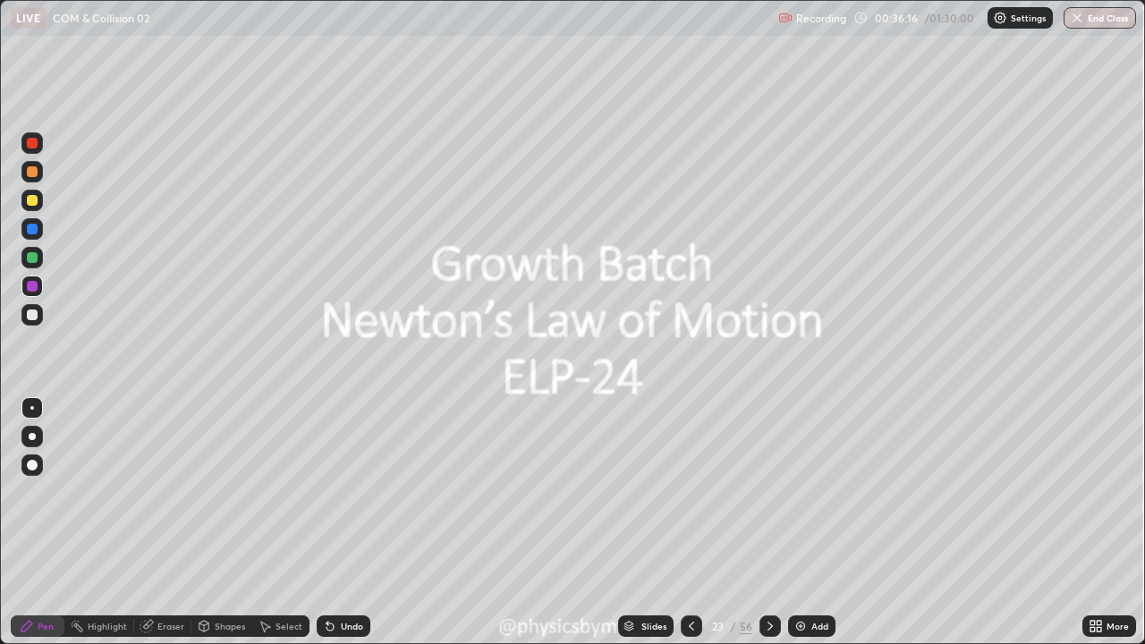
click at [767, 492] on icon at bounding box center [770, 626] width 14 height 14
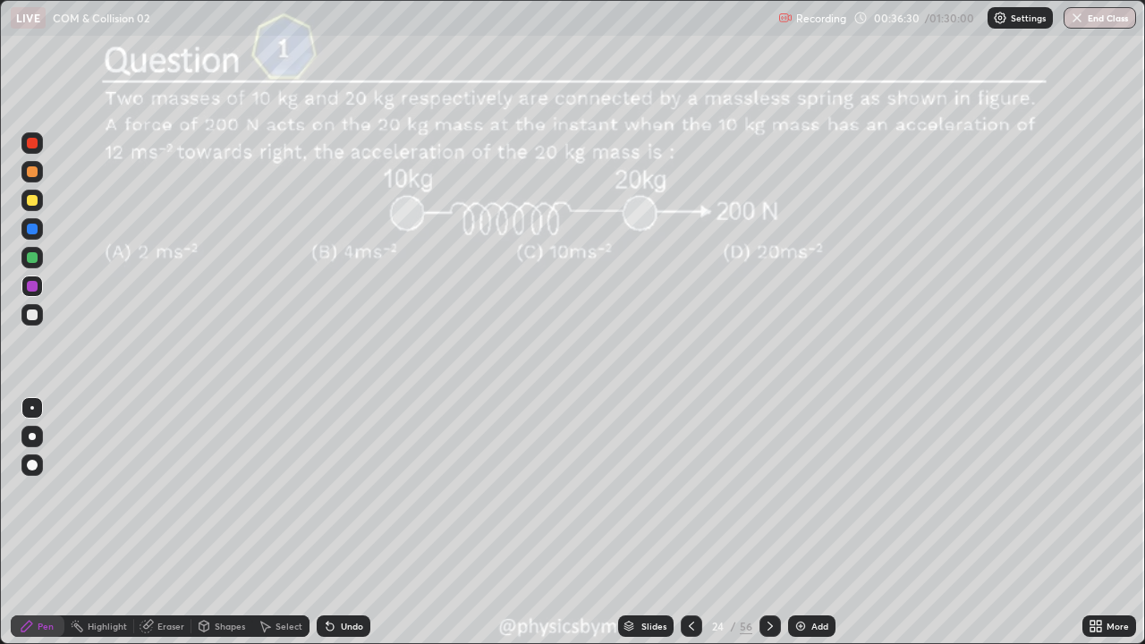
click at [31, 258] on div at bounding box center [32, 257] width 11 height 11
click at [768, 492] on div at bounding box center [769, 625] width 21 height 21
click at [770, 492] on icon at bounding box center [770, 626] width 14 height 14
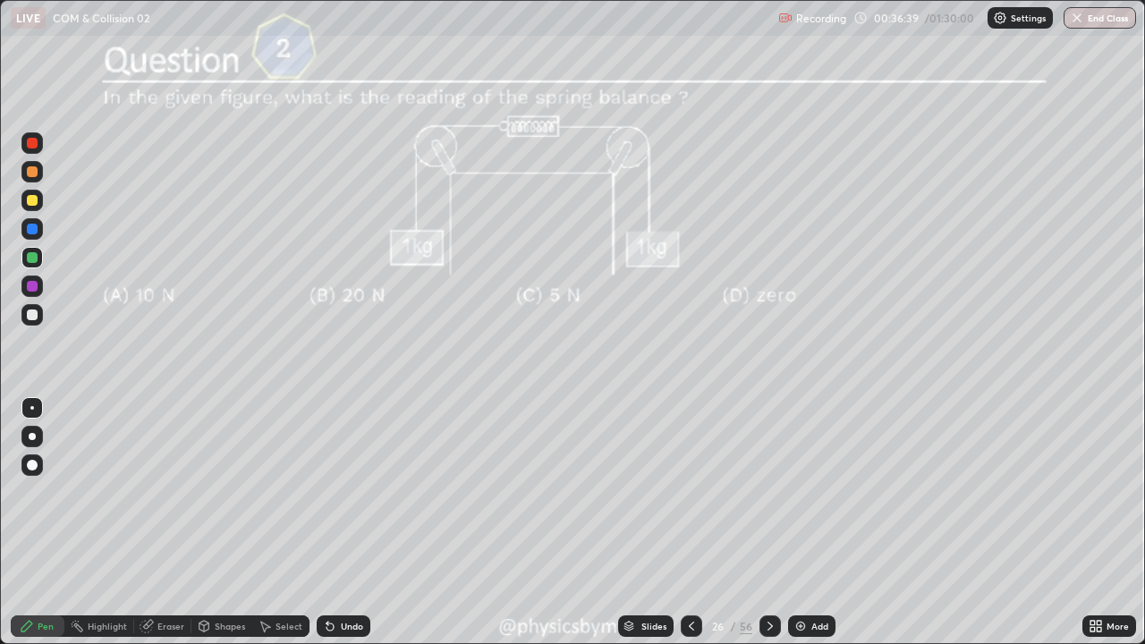
click at [768, 492] on icon at bounding box center [770, 626] width 14 height 14
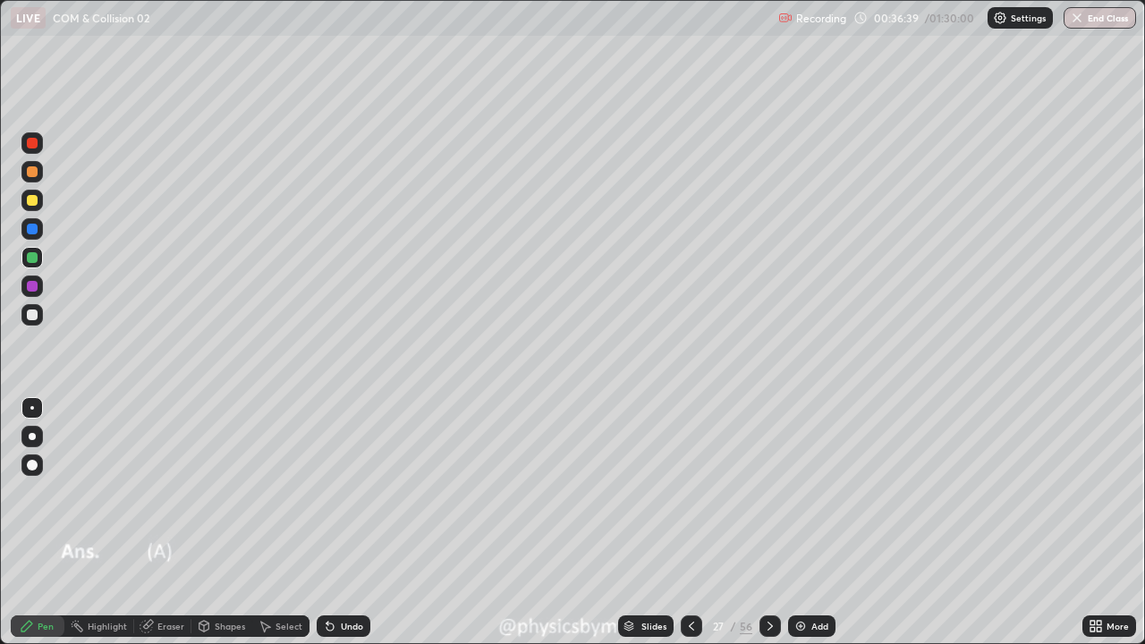
click at [770, 492] on icon at bounding box center [770, 626] width 14 height 14
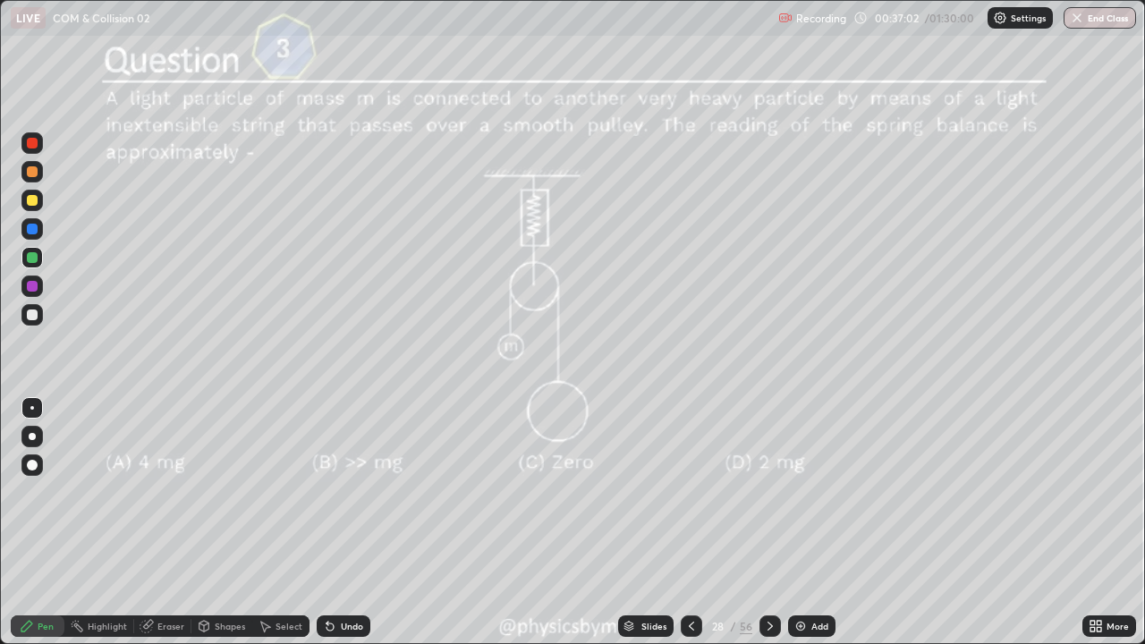
click at [342, 492] on div "Undo" at bounding box center [352, 626] width 22 height 9
click at [767, 492] on icon at bounding box center [770, 626] width 14 height 14
click at [769, 492] on icon at bounding box center [769, 626] width 5 height 9
click at [39, 204] on div at bounding box center [31, 200] width 21 height 21
click at [34, 258] on div at bounding box center [32, 257] width 11 height 11
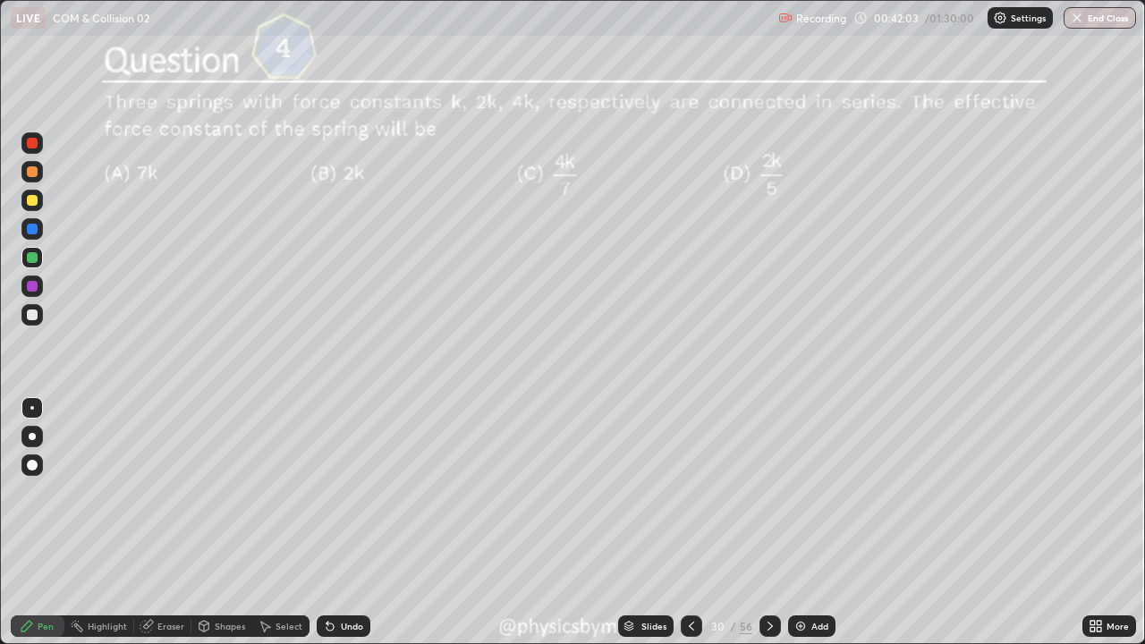
click at [353, 492] on div "Undo" at bounding box center [352, 626] width 22 height 9
click at [770, 492] on icon at bounding box center [770, 626] width 14 height 14
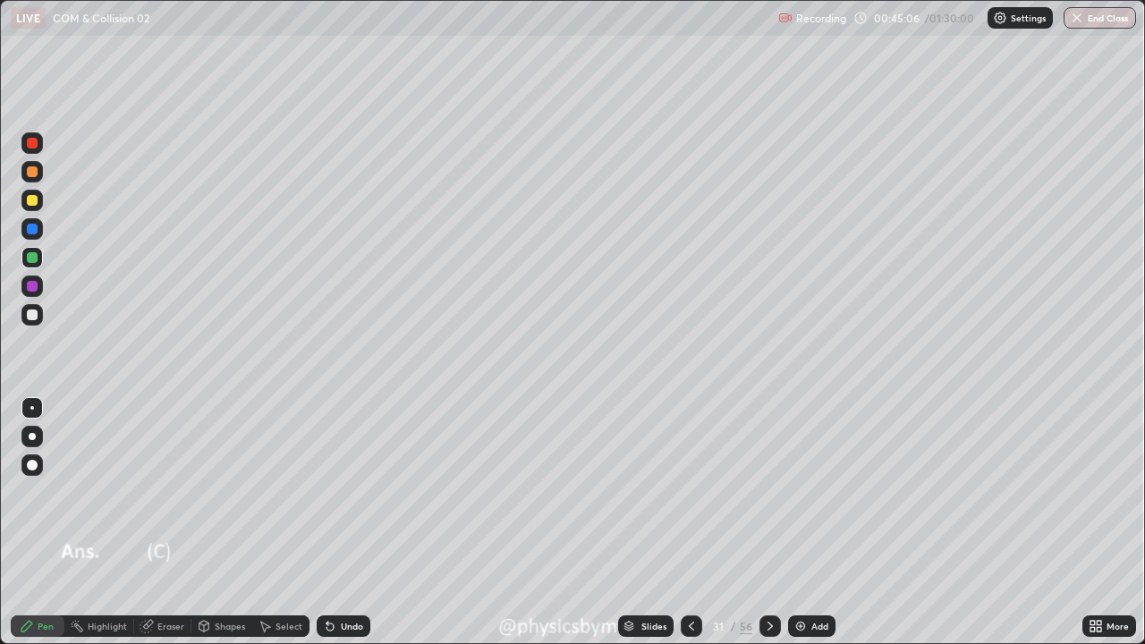
click at [27, 200] on div at bounding box center [32, 200] width 11 height 11
click at [40, 314] on div at bounding box center [31, 314] width 21 height 21
click at [38, 210] on div at bounding box center [31, 200] width 21 height 29
click at [30, 317] on div at bounding box center [32, 314] width 11 height 11
click at [337, 492] on div "Undo" at bounding box center [344, 625] width 54 height 21
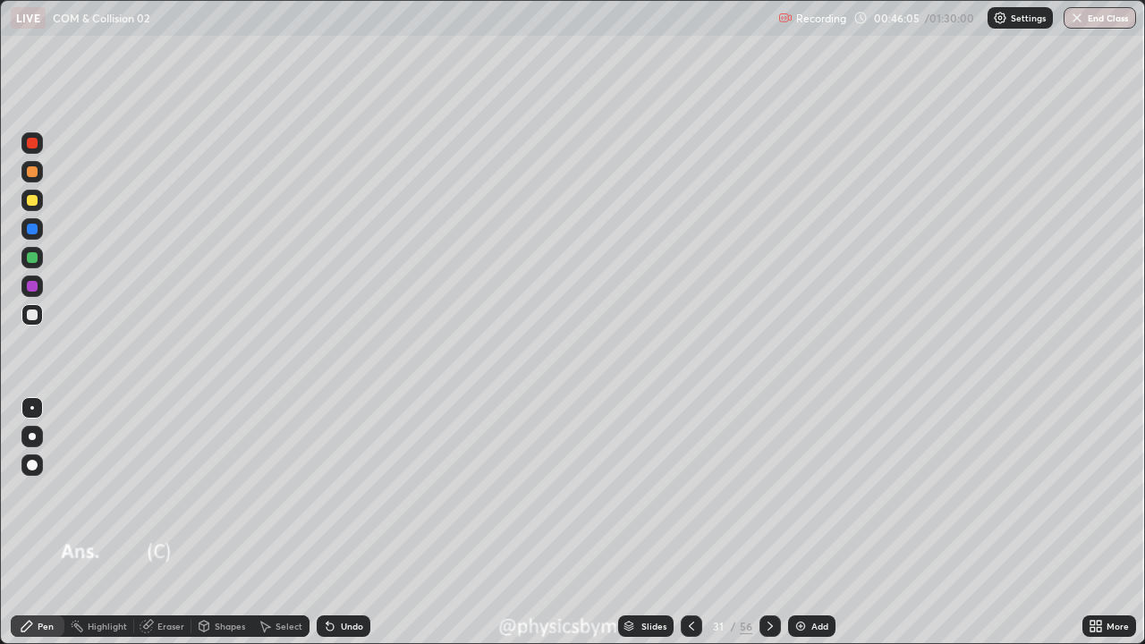
click at [330, 492] on icon at bounding box center [329, 626] width 7 height 7
click at [32, 257] on div at bounding box center [32, 257] width 11 height 11
click at [29, 312] on div at bounding box center [32, 314] width 11 height 11
click at [30, 261] on div at bounding box center [32, 257] width 11 height 11
click at [32, 315] on div at bounding box center [32, 314] width 11 height 11
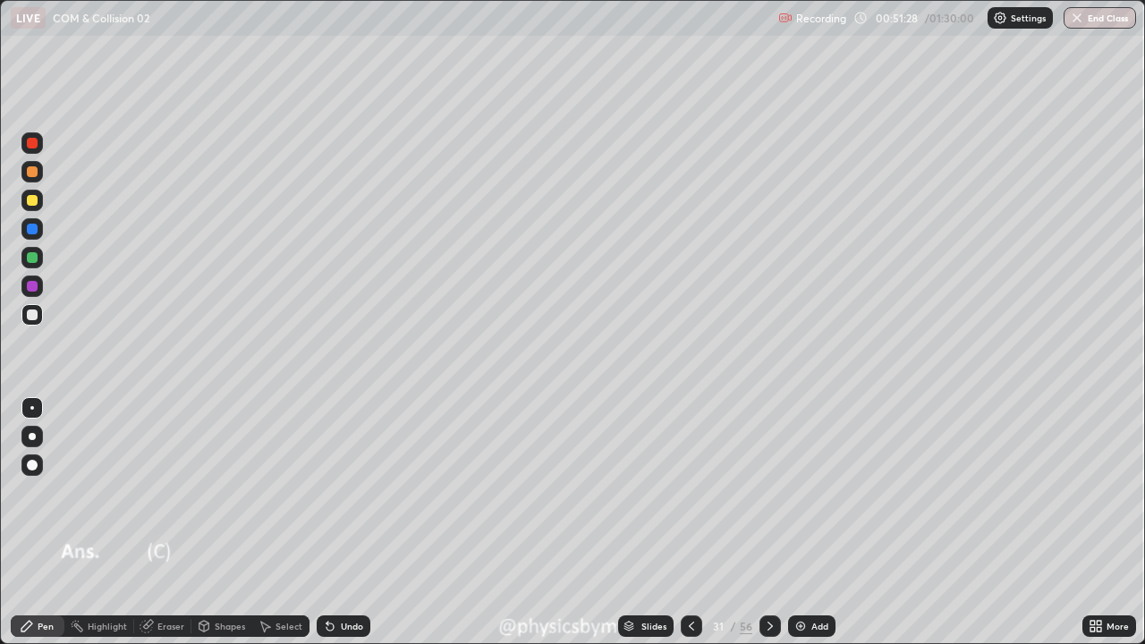
click at [690, 492] on icon at bounding box center [691, 626] width 14 height 14
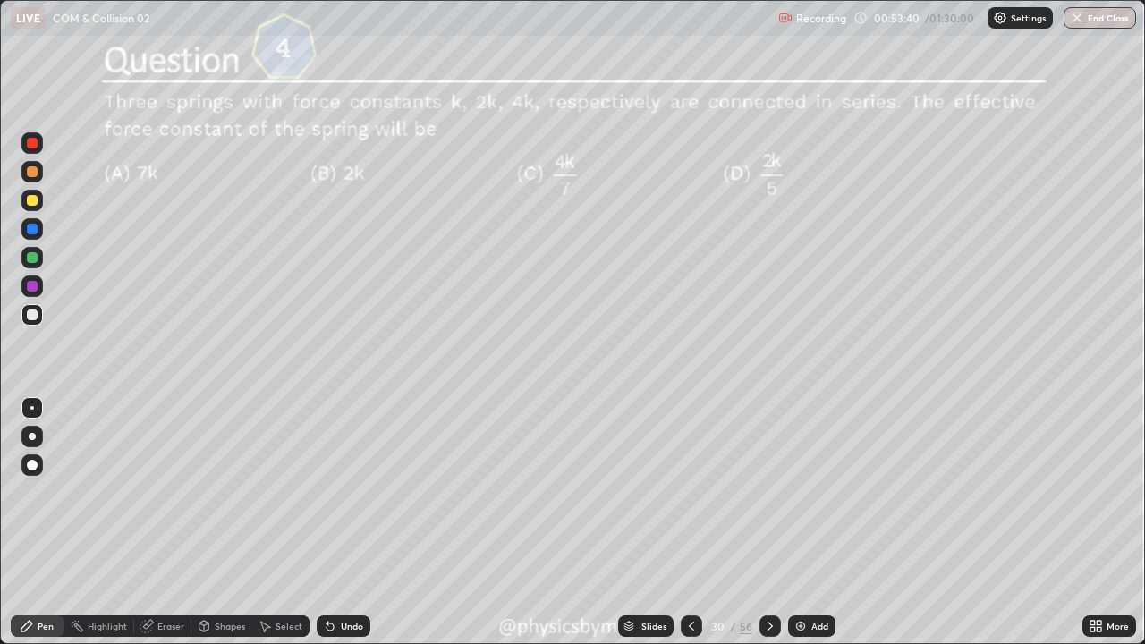
click at [770, 492] on icon at bounding box center [770, 626] width 14 height 14
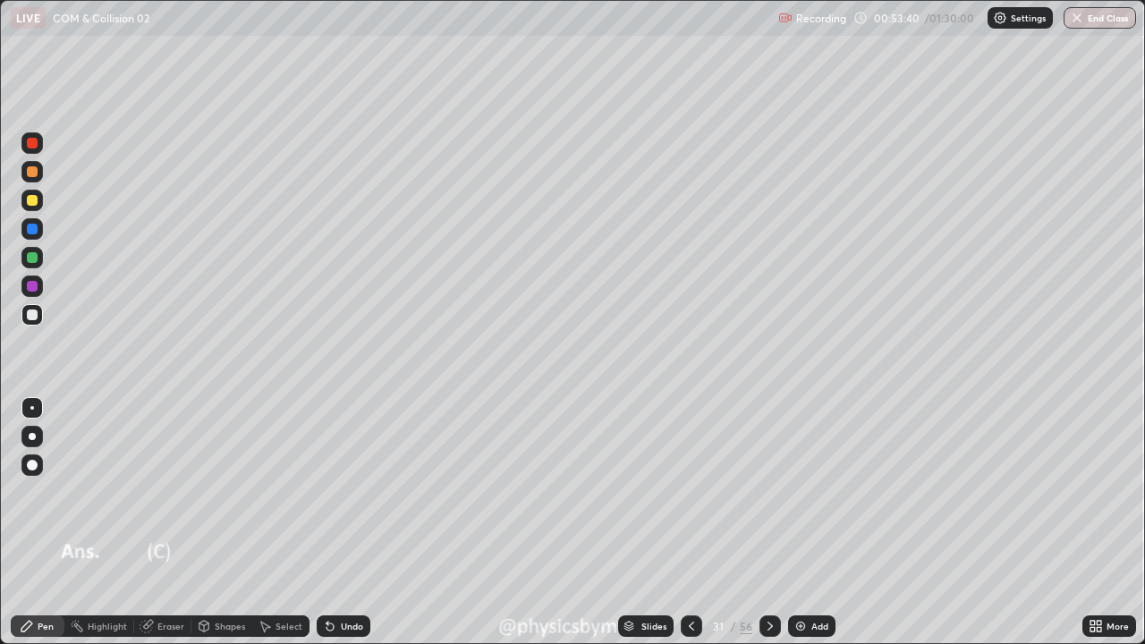
click at [769, 492] on icon at bounding box center [770, 626] width 14 height 14
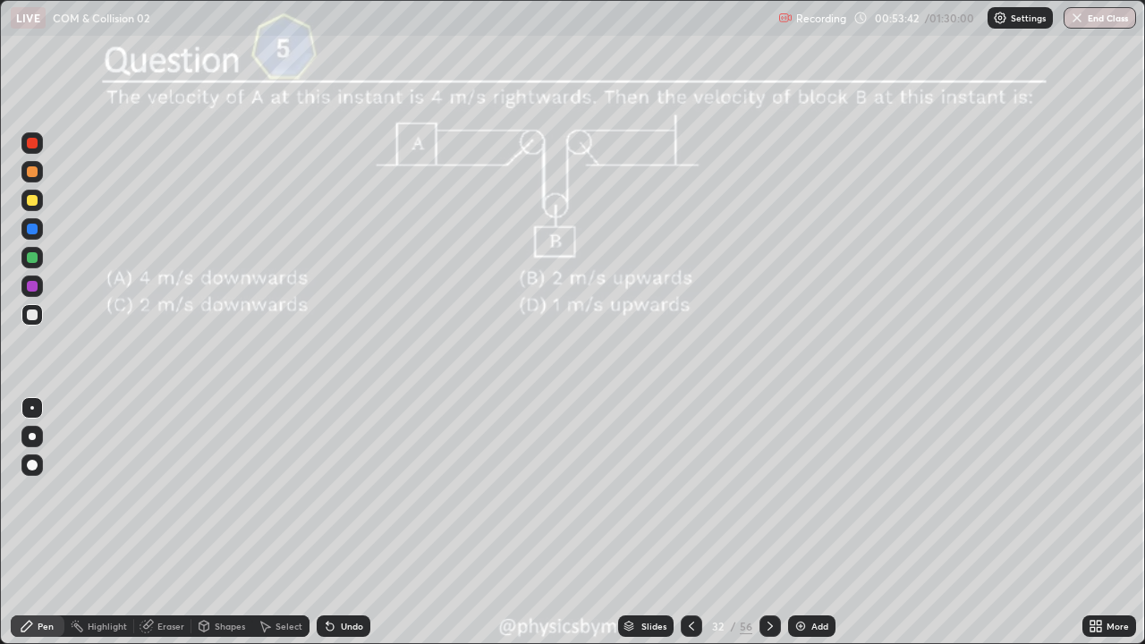
click at [36, 258] on div at bounding box center [32, 257] width 11 height 11
click at [759, 492] on div at bounding box center [769, 625] width 21 height 21
click at [760, 492] on div at bounding box center [769, 625] width 21 height 21
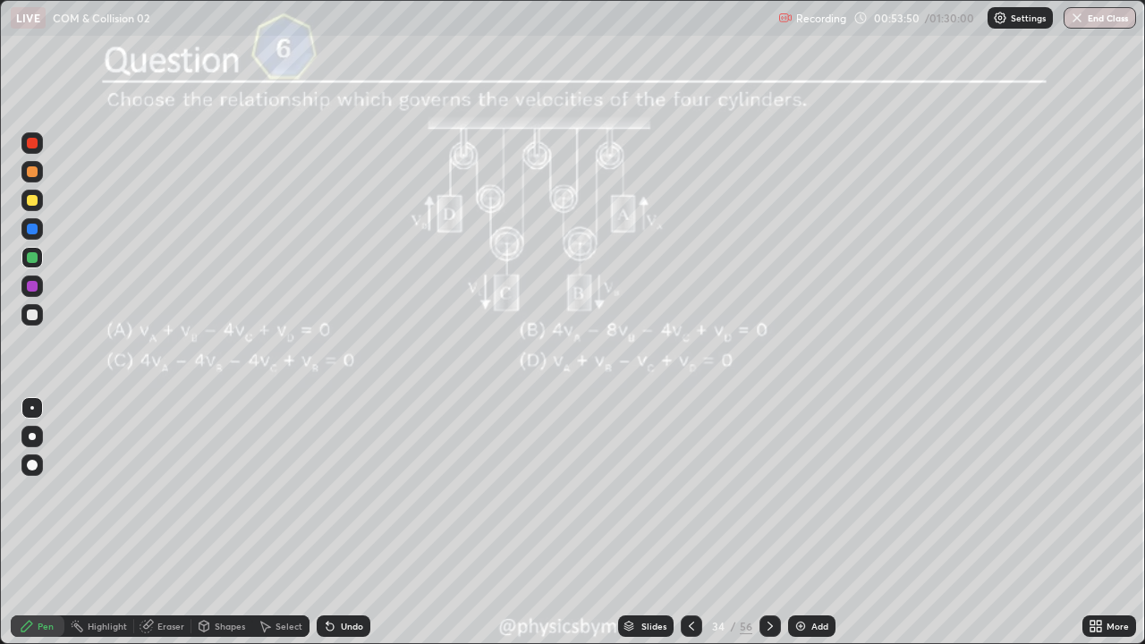
click at [766, 492] on icon at bounding box center [770, 626] width 14 height 14
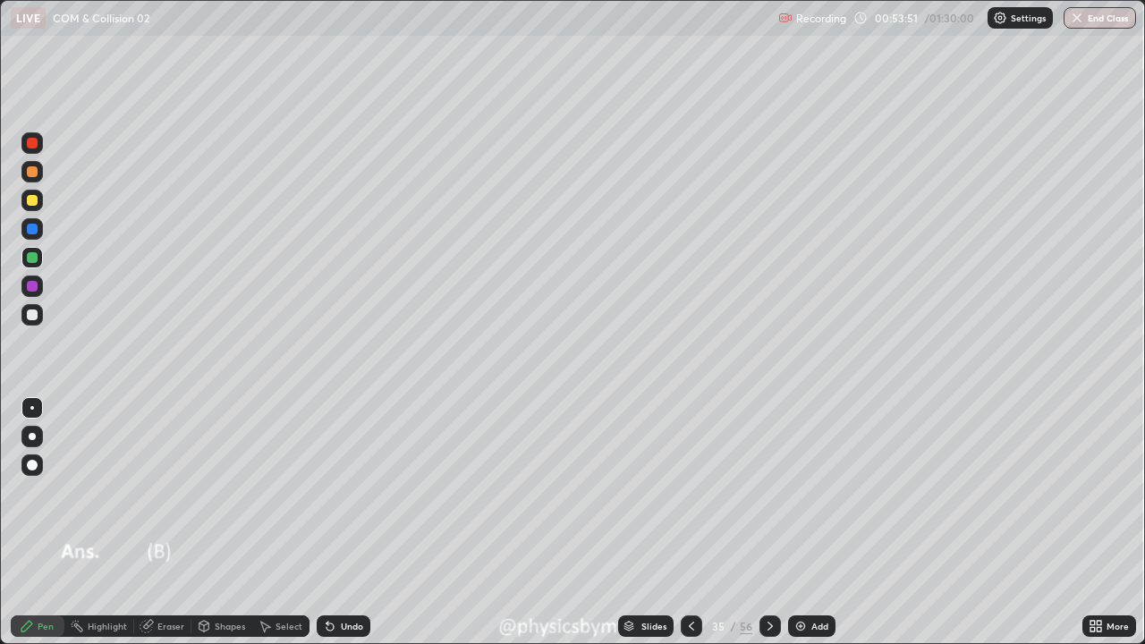
click at [766, 492] on icon at bounding box center [770, 626] width 14 height 14
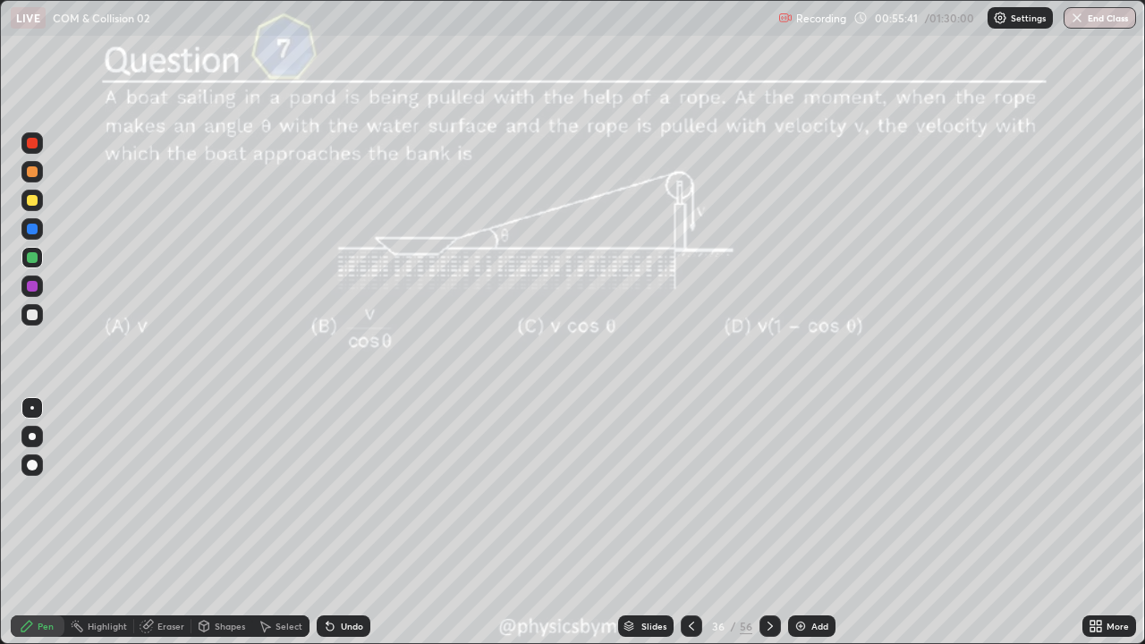
click at [360, 492] on div "Undo" at bounding box center [344, 625] width 54 height 21
click at [357, 492] on div "Undo" at bounding box center [352, 626] width 22 height 9
click at [352, 492] on div "Undo" at bounding box center [352, 626] width 22 height 9
click at [353, 492] on div "Undo" at bounding box center [352, 626] width 22 height 9
click at [352, 492] on div "Undo" at bounding box center [352, 626] width 22 height 9
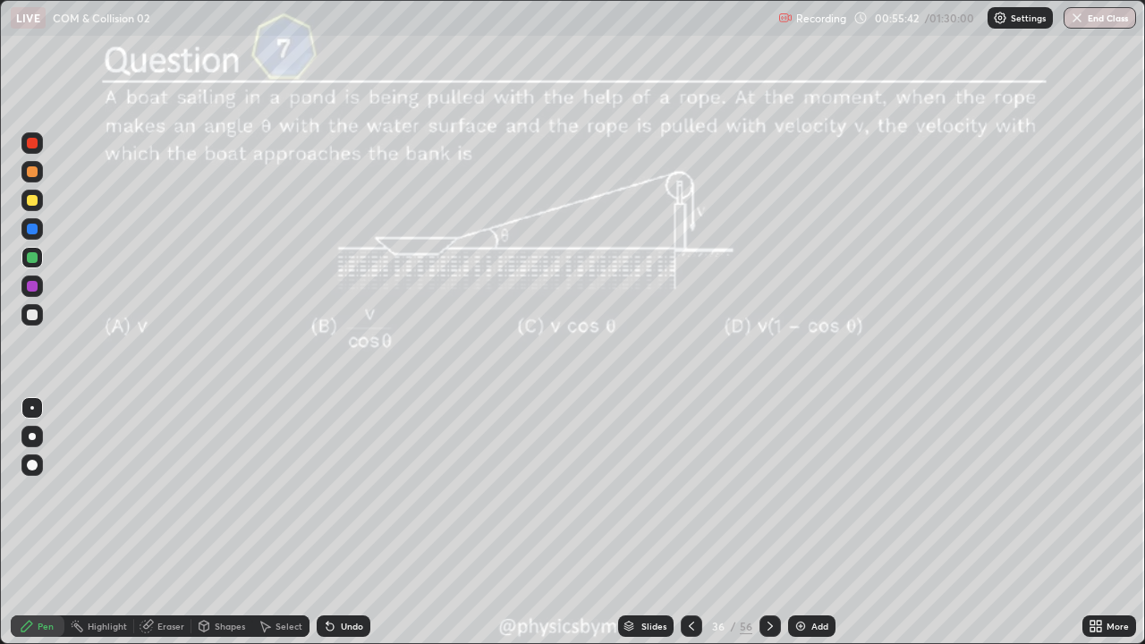
click at [357, 492] on div "Undo" at bounding box center [352, 626] width 22 height 9
click at [356, 492] on div "Undo" at bounding box center [352, 626] width 22 height 9
click at [355, 492] on div "Undo" at bounding box center [352, 626] width 22 height 9
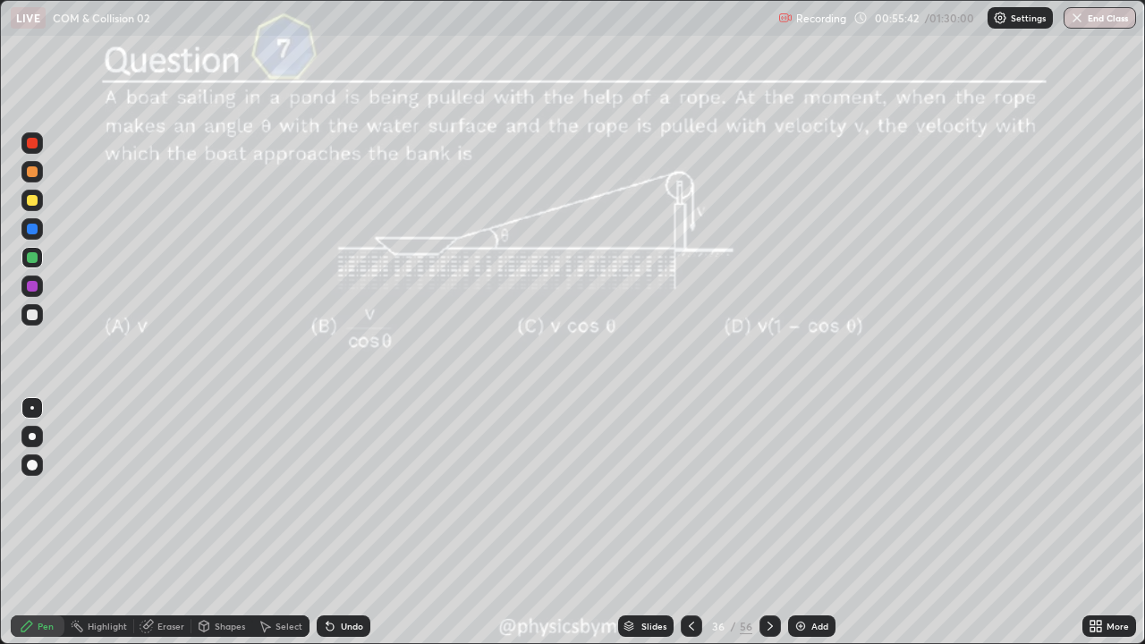
click at [353, 492] on div "Undo" at bounding box center [352, 626] width 22 height 9
click at [351, 492] on div "Undo" at bounding box center [352, 626] width 22 height 9
click at [350, 492] on div "Undo" at bounding box center [344, 625] width 54 height 21
click at [348, 492] on div "Undo" at bounding box center [352, 626] width 22 height 9
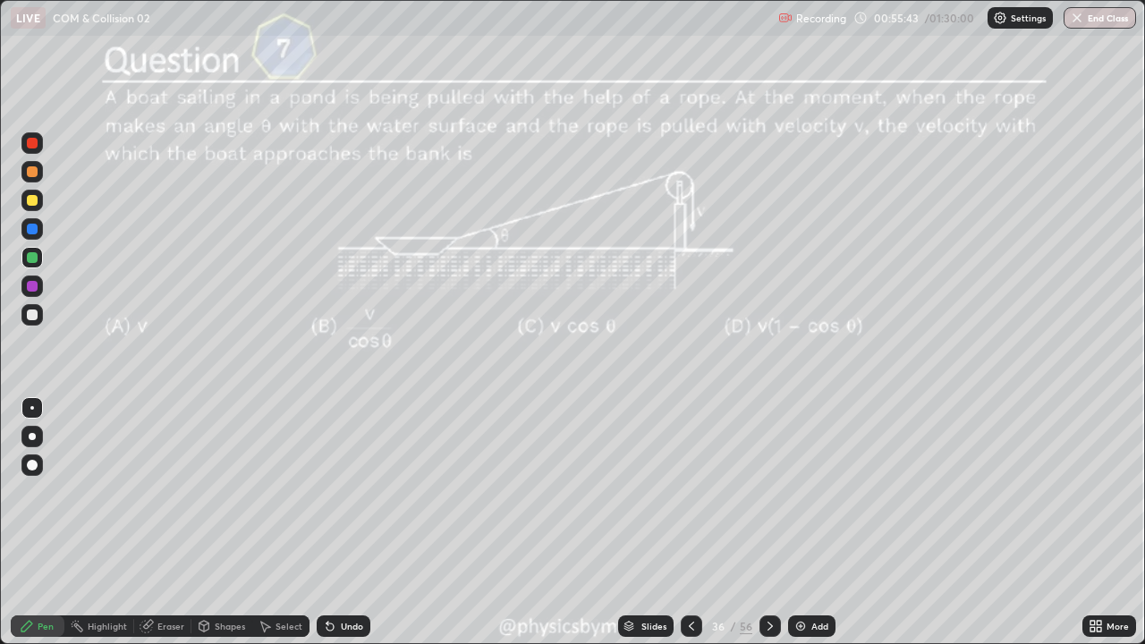
click at [346, 492] on div "Undo" at bounding box center [352, 626] width 22 height 9
click at [343, 492] on div "Undo" at bounding box center [352, 626] width 22 height 9
click at [344, 492] on div "Undo" at bounding box center [352, 626] width 22 height 9
click at [348, 492] on div "Undo" at bounding box center [352, 626] width 22 height 9
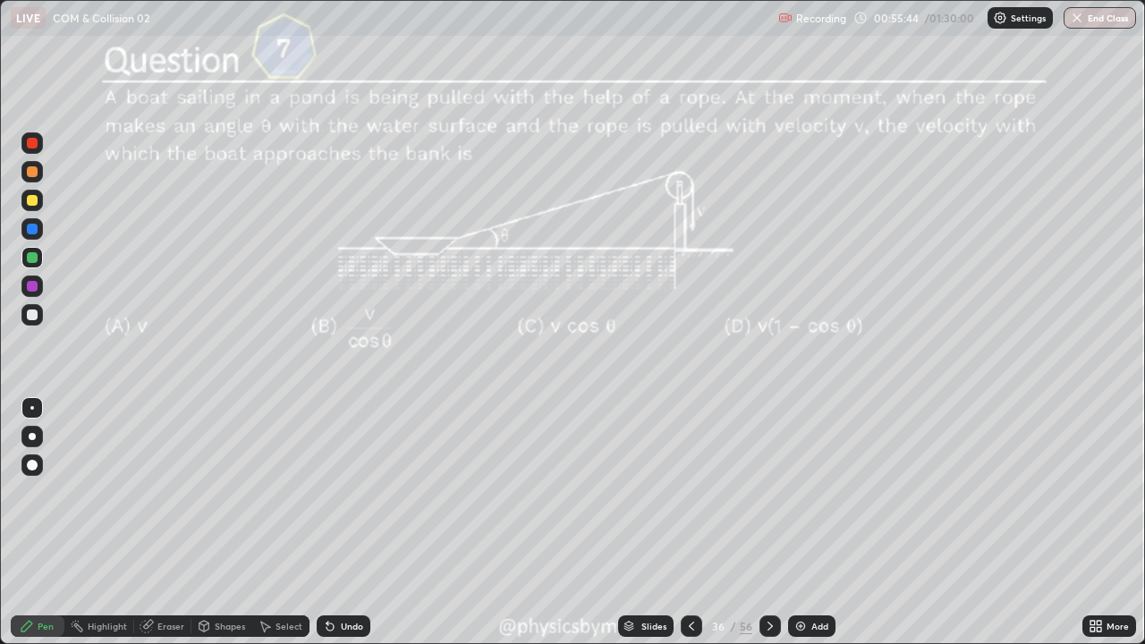
click at [346, 492] on div "Undo" at bounding box center [352, 626] width 22 height 9
click at [349, 492] on div "Undo" at bounding box center [352, 626] width 22 height 9
click at [348, 492] on div "Undo" at bounding box center [352, 626] width 22 height 9
click at [346, 492] on div "Undo" at bounding box center [352, 626] width 22 height 9
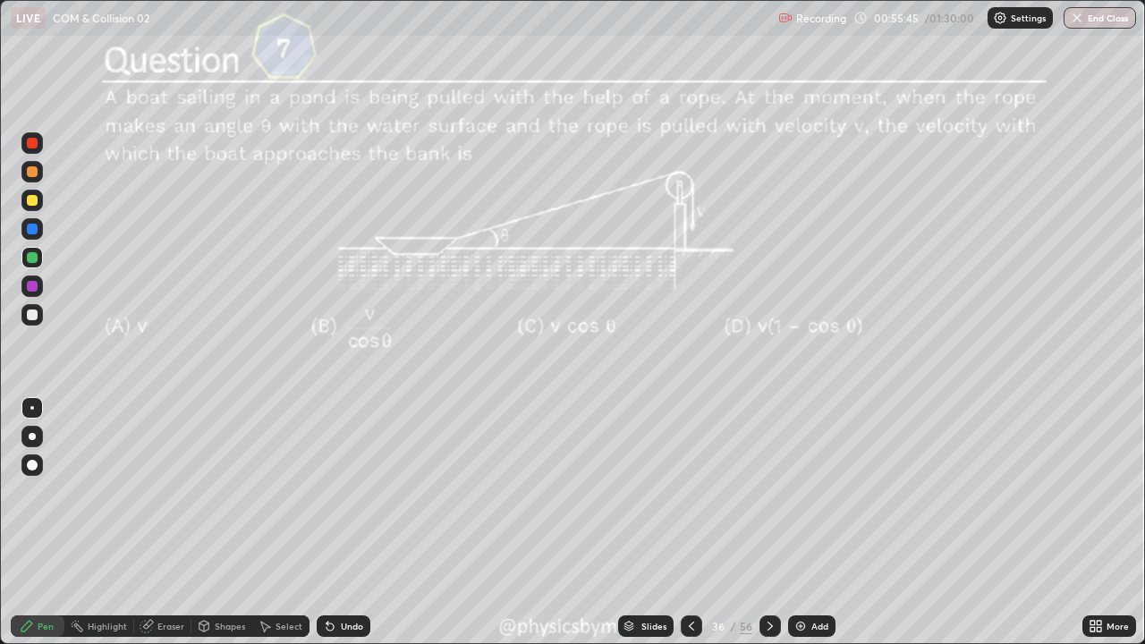
click at [348, 492] on div "Undo" at bounding box center [352, 626] width 22 height 9
click at [347, 492] on div "Undo" at bounding box center [344, 625] width 54 height 21
click at [351, 492] on div "Undo" at bounding box center [352, 626] width 22 height 9
click at [353, 492] on div "Undo" at bounding box center [352, 626] width 22 height 9
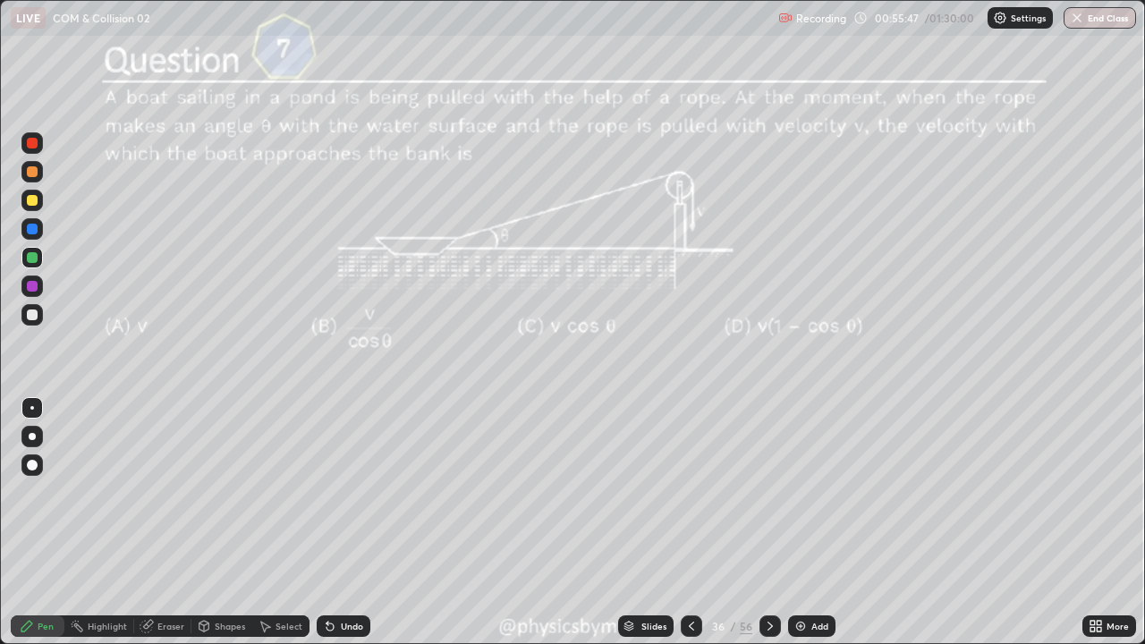
click at [353, 492] on div "Undo" at bounding box center [344, 625] width 54 height 21
click at [769, 492] on icon at bounding box center [769, 626] width 5 height 9
click at [768, 492] on icon at bounding box center [770, 626] width 14 height 14
click at [345, 492] on div "Undo" at bounding box center [344, 625] width 54 height 21
click at [327, 492] on icon at bounding box center [329, 626] width 7 height 7
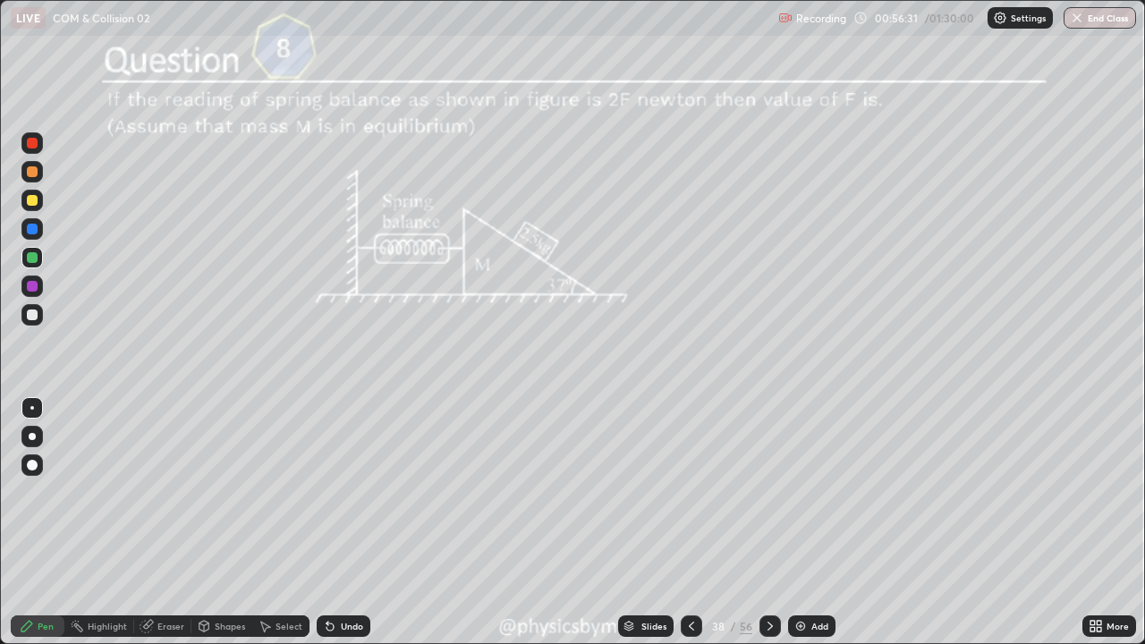
click at [341, 492] on div "Undo" at bounding box center [352, 626] width 22 height 9
click at [337, 492] on div "Undo" at bounding box center [344, 625] width 54 height 21
click at [336, 492] on div "Undo" at bounding box center [344, 625] width 54 height 21
click at [341, 492] on div "Undo" at bounding box center [352, 626] width 22 height 9
click at [34, 315] on div at bounding box center [32, 314] width 11 height 11
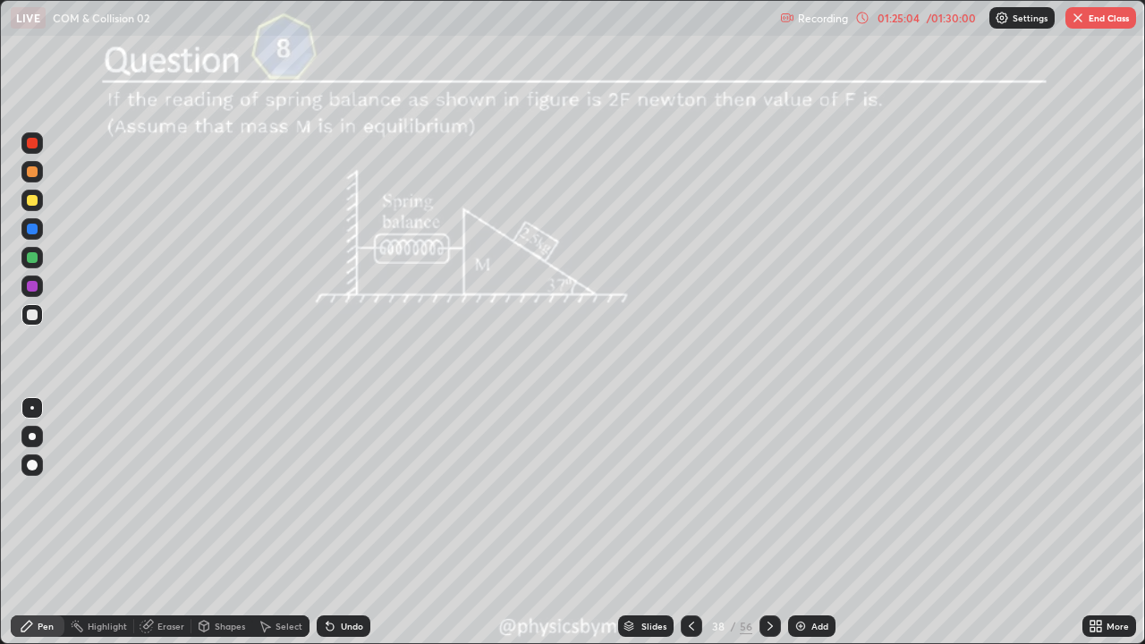
click at [767, 492] on icon at bounding box center [770, 626] width 14 height 14
click at [903, 13] on div "01:25:05" at bounding box center [898, 18] width 50 height 11
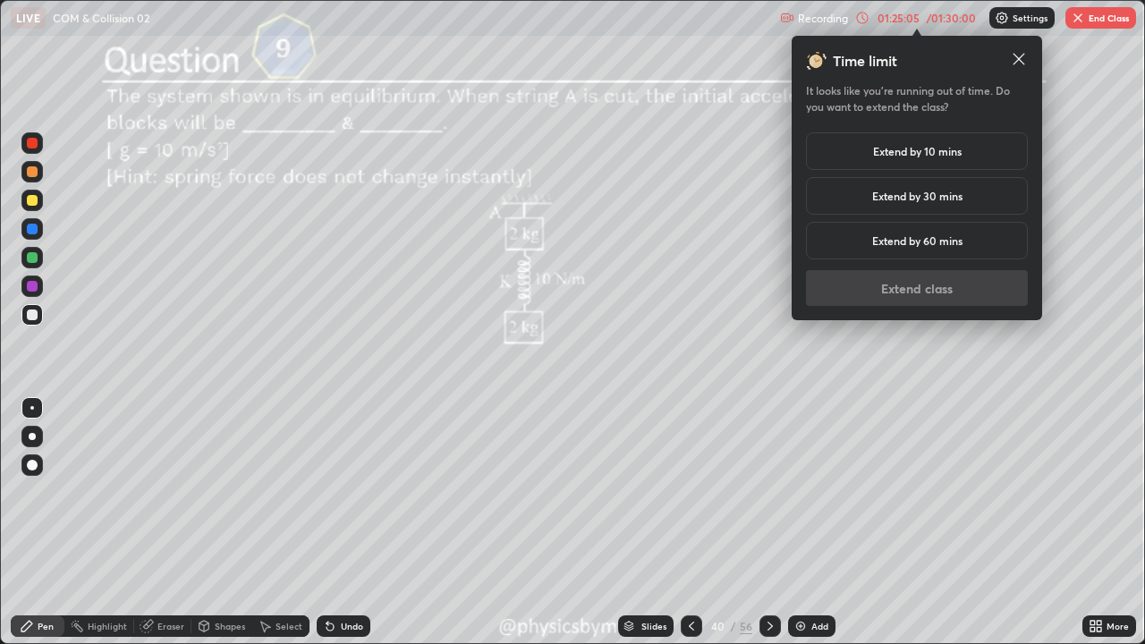
click at [906, 156] on h5 "Extend by 10 mins" at bounding box center [917, 151] width 89 height 16
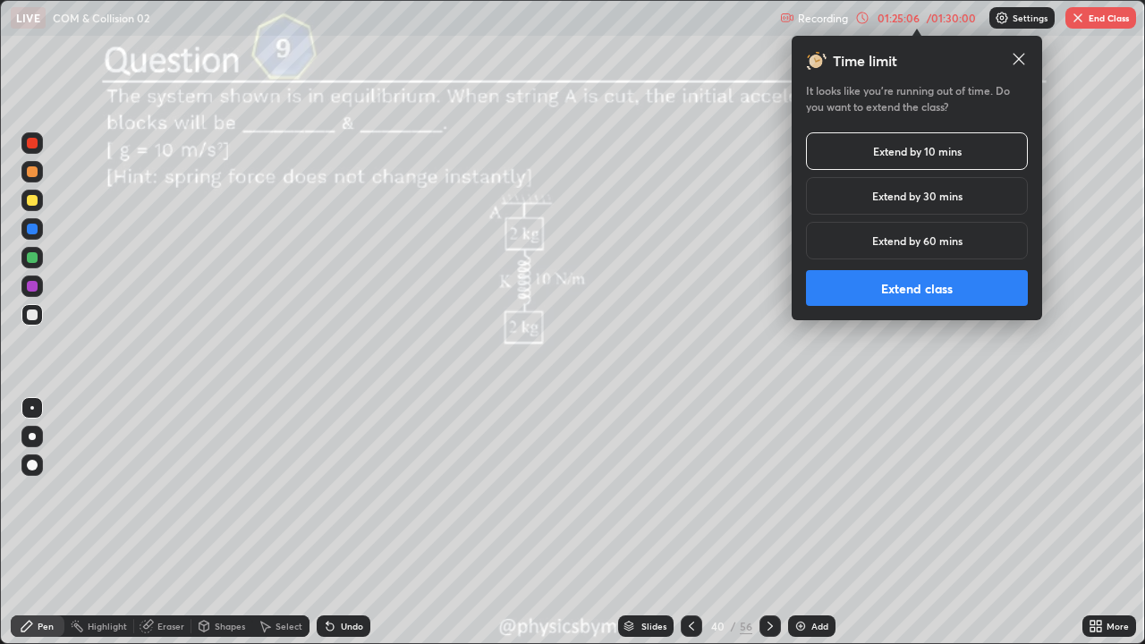
click at [900, 281] on button "Extend class" at bounding box center [917, 288] width 222 height 36
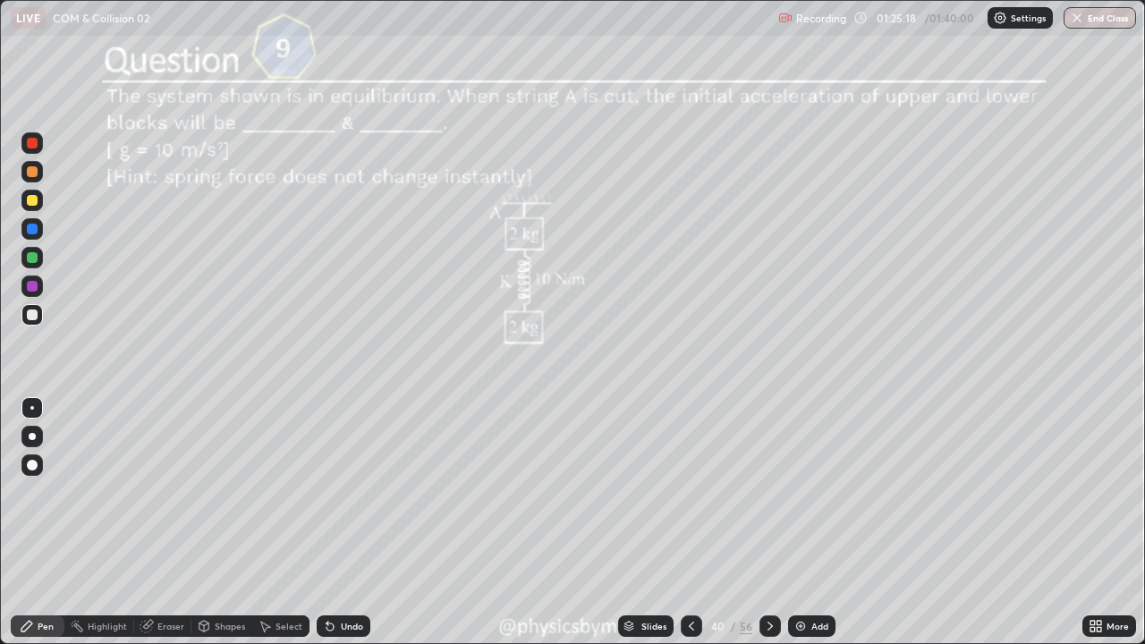
click at [40, 260] on div at bounding box center [31, 257] width 21 height 21
click at [341, 492] on div "Undo" at bounding box center [352, 626] width 22 height 9
click at [335, 492] on div "Undo" at bounding box center [344, 625] width 54 height 21
click at [767, 492] on icon at bounding box center [770, 626] width 14 height 14
click at [767, 492] on icon at bounding box center [769, 626] width 5 height 9
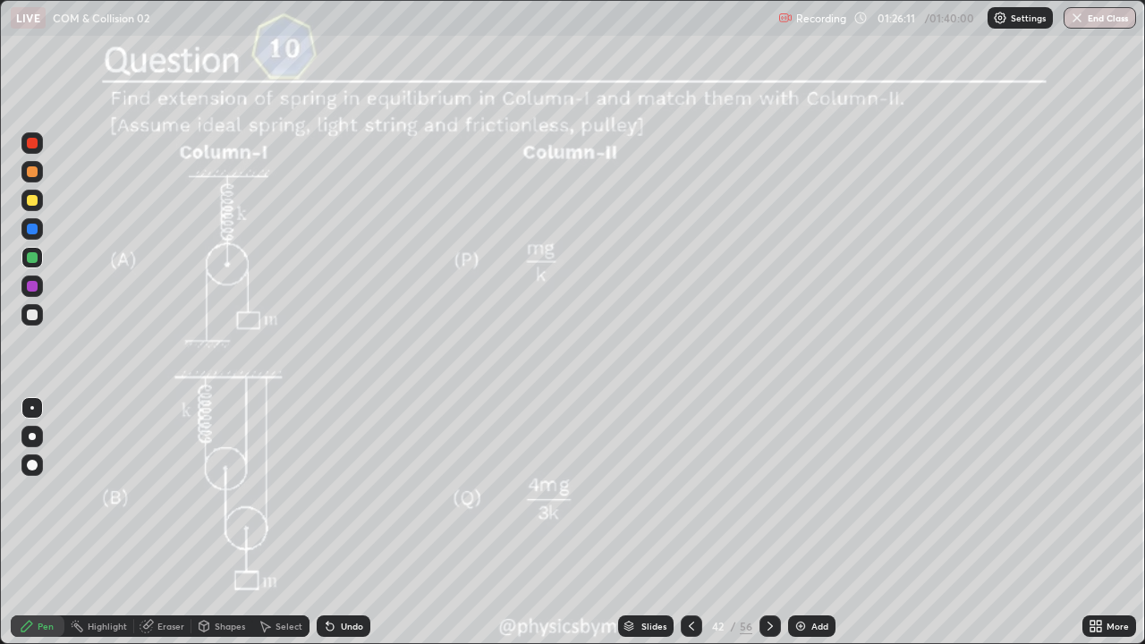
click at [767, 492] on icon at bounding box center [770, 626] width 14 height 14
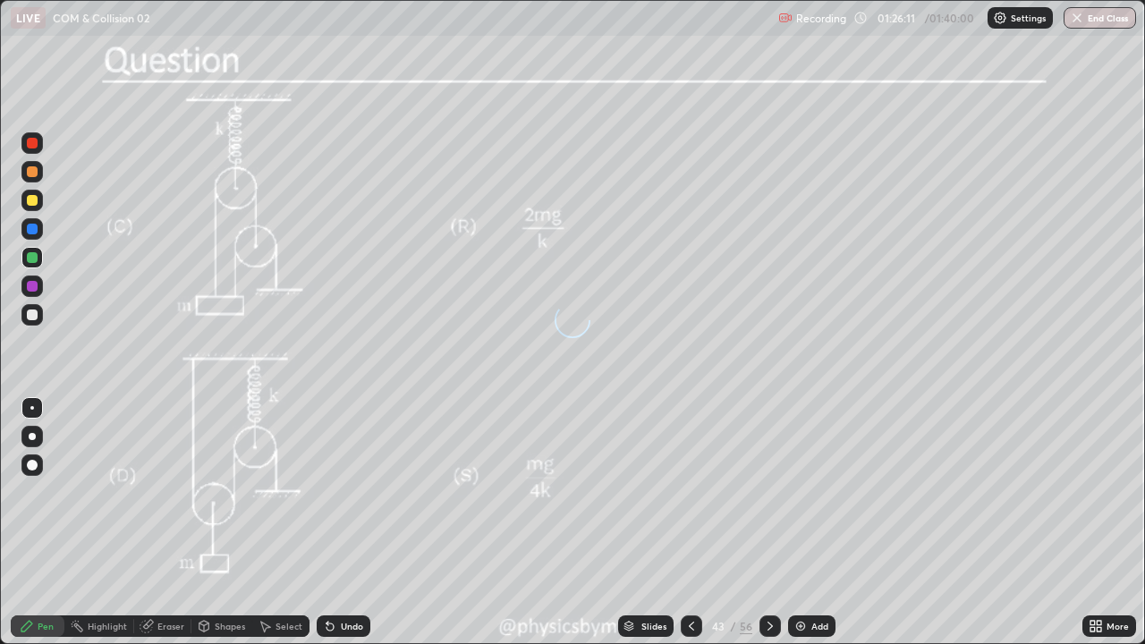
click at [767, 492] on icon at bounding box center [770, 626] width 14 height 14
click at [687, 492] on icon at bounding box center [691, 626] width 14 height 14
click at [760, 492] on div at bounding box center [769, 625] width 21 height 21
click at [767, 492] on icon at bounding box center [770, 626] width 14 height 14
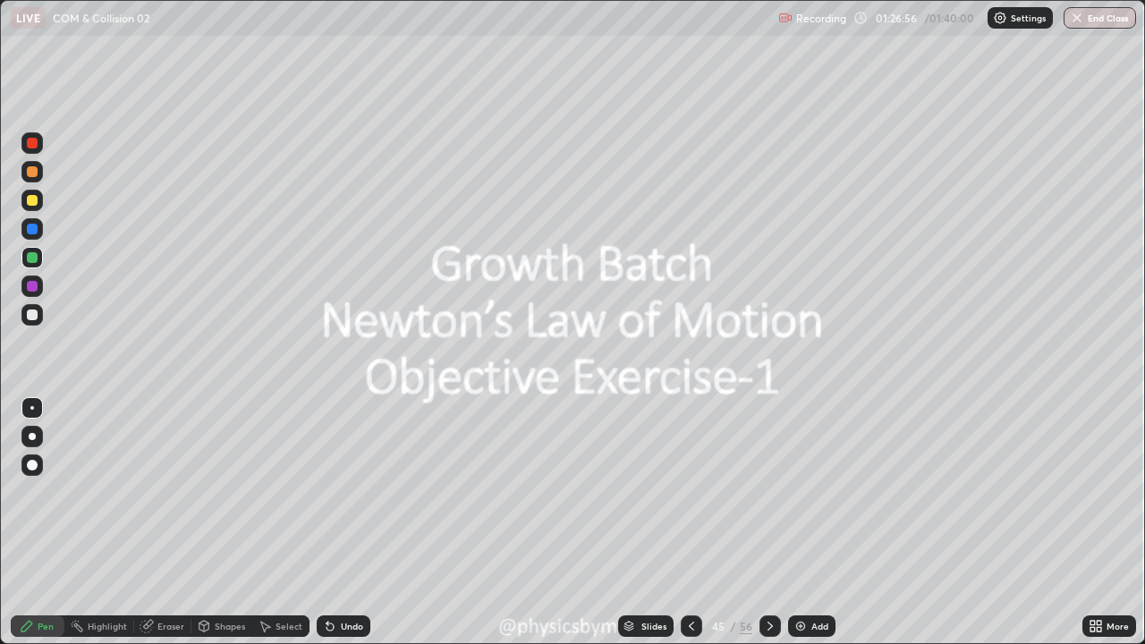
click at [766, 492] on icon at bounding box center [770, 626] width 14 height 14
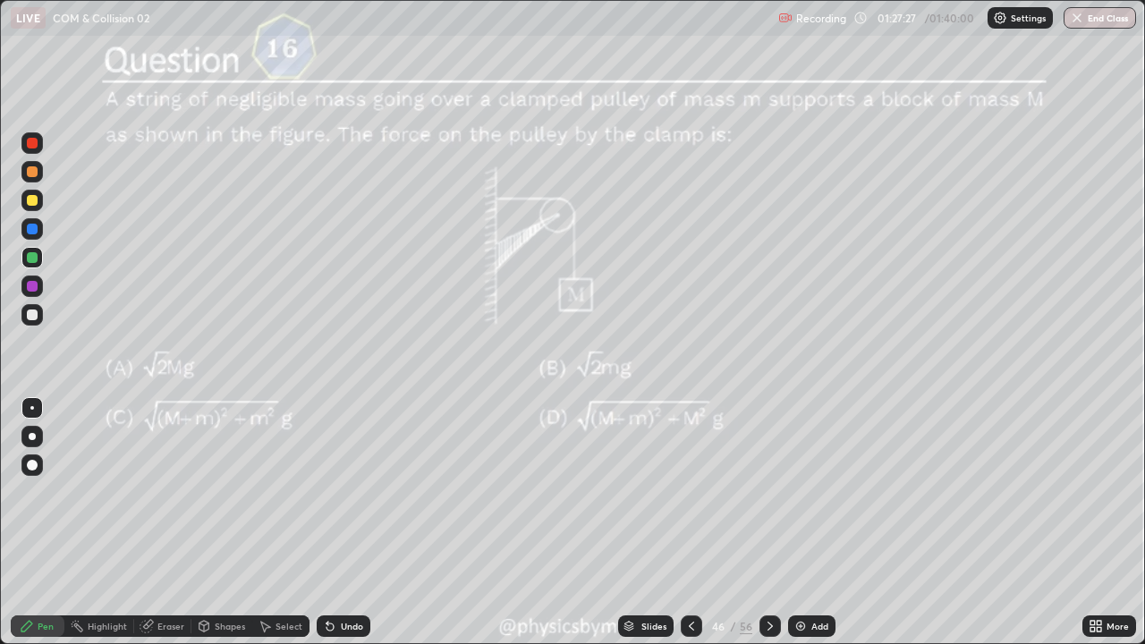
click at [335, 492] on icon at bounding box center [330, 626] width 14 height 14
click at [337, 492] on div "Undo" at bounding box center [344, 625] width 54 height 21
click at [336, 492] on div "Undo" at bounding box center [344, 625] width 54 height 21
click at [334, 492] on icon at bounding box center [330, 626] width 14 height 14
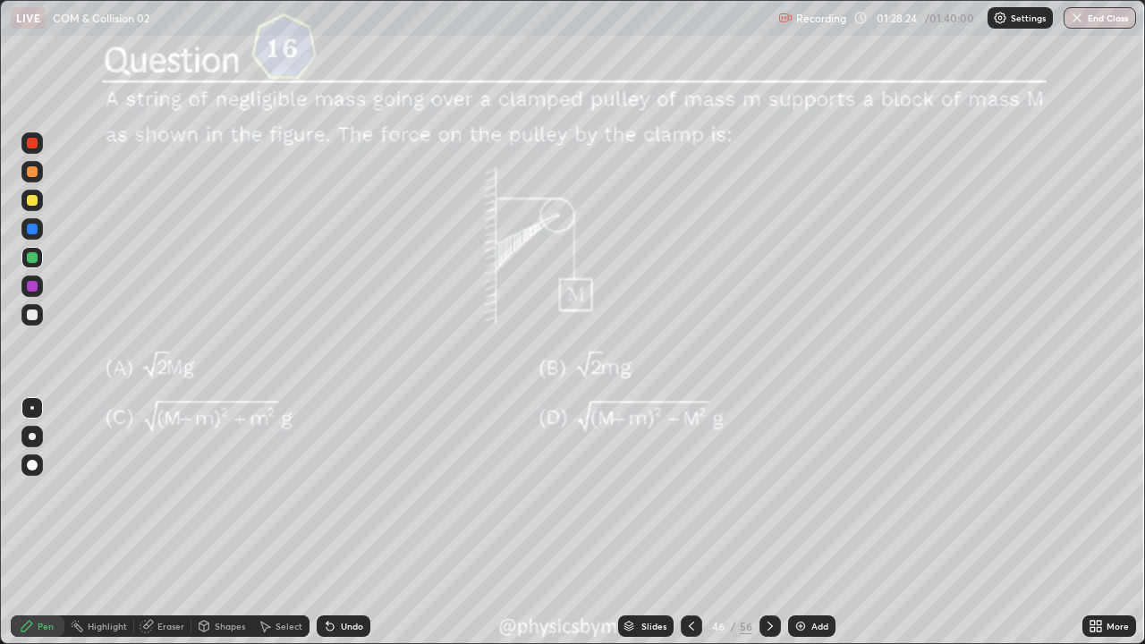
click at [768, 492] on icon at bounding box center [770, 626] width 14 height 14
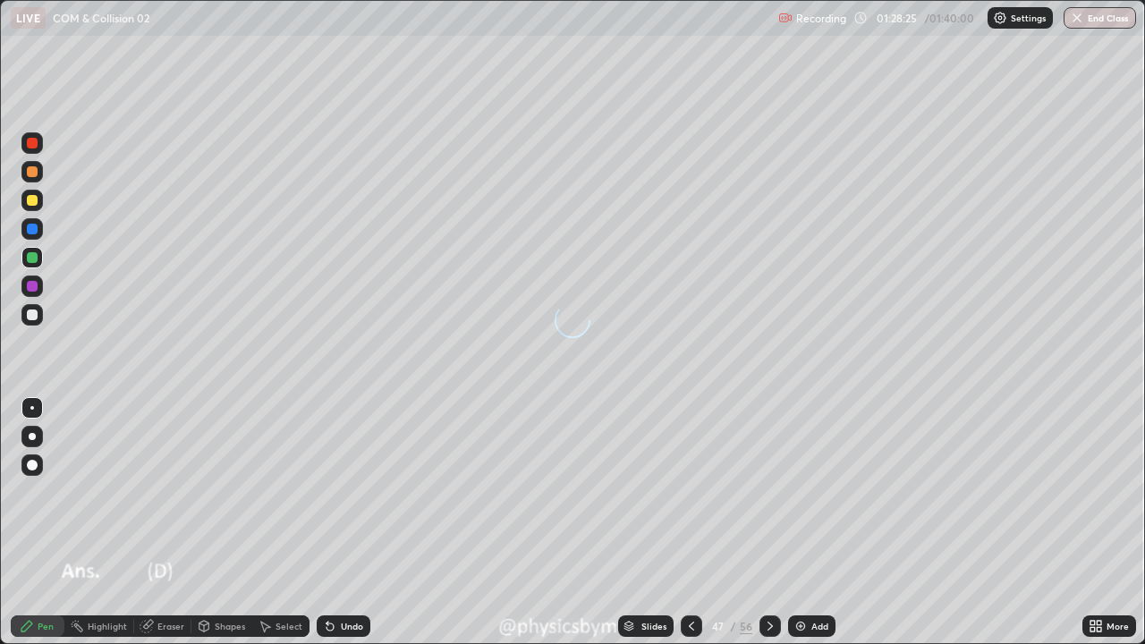
click at [768, 492] on icon at bounding box center [769, 626] width 5 height 9
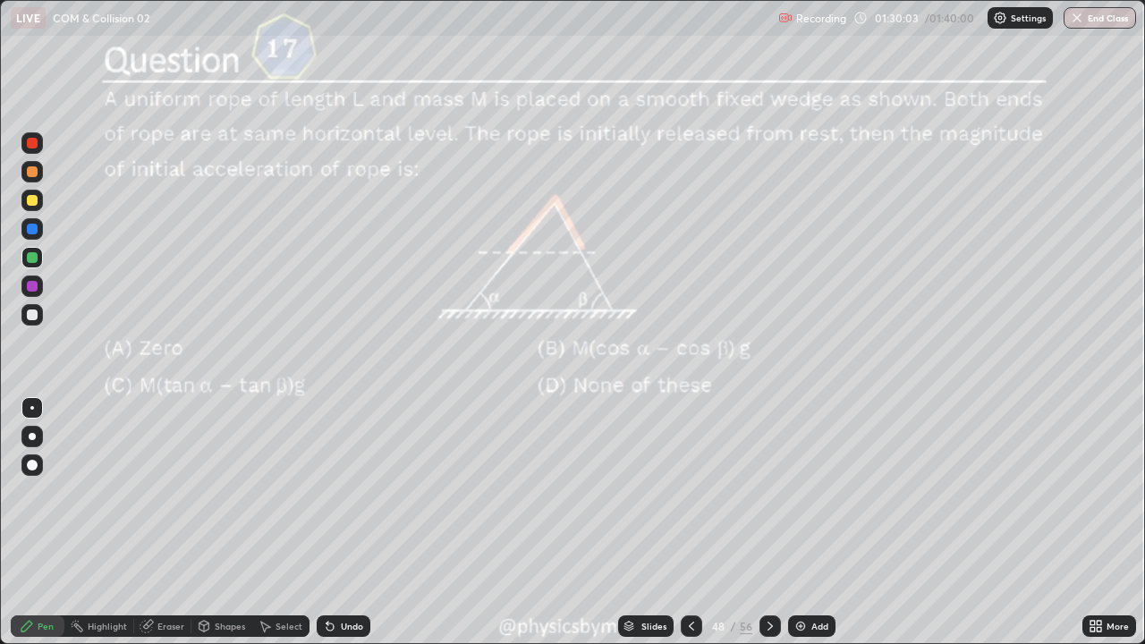
click at [771, 492] on icon at bounding box center [770, 626] width 14 height 14
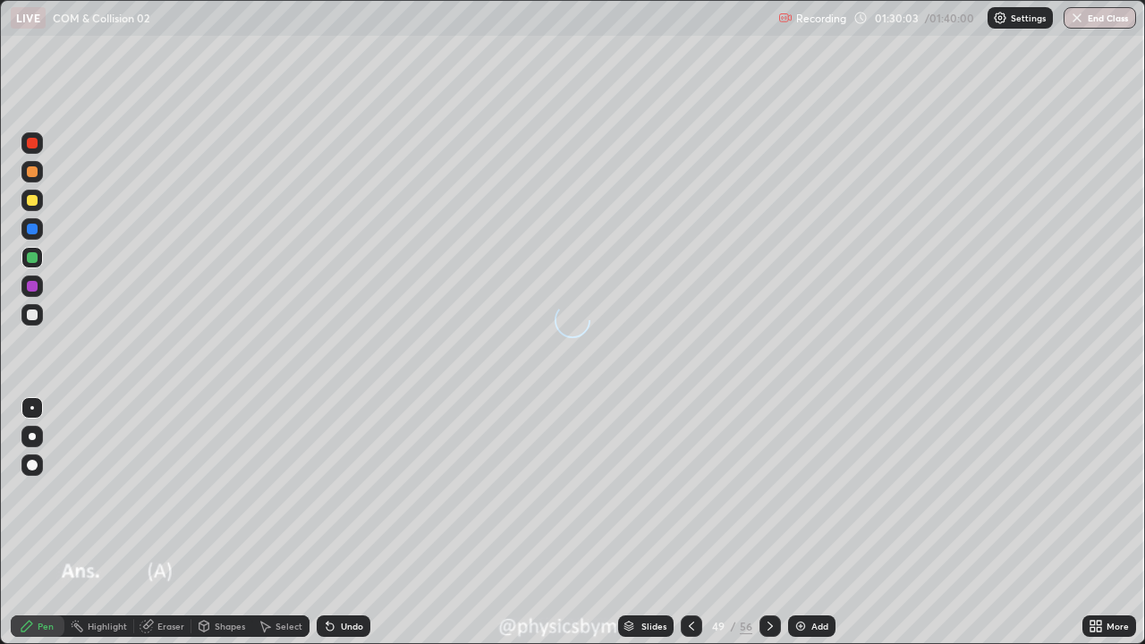
click at [769, 492] on icon at bounding box center [770, 626] width 14 height 14
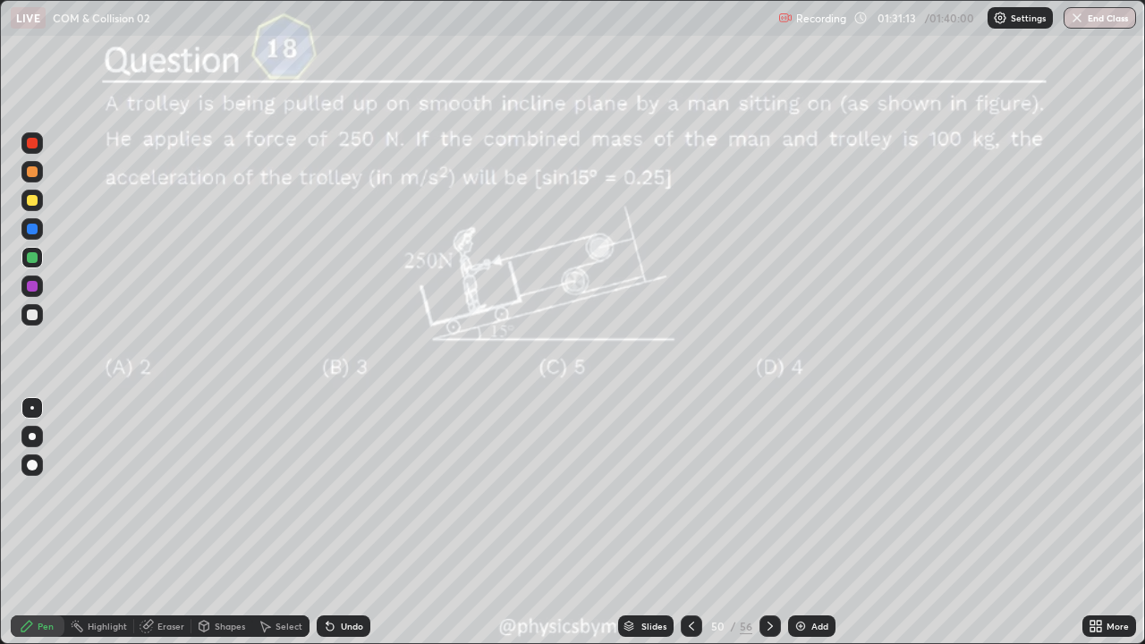
click at [759, 492] on div at bounding box center [769, 625] width 21 height 21
click at [767, 492] on icon at bounding box center [770, 626] width 14 height 14
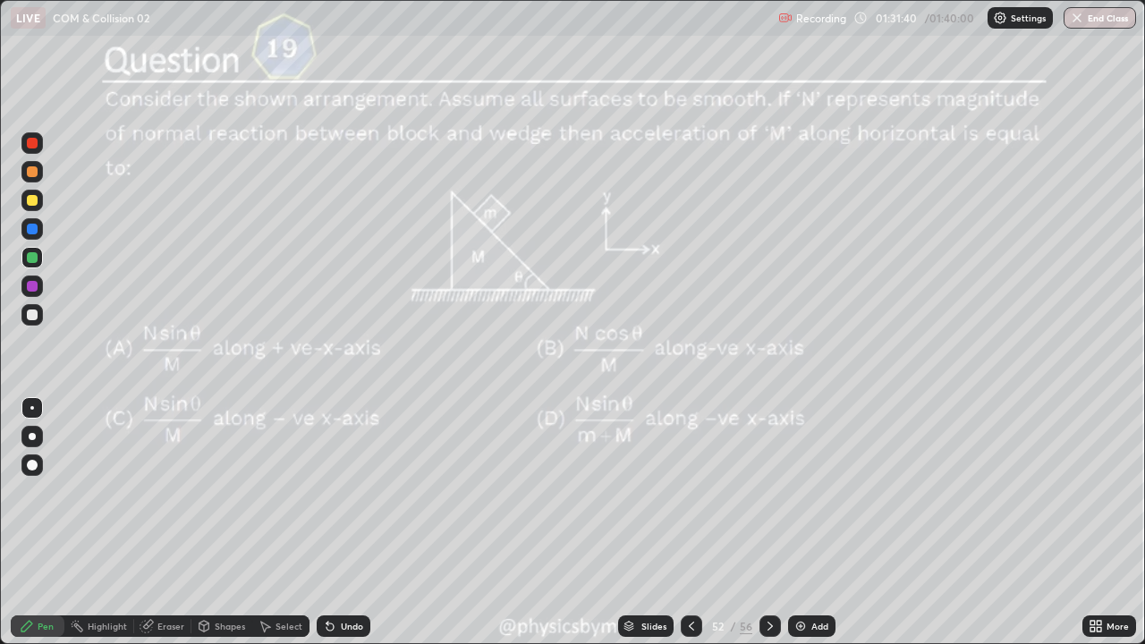
click at [30, 314] on div at bounding box center [32, 314] width 11 height 11
